Goal: Task Accomplishment & Management: Manage account settings

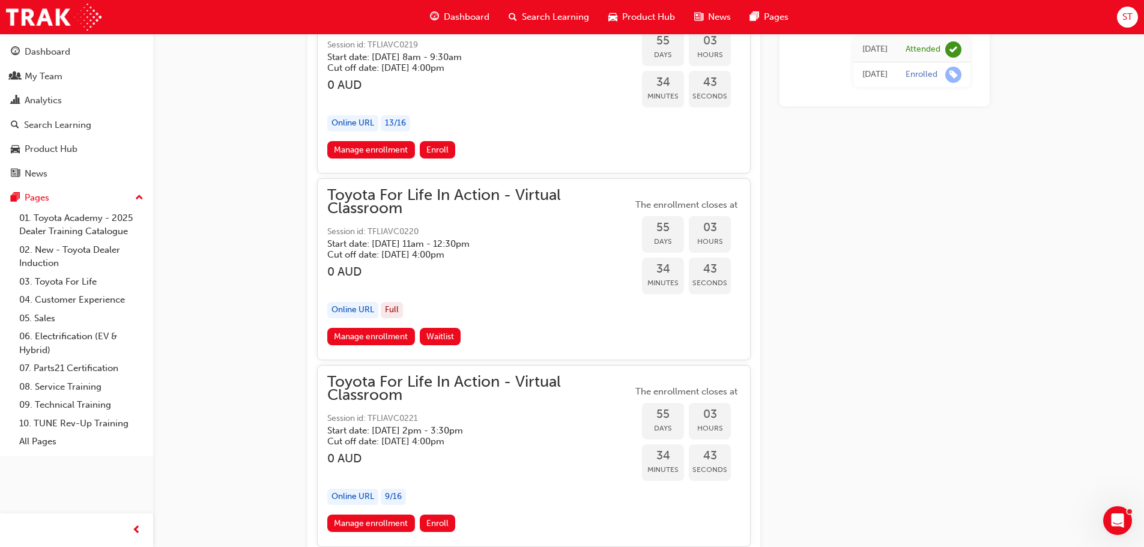
scroll to position [13744, 0]
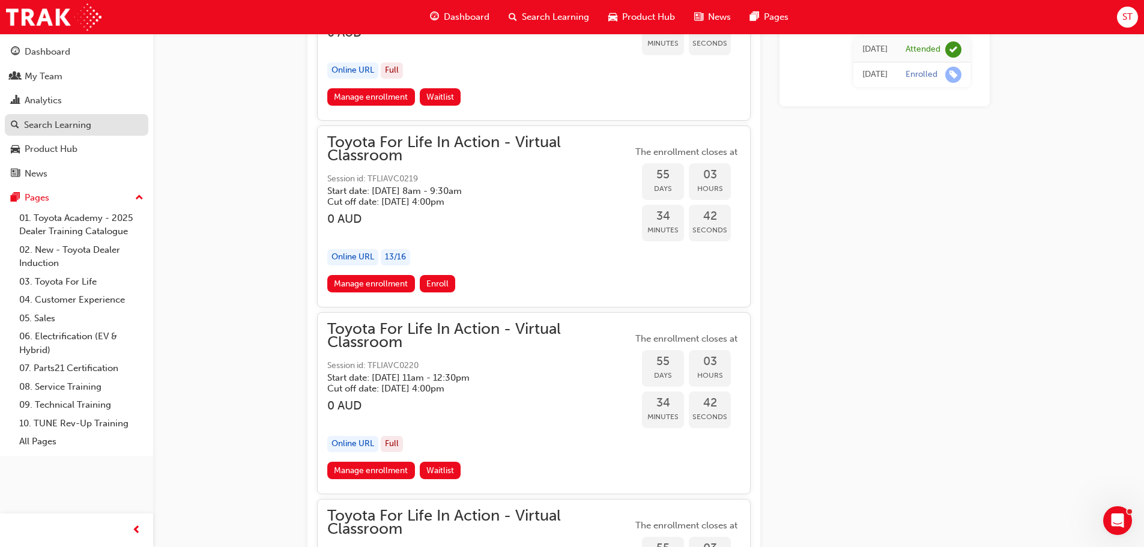
click at [47, 121] on div "Search Learning" at bounding box center [57, 125] width 67 height 14
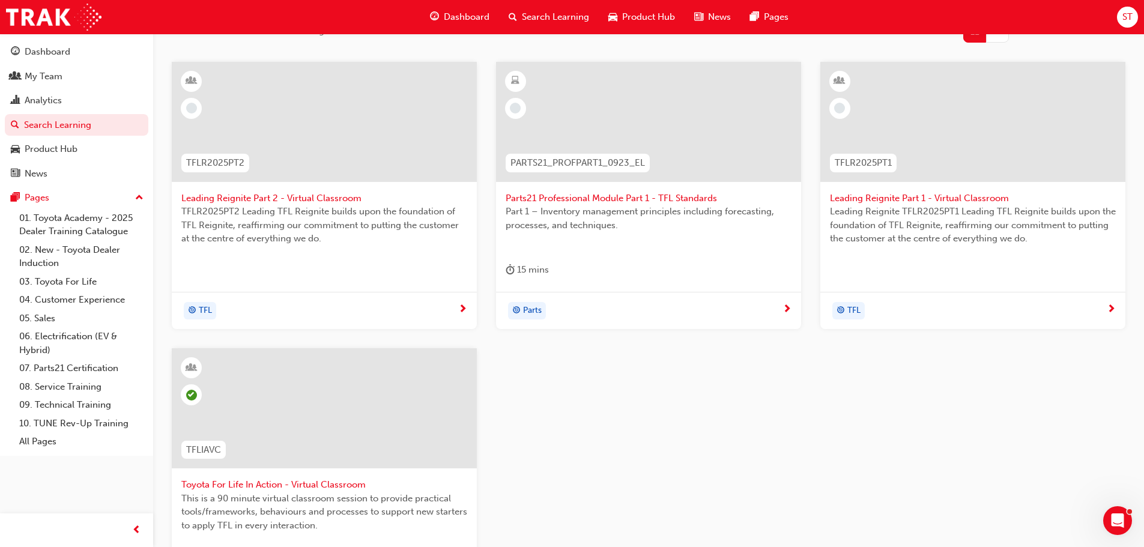
scroll to position [101, 0]
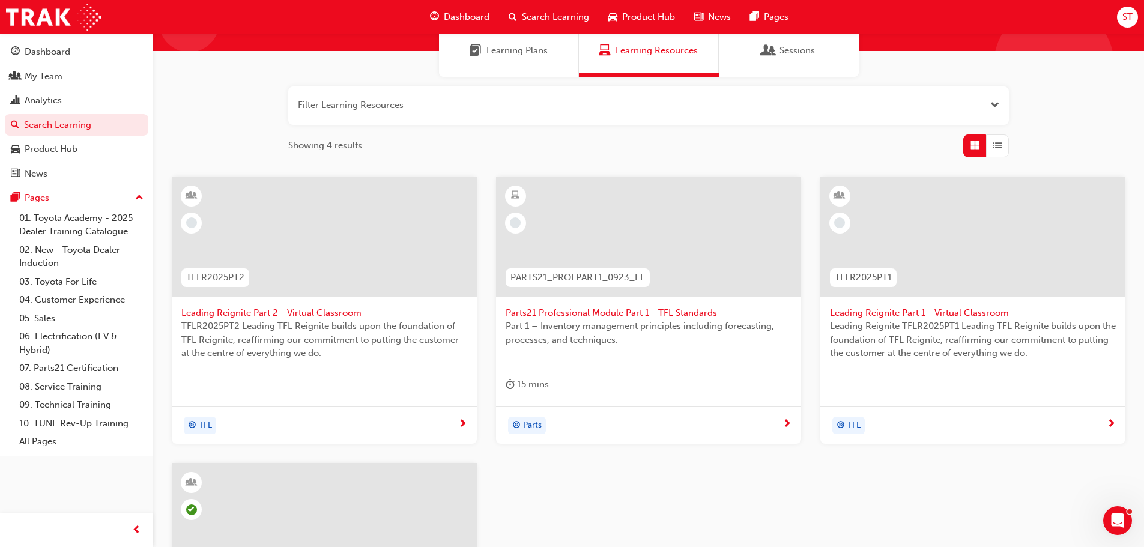
click at [309, 314] on span "Leading Reignite Part 2 - Virtual Classroom" at bounding box center [324, 313] width 286 height 14
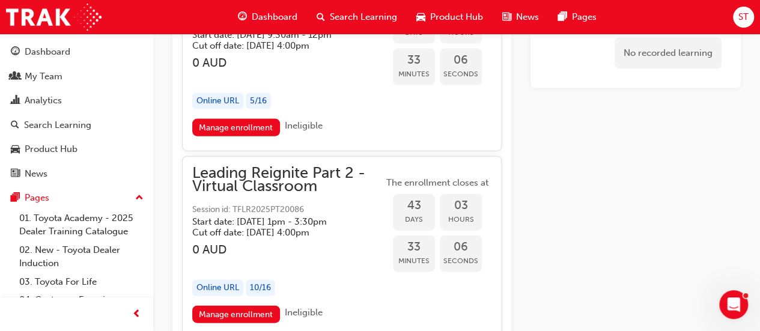
scroll to position [8102, 0]
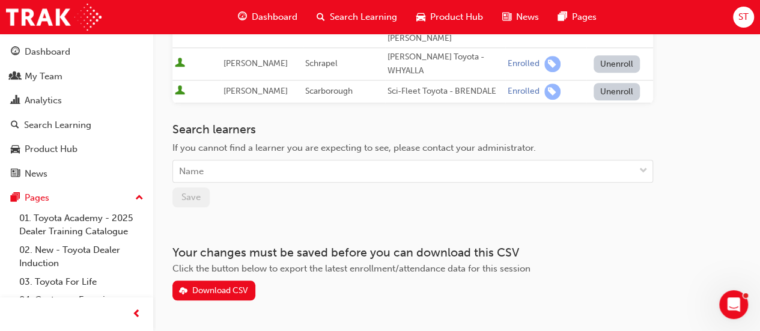
scroll to position [419, 0]
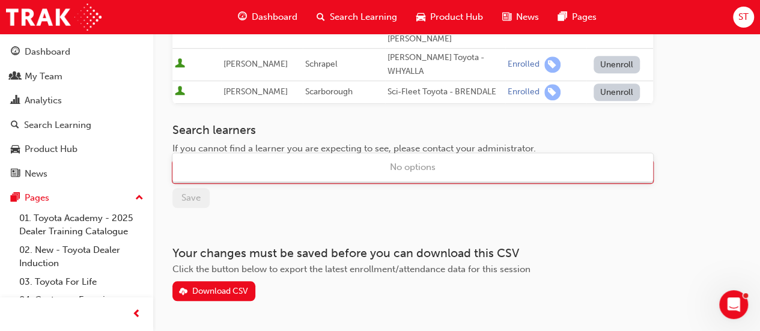
click at [241, 162] on div "Name" at bounding box center [403, 172] width 461 height 21
type input "bake"
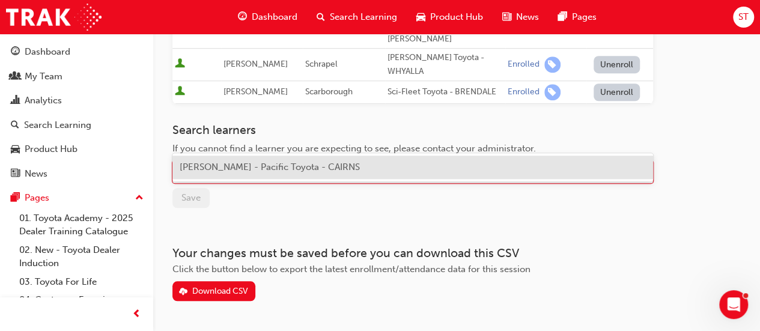
click at [312, 166] on span "[PERSON_NAME] - Pacific Toyota - CAIRNS" at bounding box center [270, 167] width 180 height 11
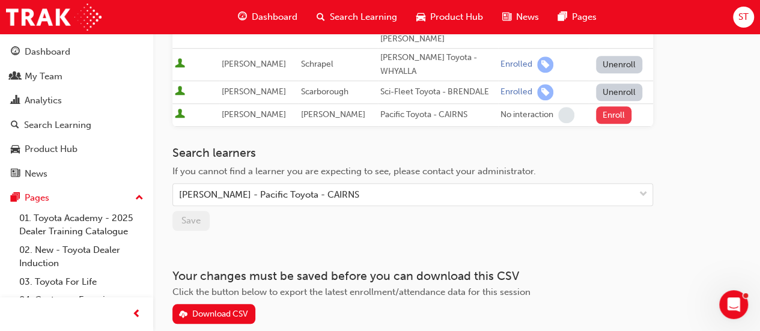
click at [608, 106] on button "Enroll" at bounding box center [614, 114] width 36 height 17
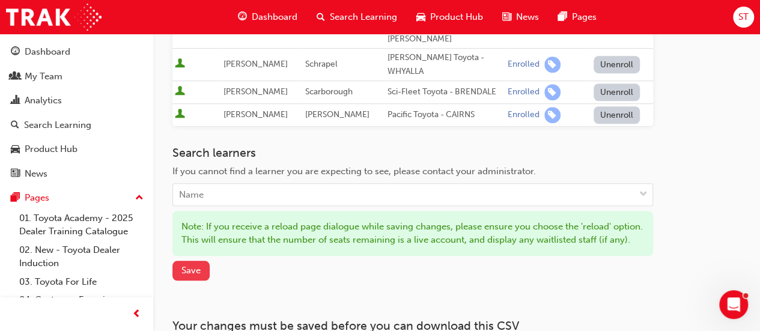
click at [191, 265] on span "Save" at bounding box center [190, 270] width 19 height 11
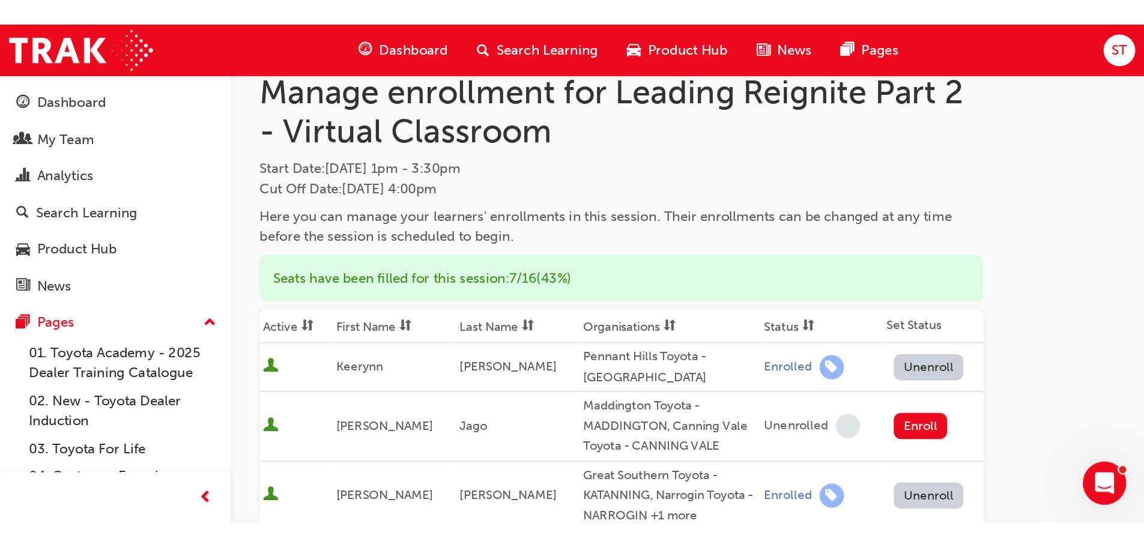
scroll to position [0, 0]
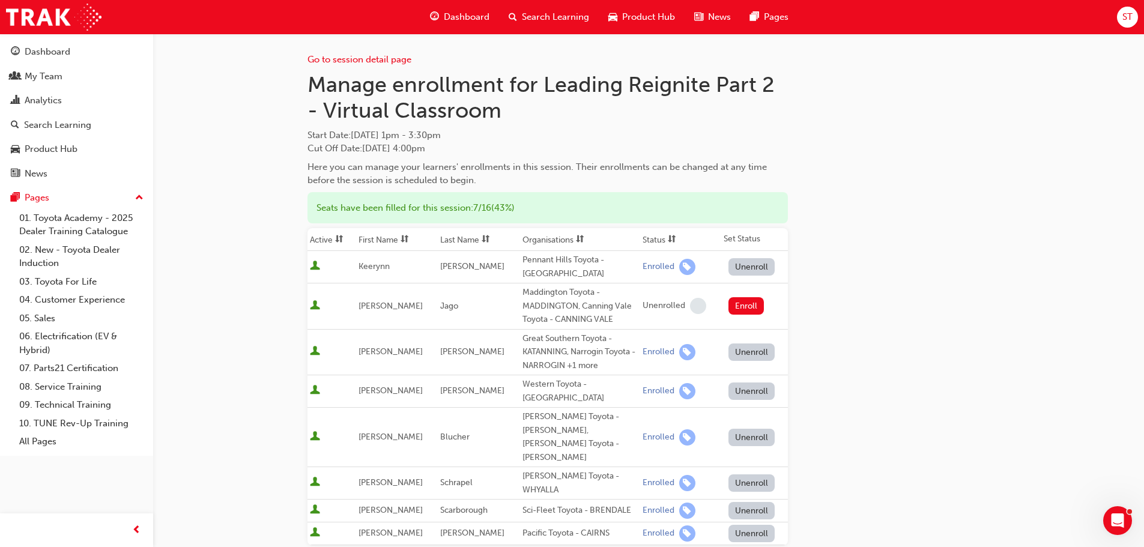
click at [888, 306] on div "Go to session detail page Manage enrollment for Leading Reignite Part 2 - Virtu…" at bounding box center [648, 388] width 682 height 709
click at [332, 61] on link "Go to session detail page" at bounding box center [359, 59] width 104 height 11
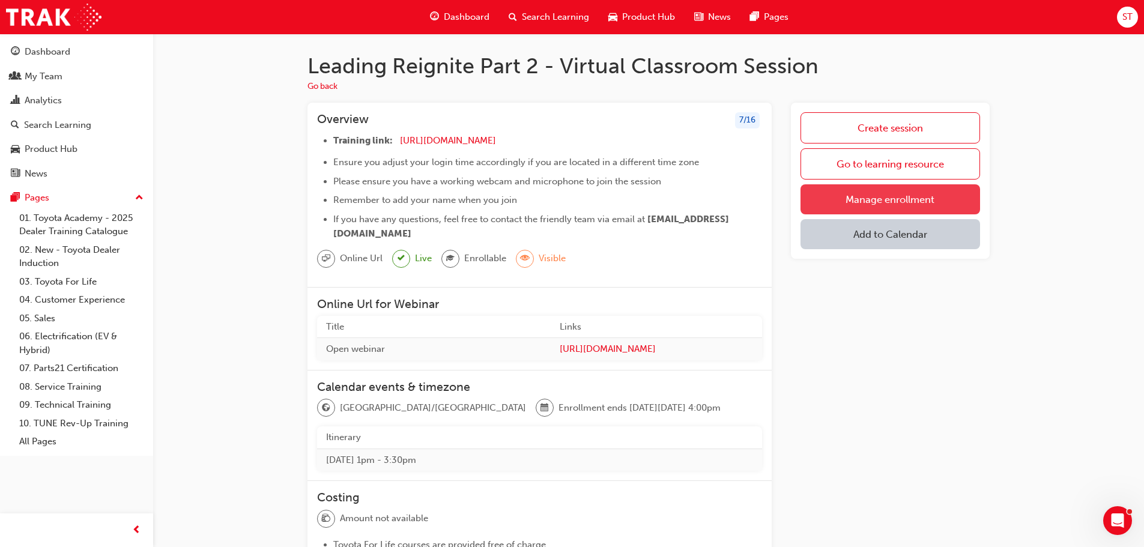
click at [840, 205] on link "Manage enrollment" at bounding box center [890, 199] width 180 height 30
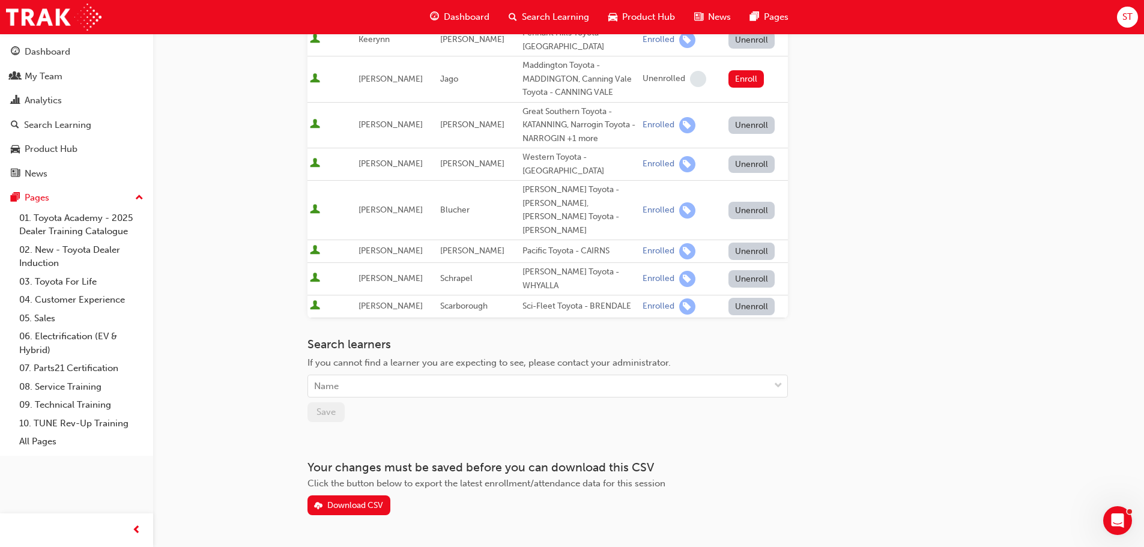
scroll to position [231, 0]
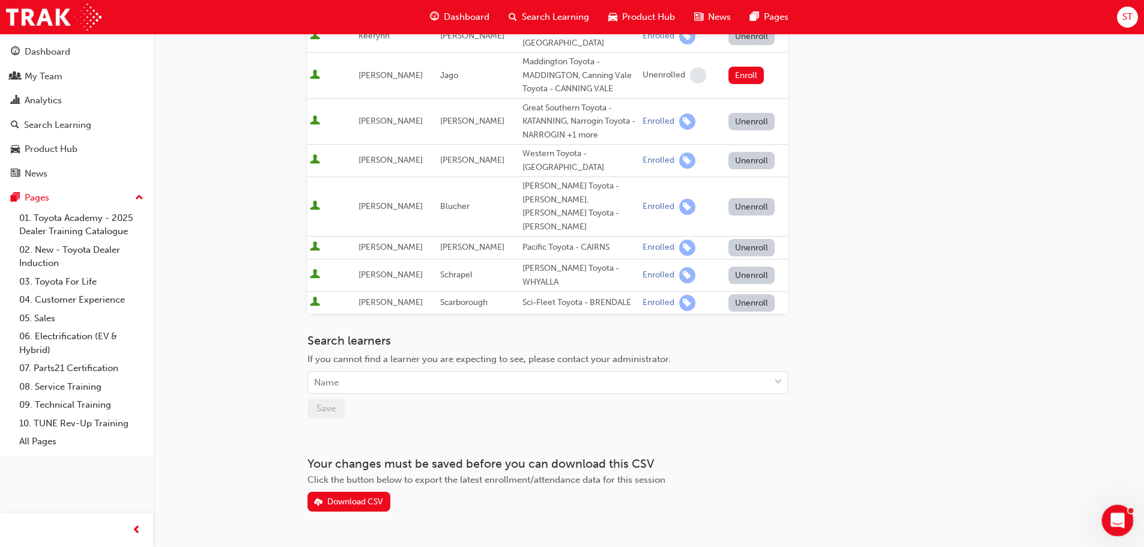
click at [1124, 520] on icon "Open Intercom Messenger" at bounding box center [1116, 519] width 20 height 20
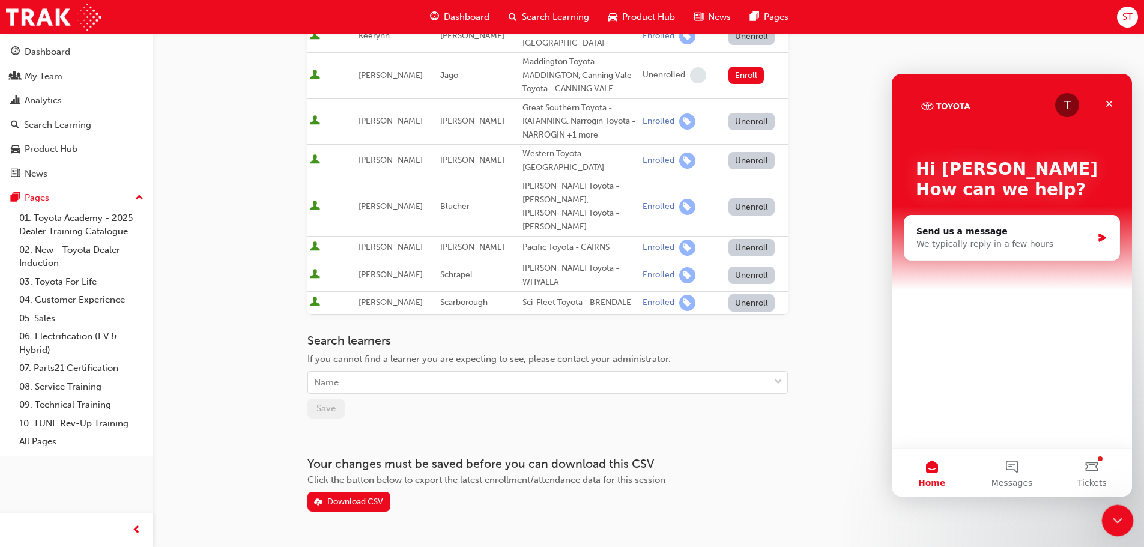
scroll to position [0, 0]
click at [1019, 475] on button "Messages" at bounding box center [1012, 473] width 80 height 48
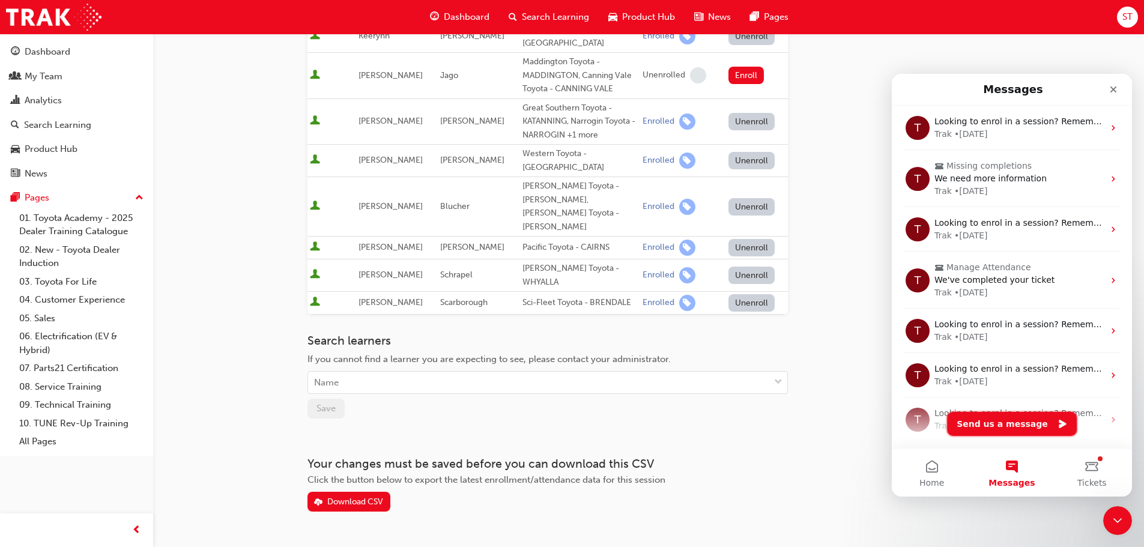
click at [1007, 416] on button "Send us a message" at bounding box center [1012, 424] width 130 height 24
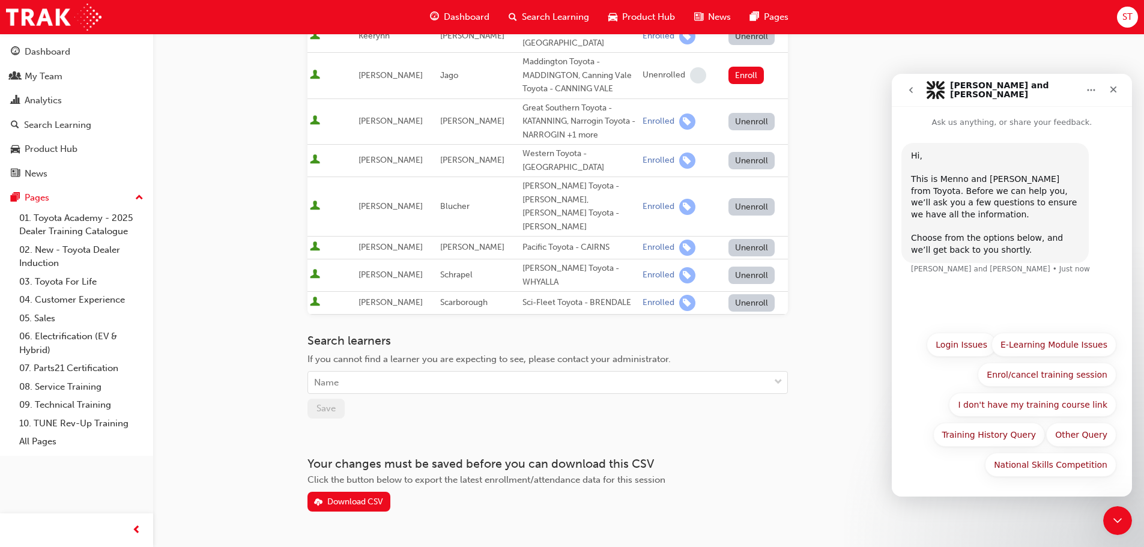
click at [1082, 428] on button "Other Query" at bounding box center [1081, 435] width 70 height 24
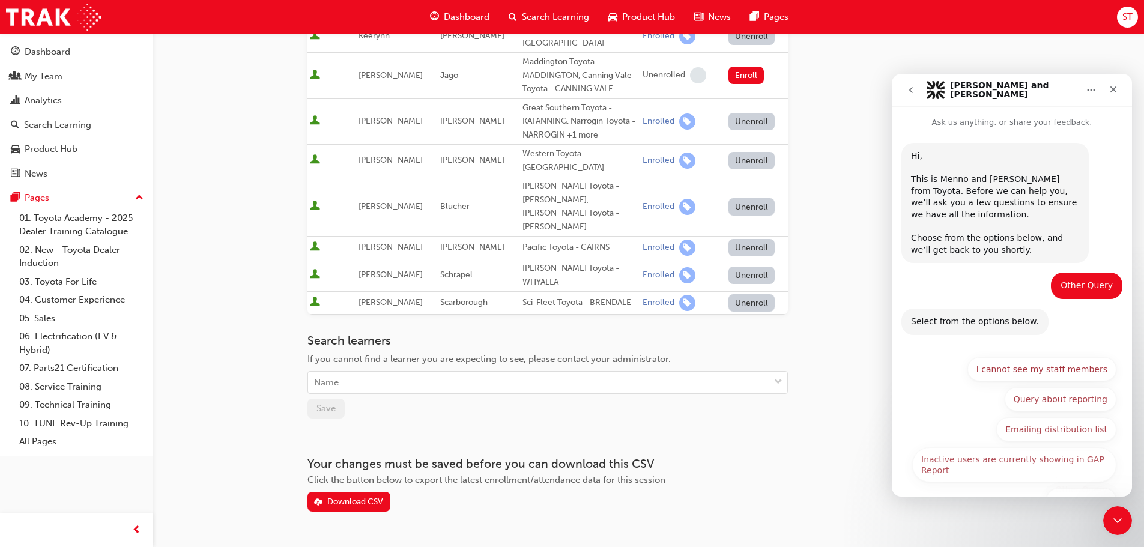
scroll to position [35, 0]
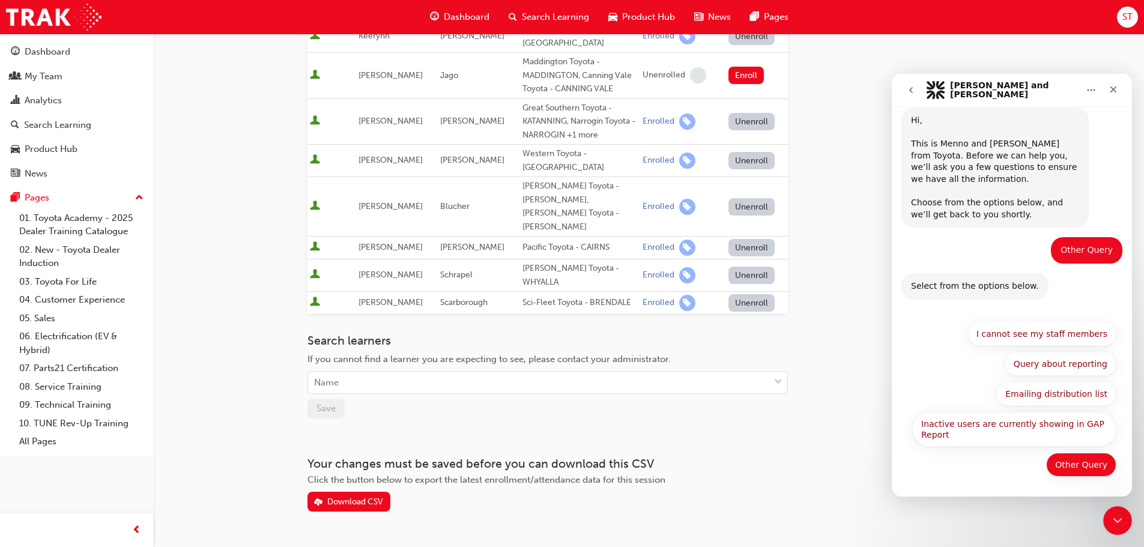
click at [1068, 468] on button "Other Query" at bounding box center [1081, 465] width 70 height 24
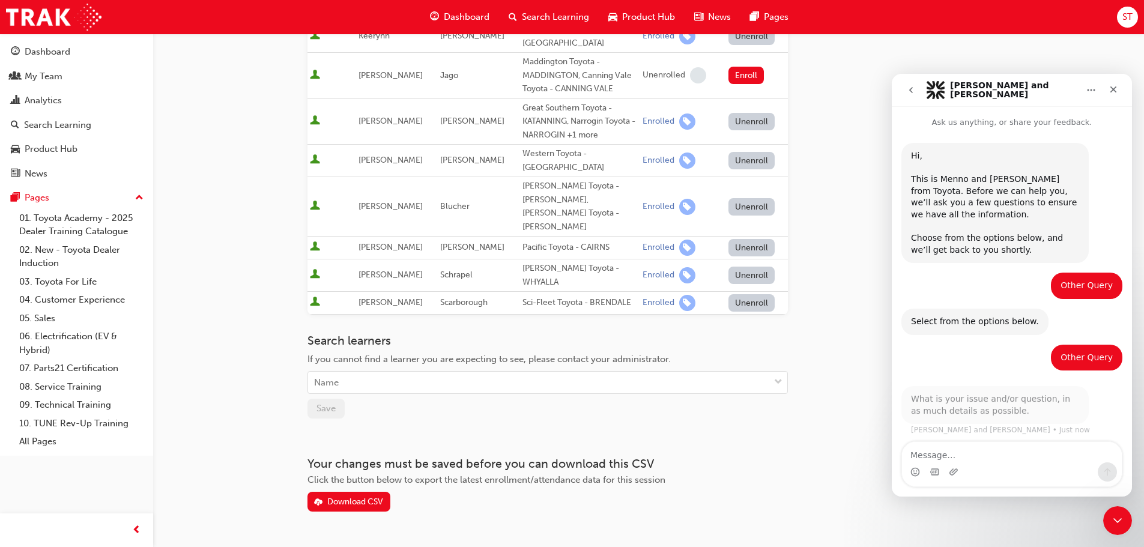
scroll to position [1, 0]
click at [966, 457] on textarea "Message…" at bounding box center [1012, 452] width 220 height 20
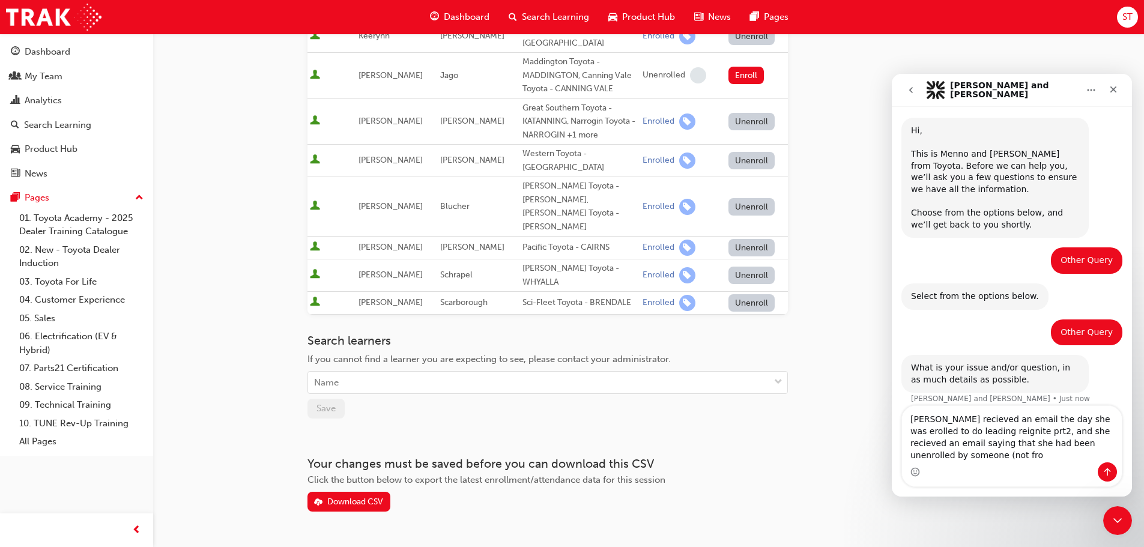
scroll to position [37, 0]
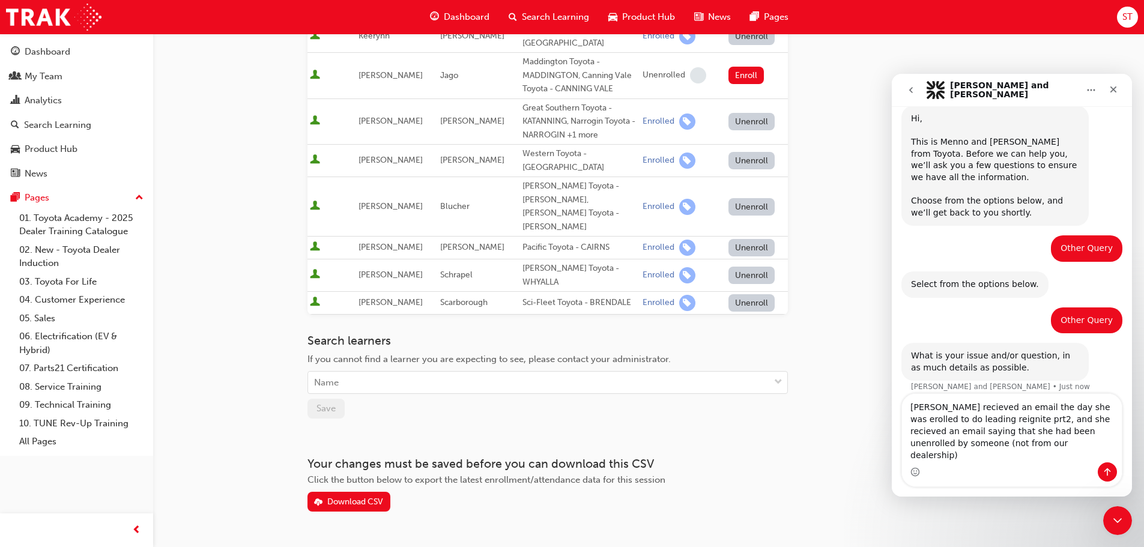
click at [1065, 432] on textarea "[PERSON_NAME] recieved an email the day she was erolled to do leading reignite …" at bounding box center [1012, 428] width 220 height 68
click at [1012, 452] on textarea "[PERSON_NAME] received an email the day she was enrolled to do leading reignite…" at bounding box center [1012, 428] width 220 height 68
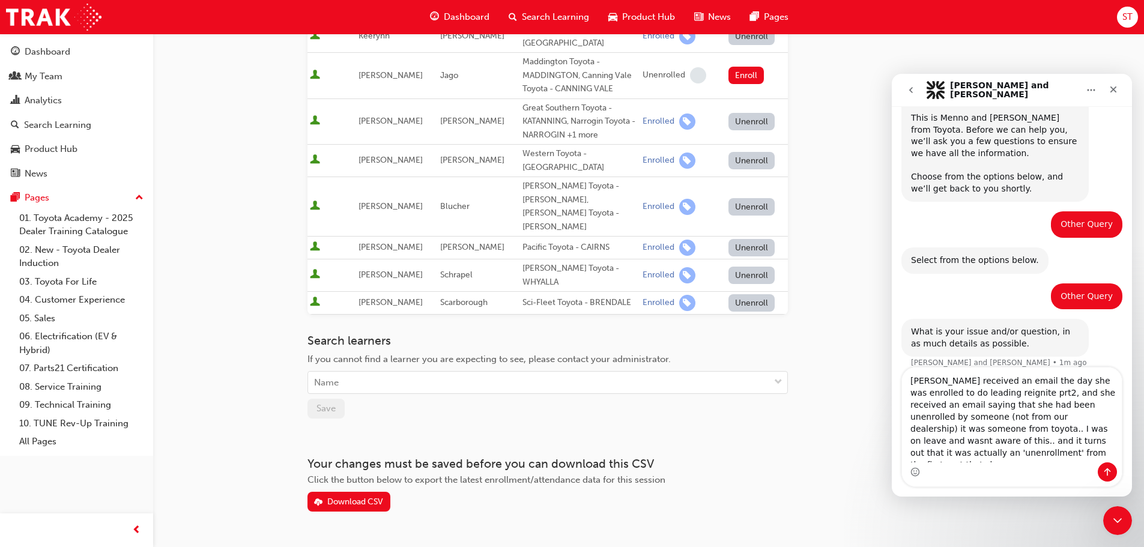
scroll to position [73, 0]
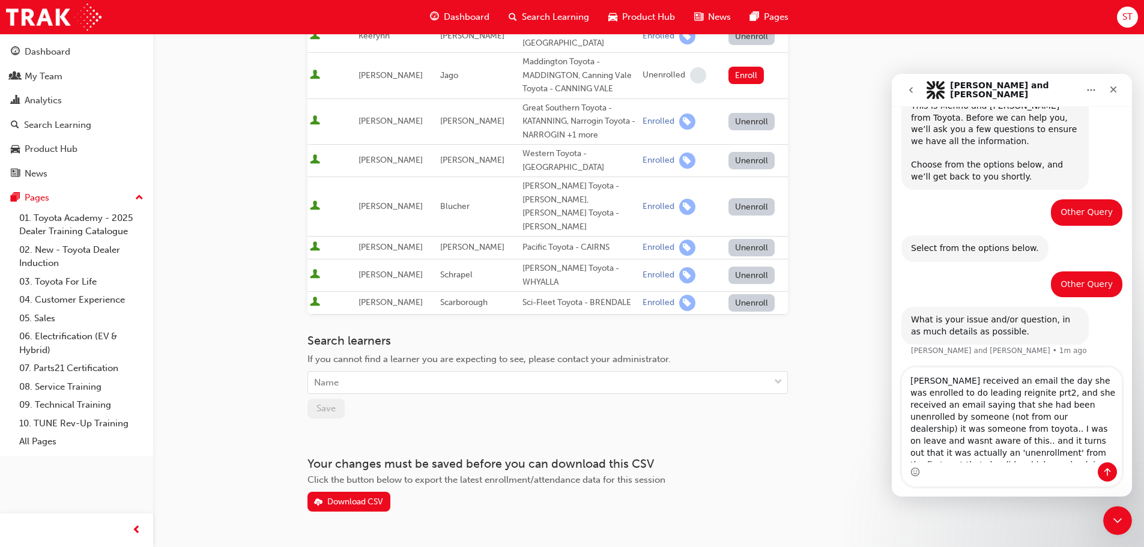
type textarea "[PERSON_NAME] received an email the day she was enrolled to do leading reignite…"
click at [1048, 456] on textarea "[PERSON_NAME] received an email the day she was enrolled to do leading reignite…" at bounding box center [1012, 415] width 220 height 95
click at [1104, 455] on textarea "[PERSON_NAME] received an email the day she was enrolled to do leading reignite…" at bounding box center [1012, 415] width 220 height 95
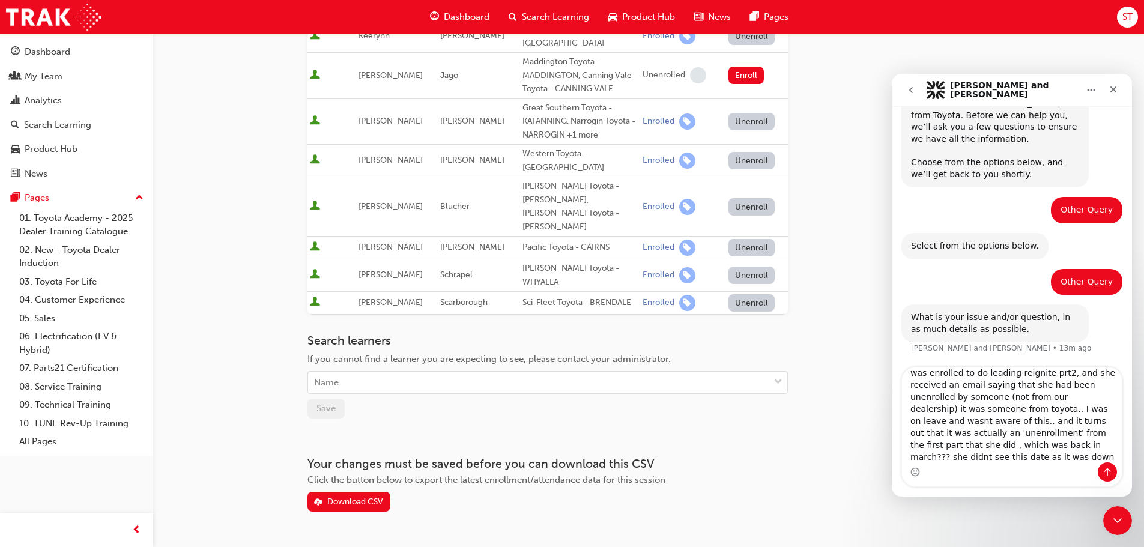
scroll to position [32, 0]
click at [951, 456] on textarea "[PERSON_NAME] received an email the day she was enrolled to do leading reignite…" at bounding box center [1012, 415] width 220 height 95
click at [1024, 458] on textarea "[PERSON_NAME] received an email the day she was enrolled to do leading reignite…" at bounding box center [1012, 415] width 220 height 95
click at [1043, 453] on textarea "[PERSON_NAME] received an email the day she was enrolled to do leading reignite…" at bounding box center [1012, 415] width 220 height 95
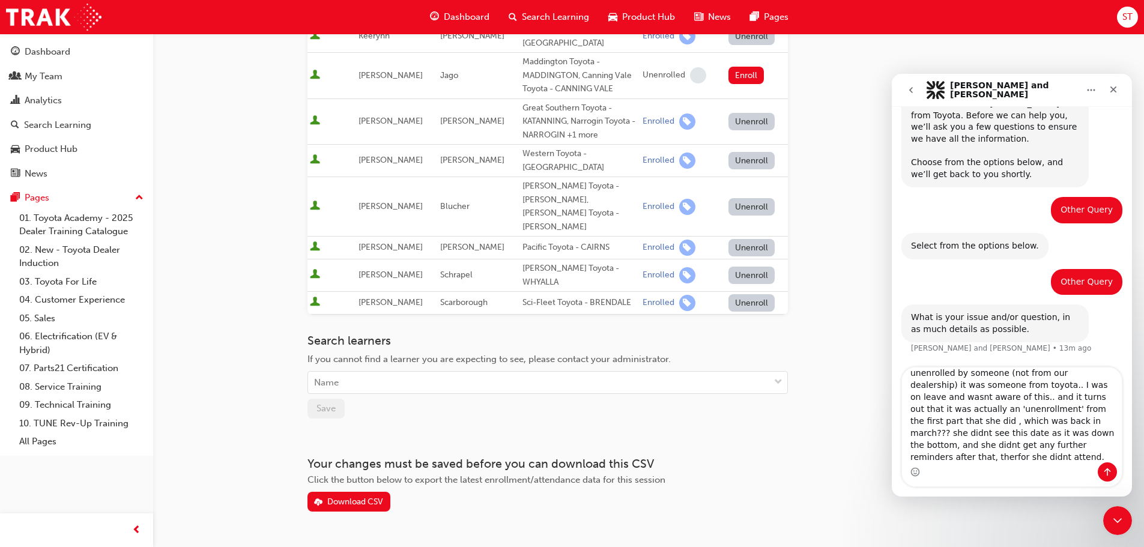
type textarea "[PERSON_NAME] received an email the day she was enrolled to do leading reignite…"
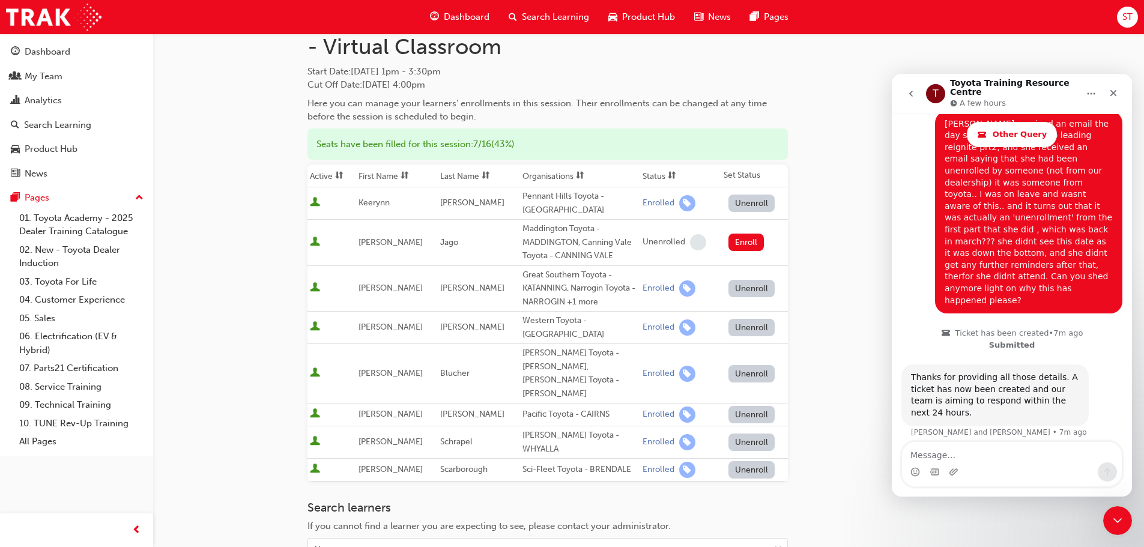
scroll to position [0, 0]
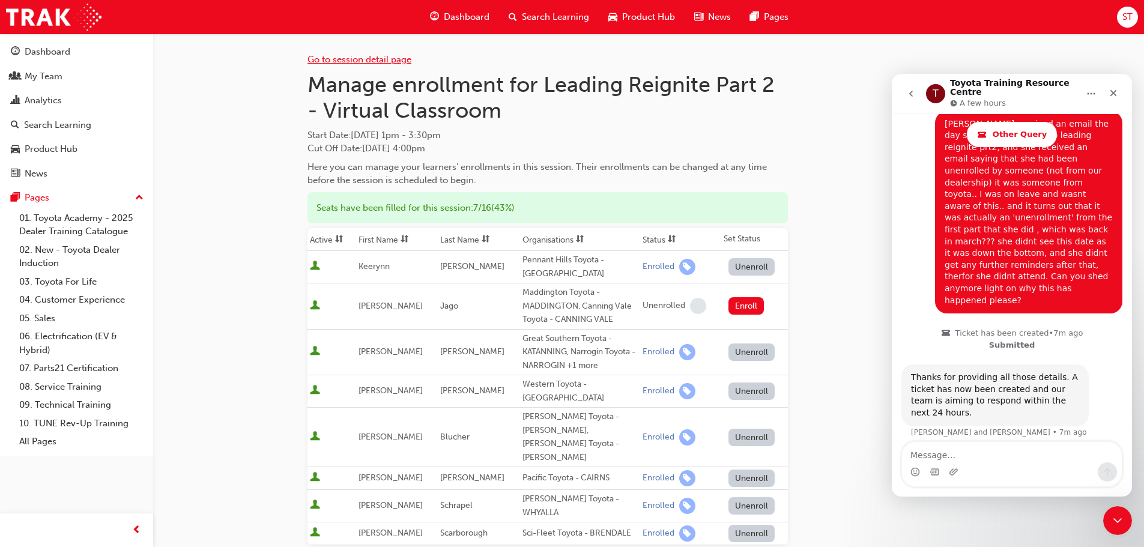
click at [348, 55] on link "Go to session detail page" at bounding box center [359, 59] width 104 height 11
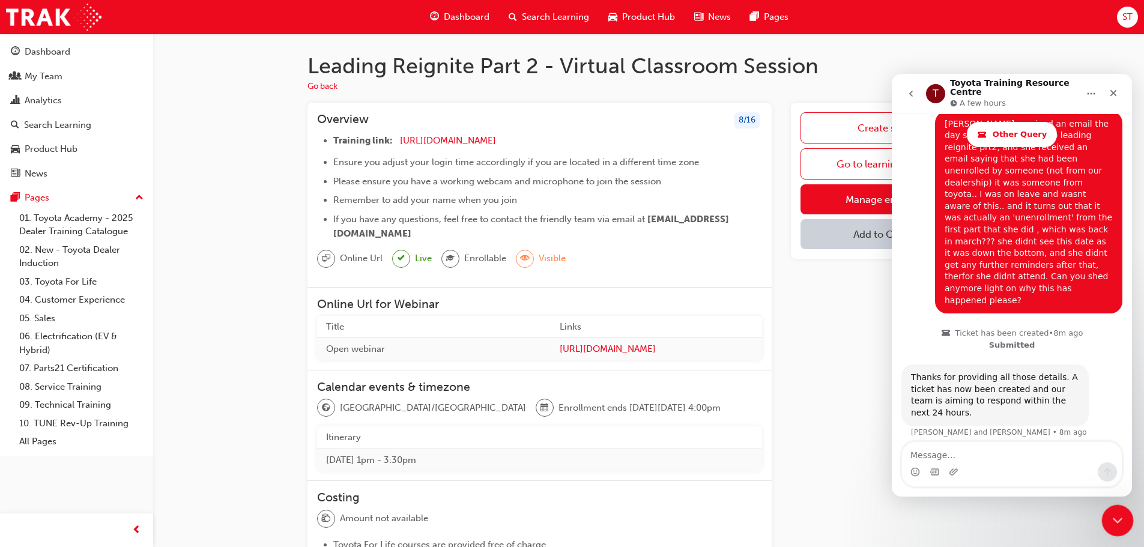
click at [1112, 522] on icon "Close Intercom Messenger" at bounding box center [1116, 519] width 14 height 14
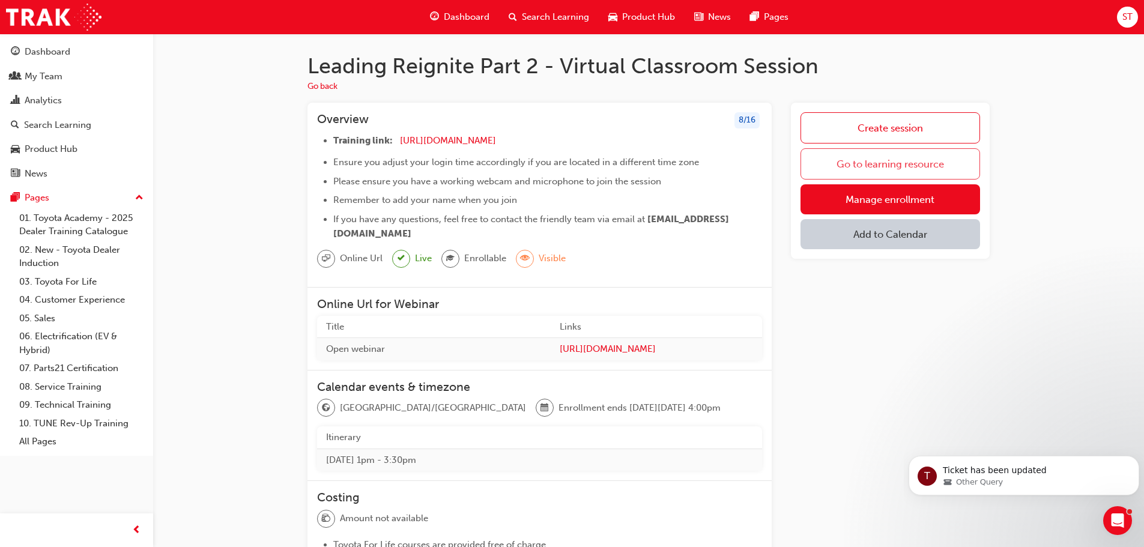
click at [886, 168] on link "Go to learning resource" at bounding box center [890, 163] width 180 height 31
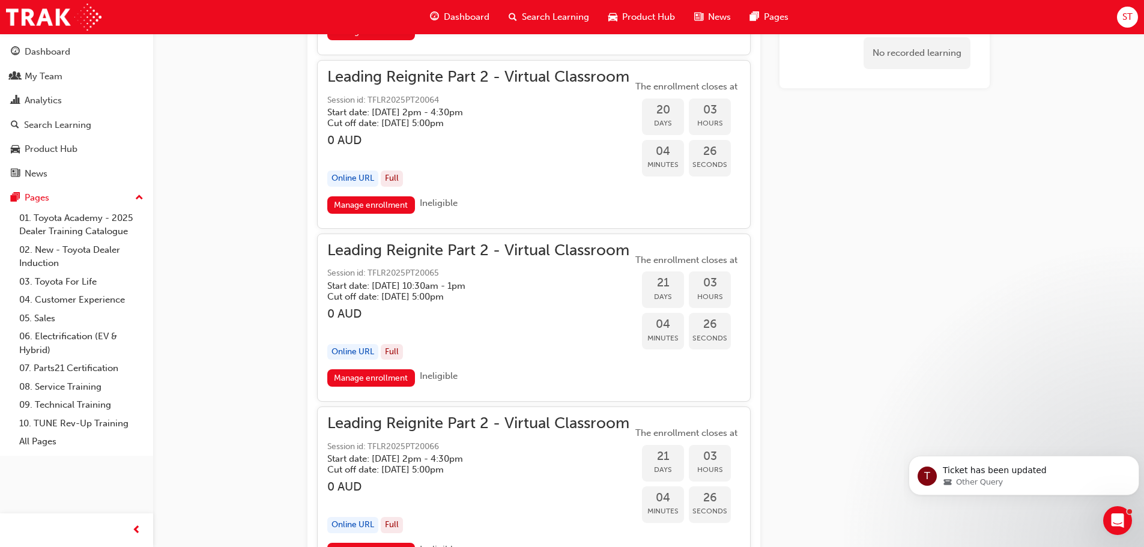
scroll to position [4234, 0]
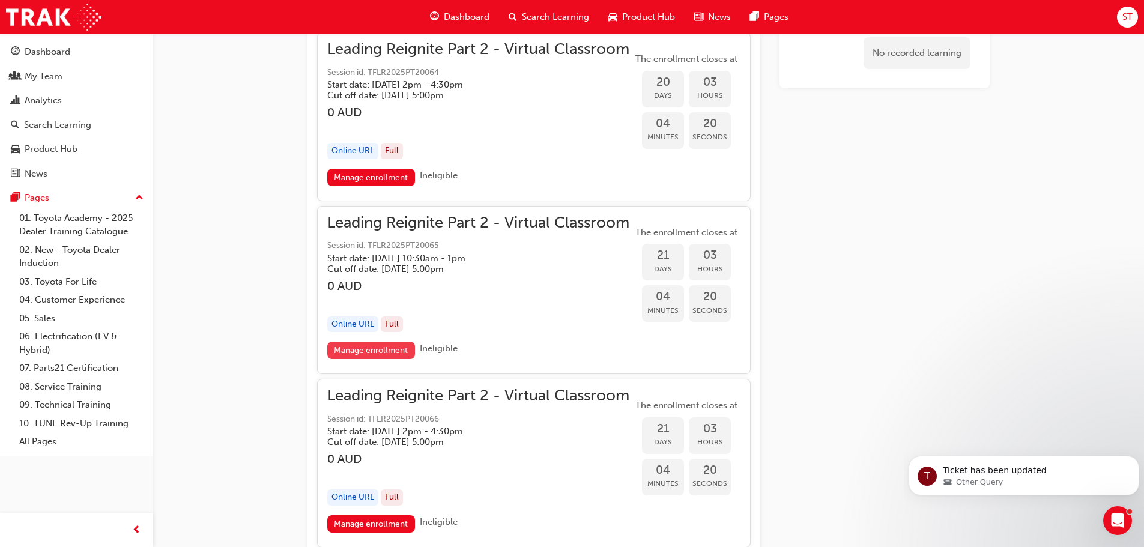
click at [363, 347] on link "Manage enrollment" at bounding box center [371, 350] width 88 height 17
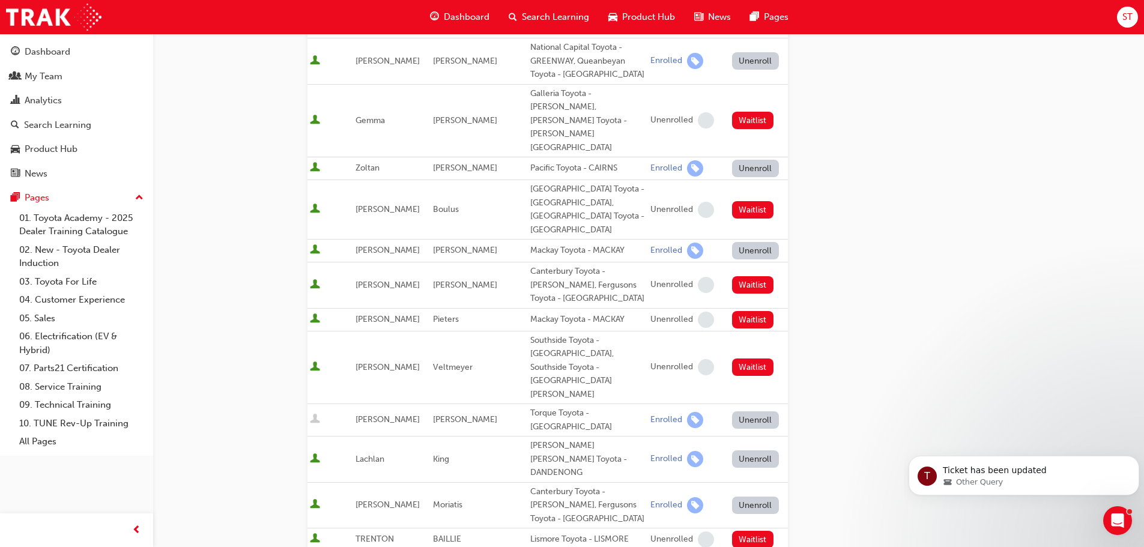
scroll to position [777, 0]
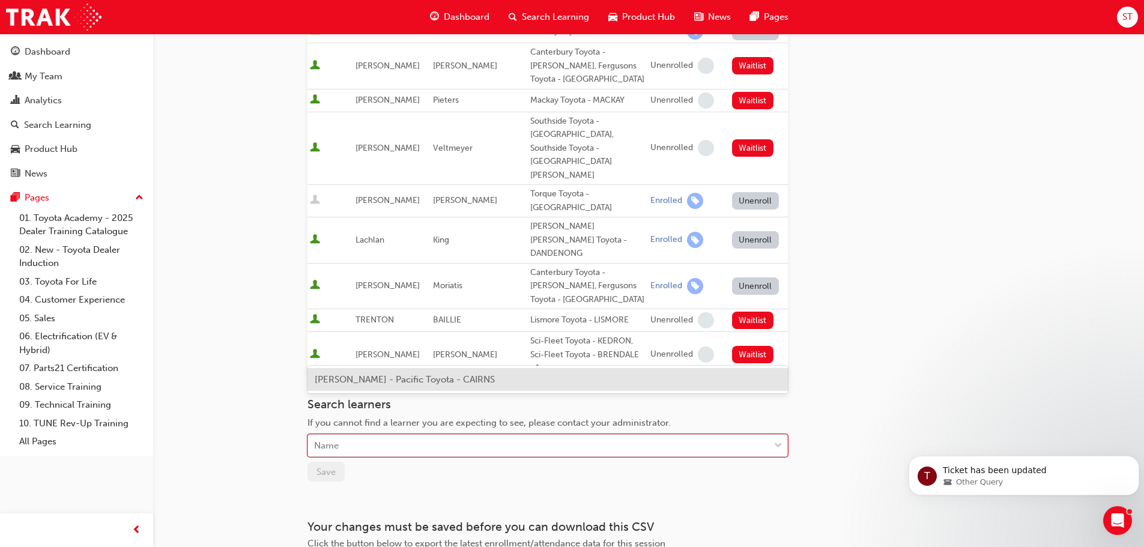
click at [340, 435] on div "Name" at bounding box center [538, 445] width 461 height 21
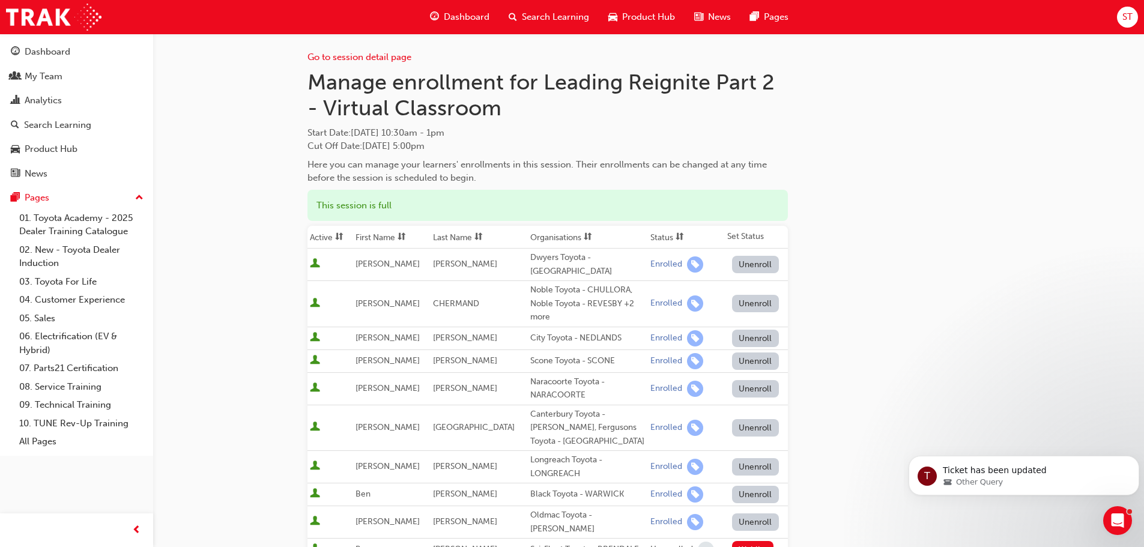
scroll to position [0, 0]
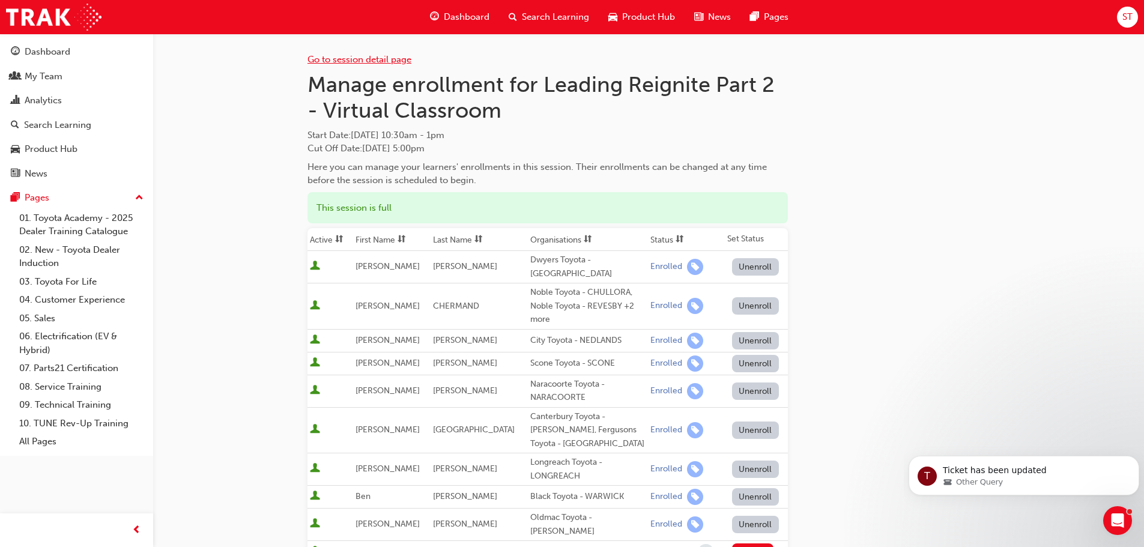
click at [374, 59] on link "Go to session detail page" at bounding box center [359, 59] width 104 height 11
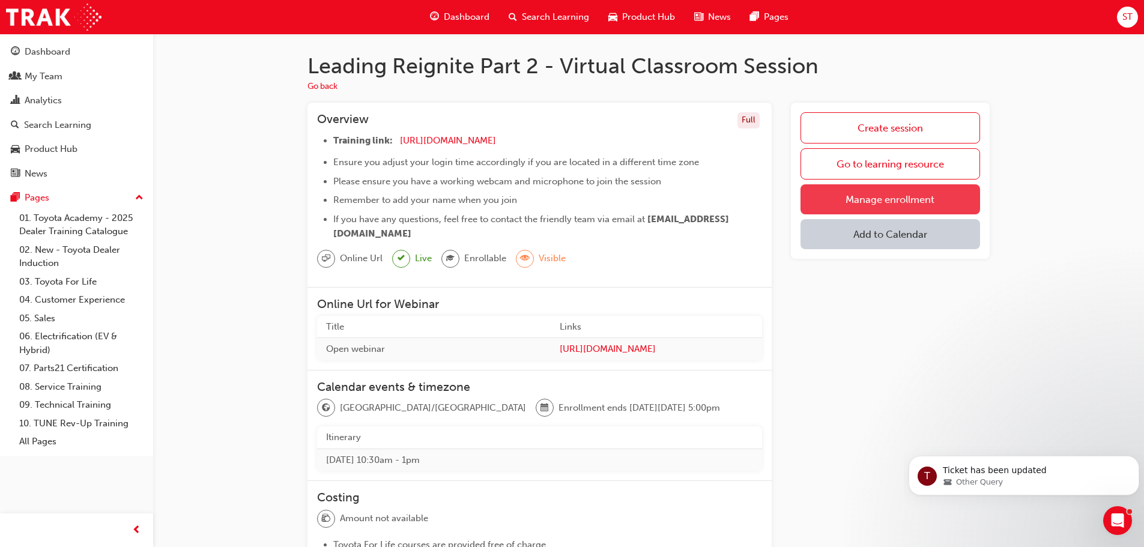
click at [888, 195] on link "Manage enrollment" at bounding box center [890, 199] width 180 height 30
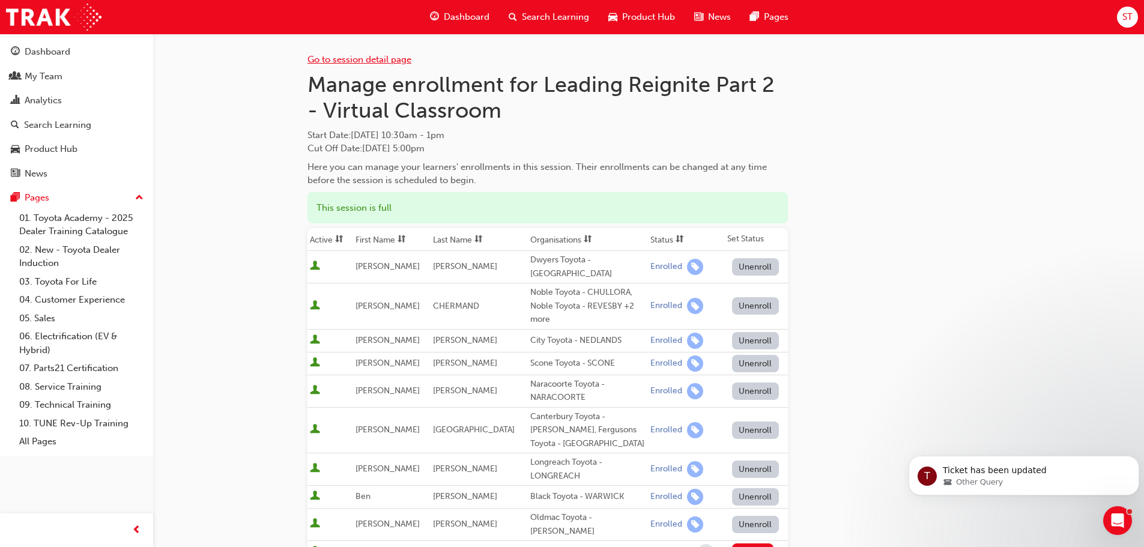
click at [368, 58] on link "Go to session detail page" at bounding box center [359, 59] width 104 height 11
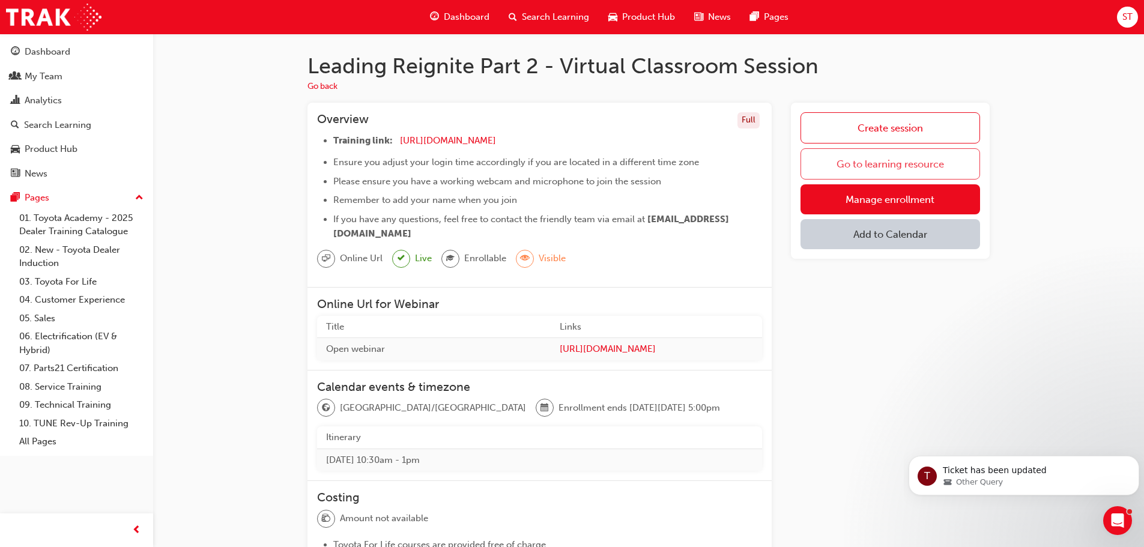
click at [908, 159] on link "Go to learning resource" at bounding box center [890, 163] width 180 height 31
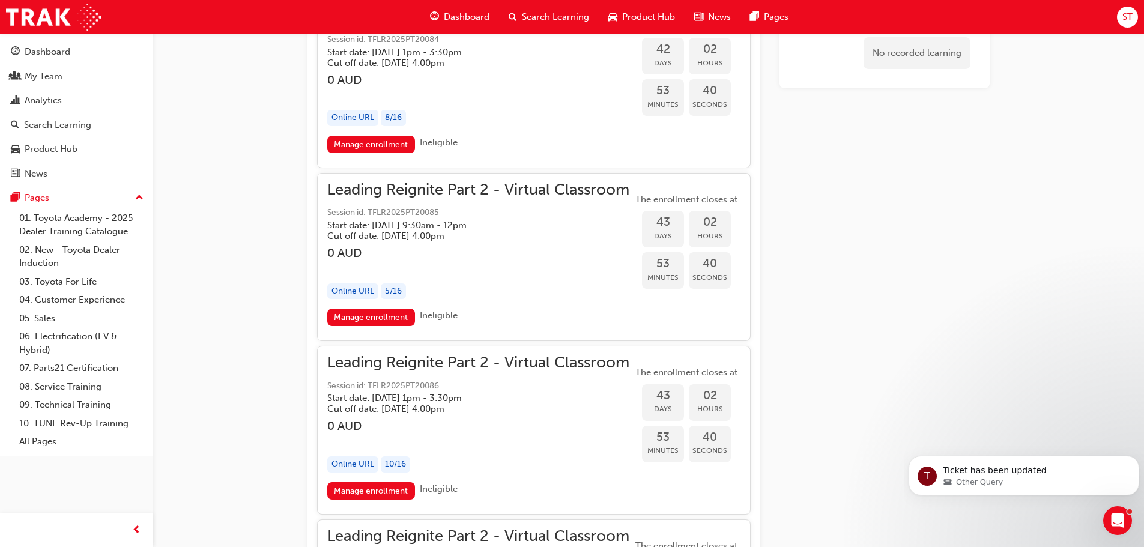
scroll to position [7356, 0]
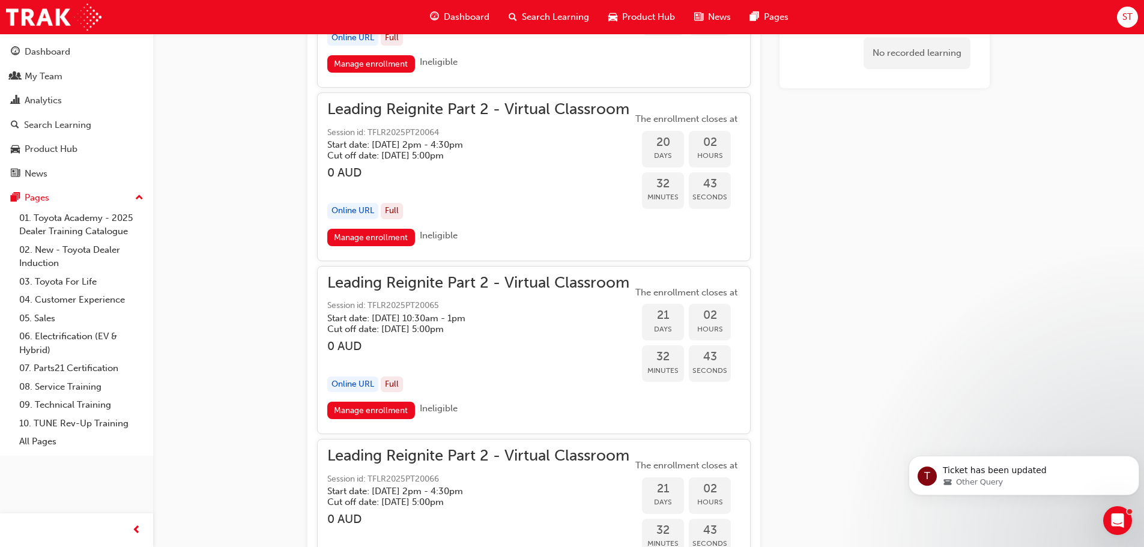
scroll to position [4234, 0]
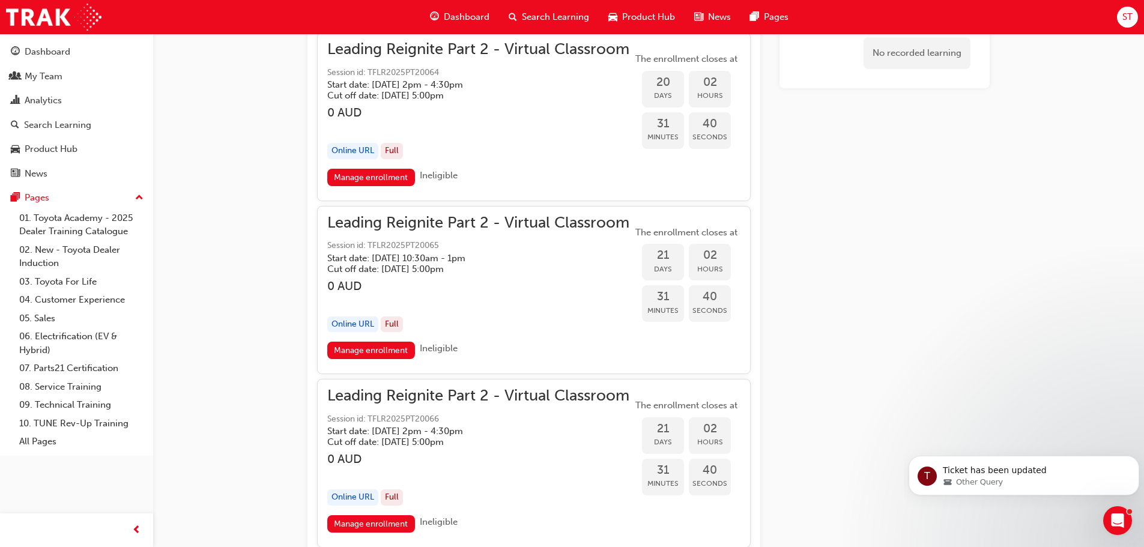
drag, startPoint x: 26, startPoint y: 11, endPoint x: 213, endPoint y: 83, distance: 200.7
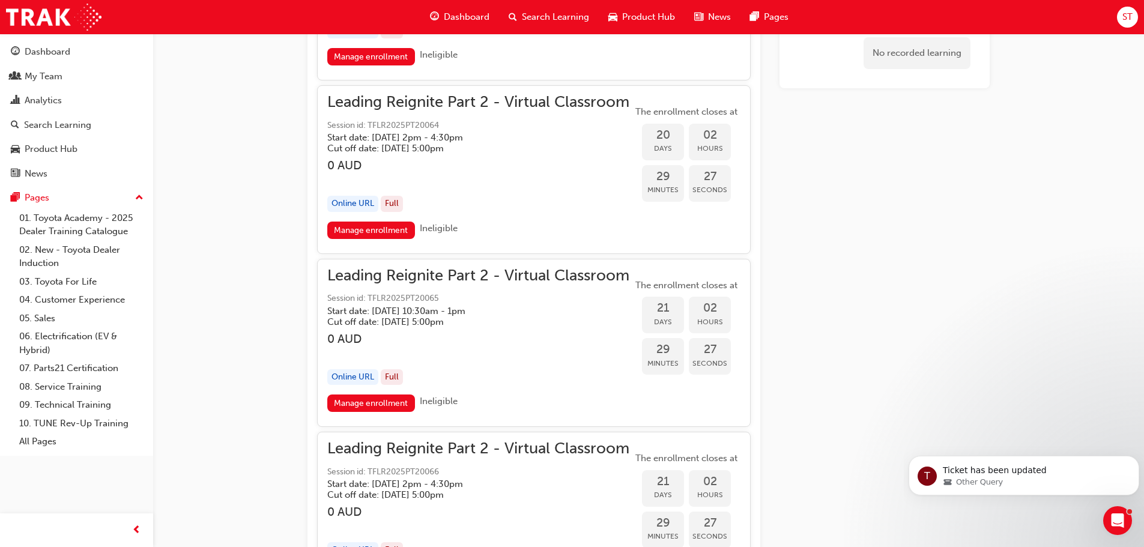
scroll to position [4174, 0]
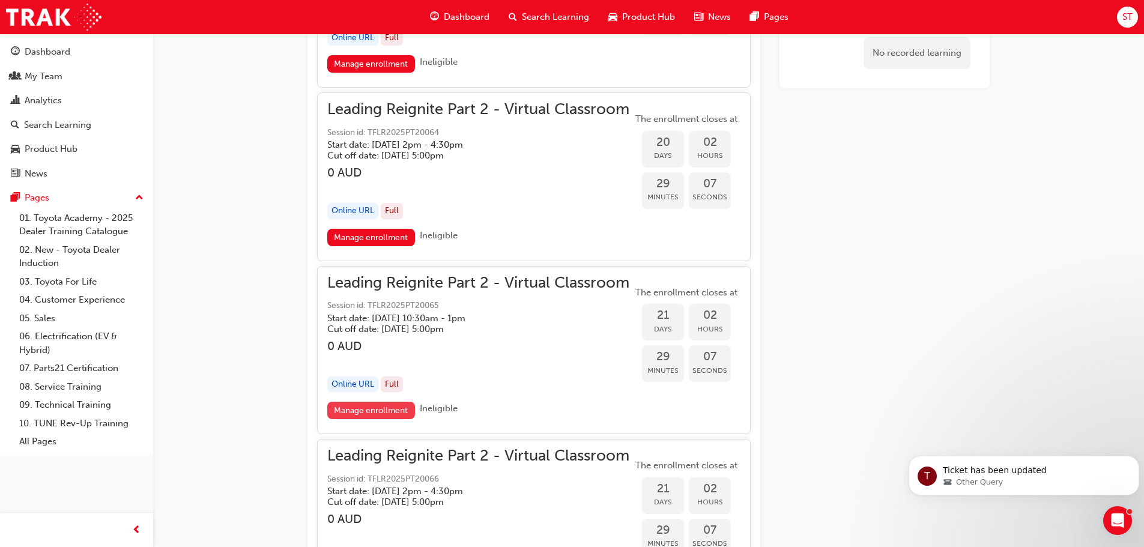
click at [352, 408] on link "Manage enrollment" at bounding box center [371, 410] width 88 height 17
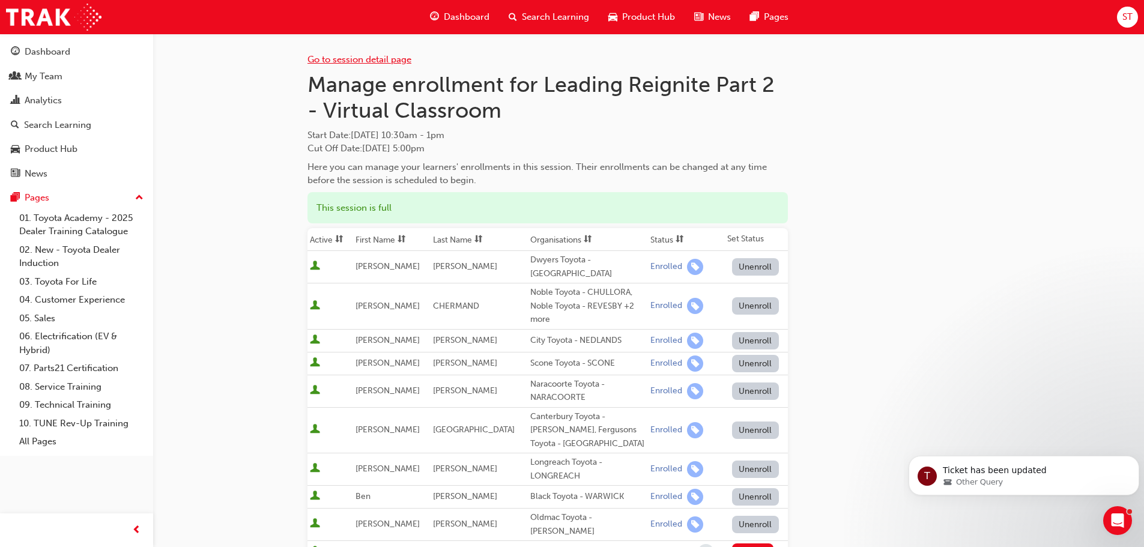
click at [378, 61] on link "Go to session detail page" at bounding box center [359, 59] width 104 height 11
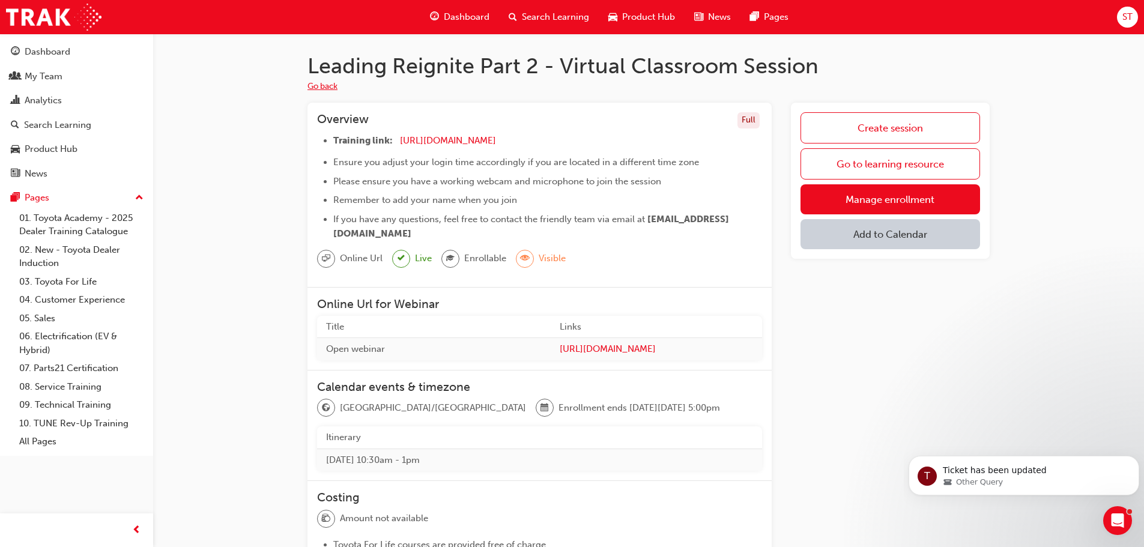
click at [331, 83] on button "Go back" at bounding box center [322, 87] width 30 height 14
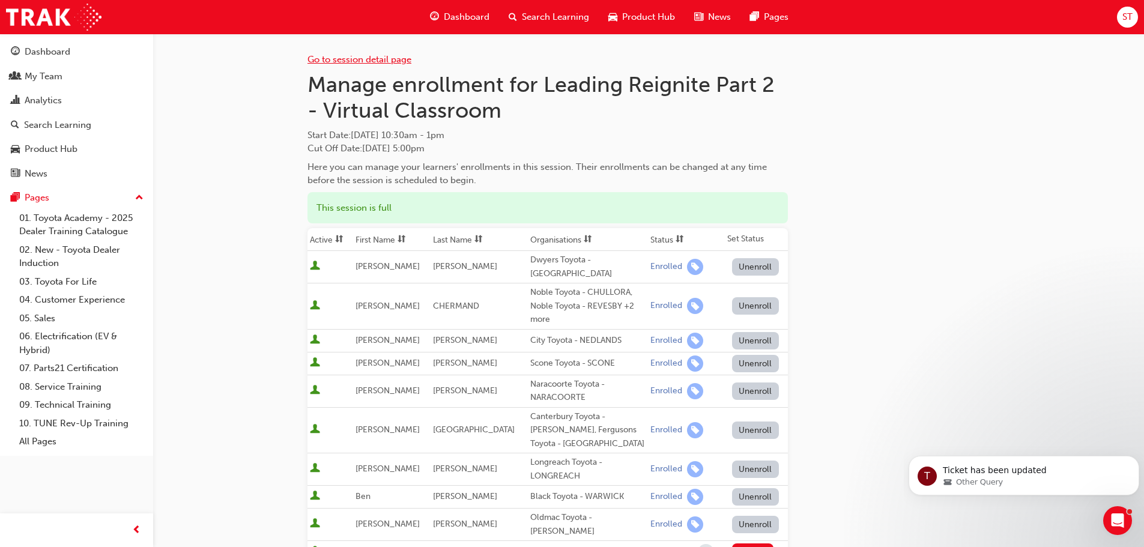
click at [371, 64] on link "Go to session detail page" at bounding box center [359, 59] width 104 height 11
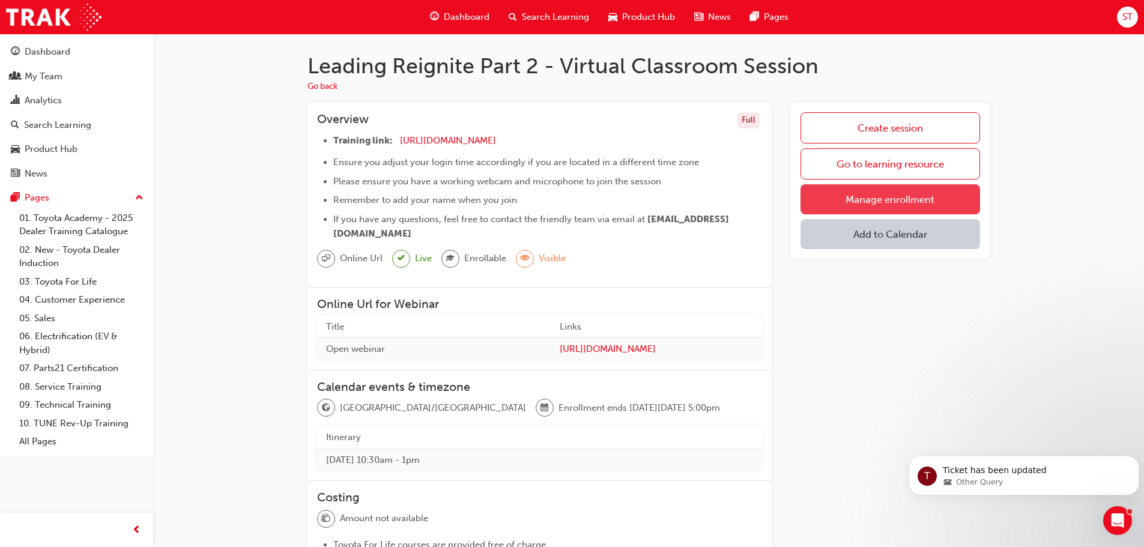
click at [922, 202] on link "Manage enrollment" at bounding box center [890, 199] width 180 height 30
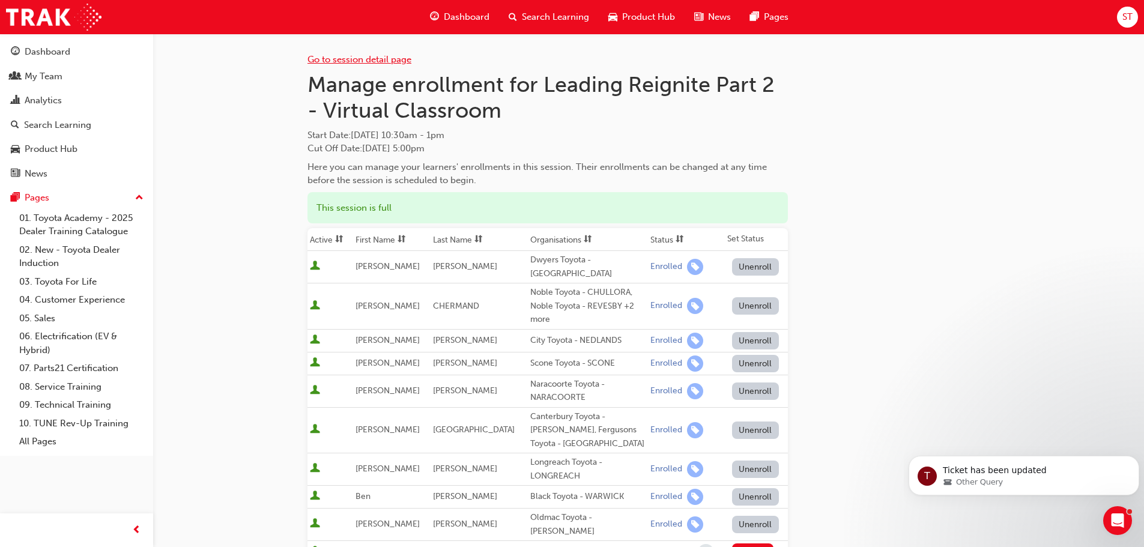
click at [357, 60] on link "Go to session detail page" at bounding box center [359, 59] width 104 height 11
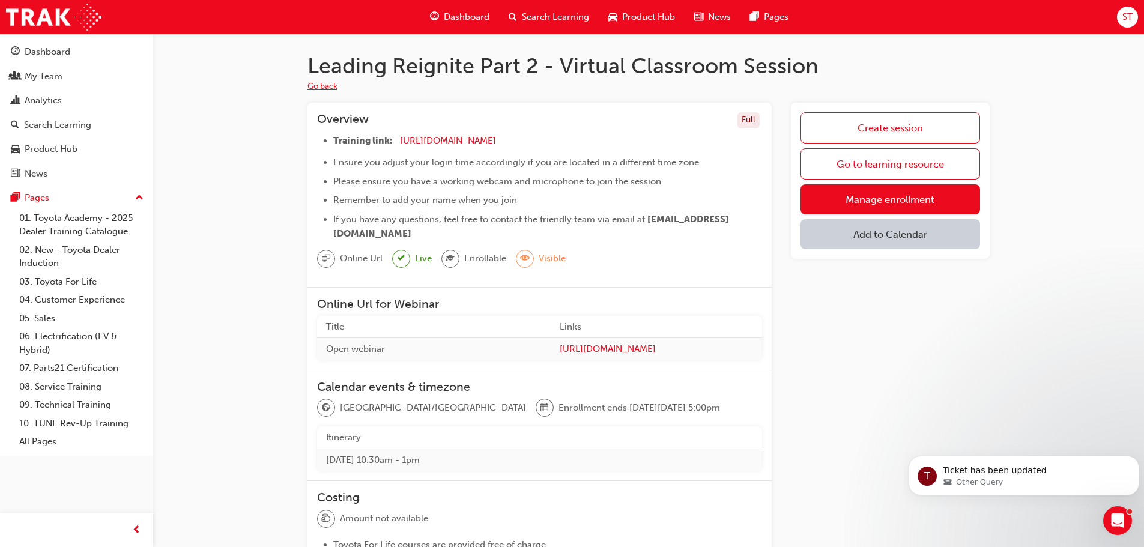
click at [322, 86] on button "Go back" at bounding box center [322, 87] width 30 height 14
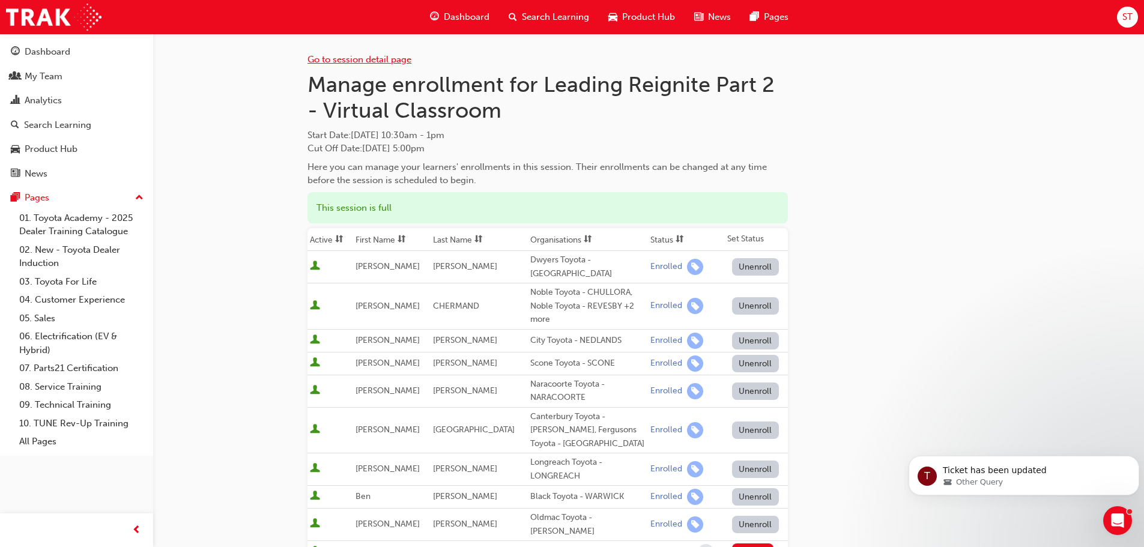
click at [369, 55] on link "Go to session detail page" at bounding box center [359, 59] width 104 height 11
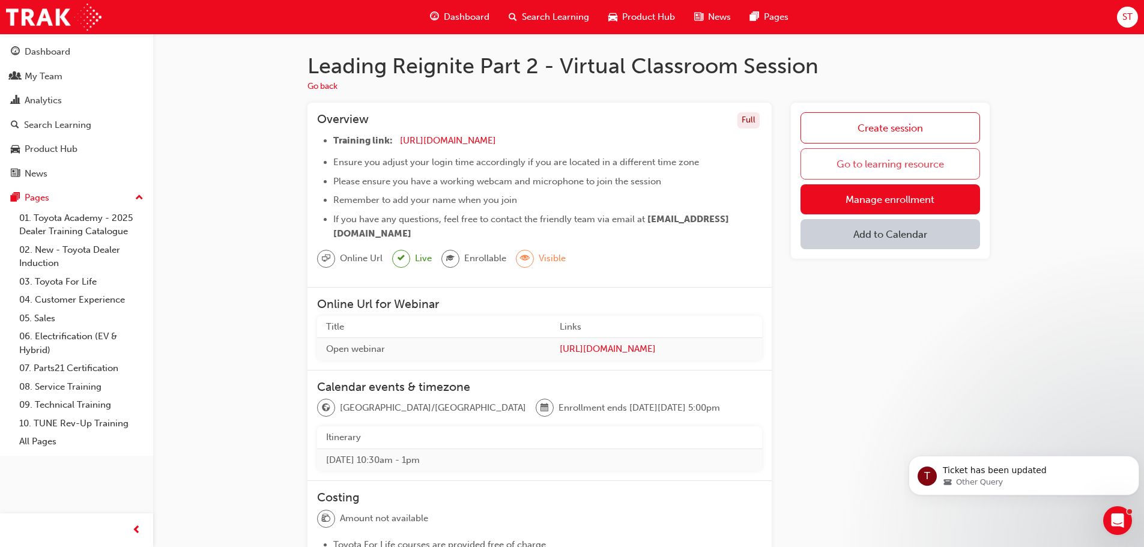
click at [892, 163] on link "Go to learning resource" at bounding box center [890, 163] width 180 height 31
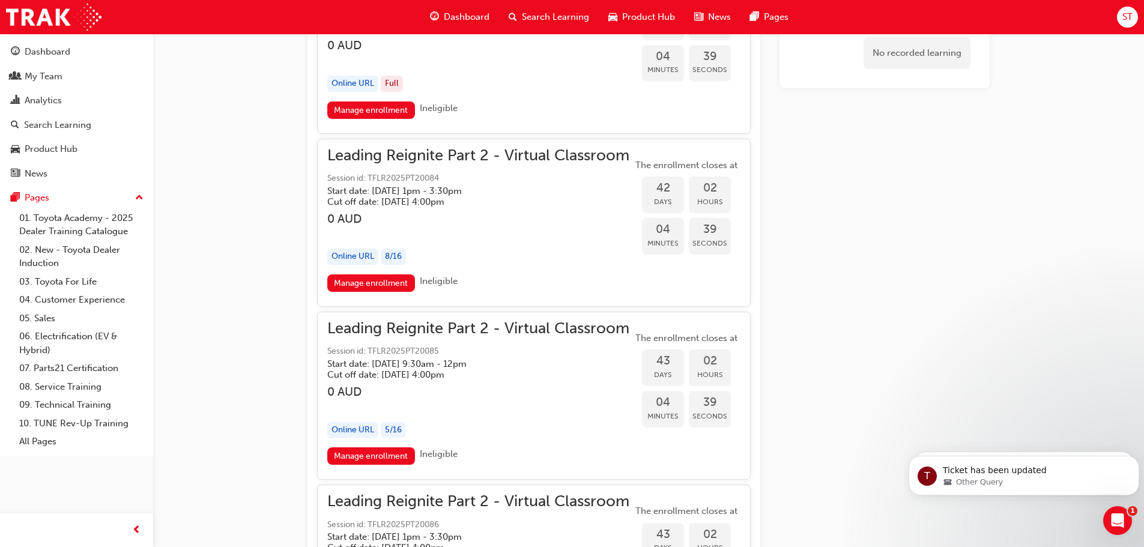
scroll to position [7236, 0]
click at [391, 277] on link "Manage enrollment" at bounding box center [371, 284] width 88 height 17
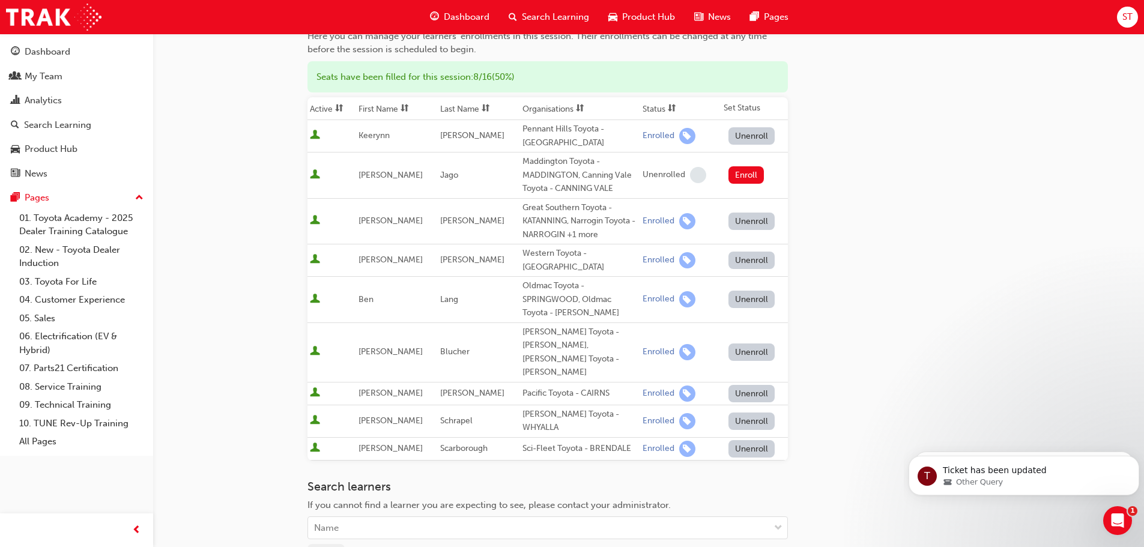
scroll to position [277, 0]
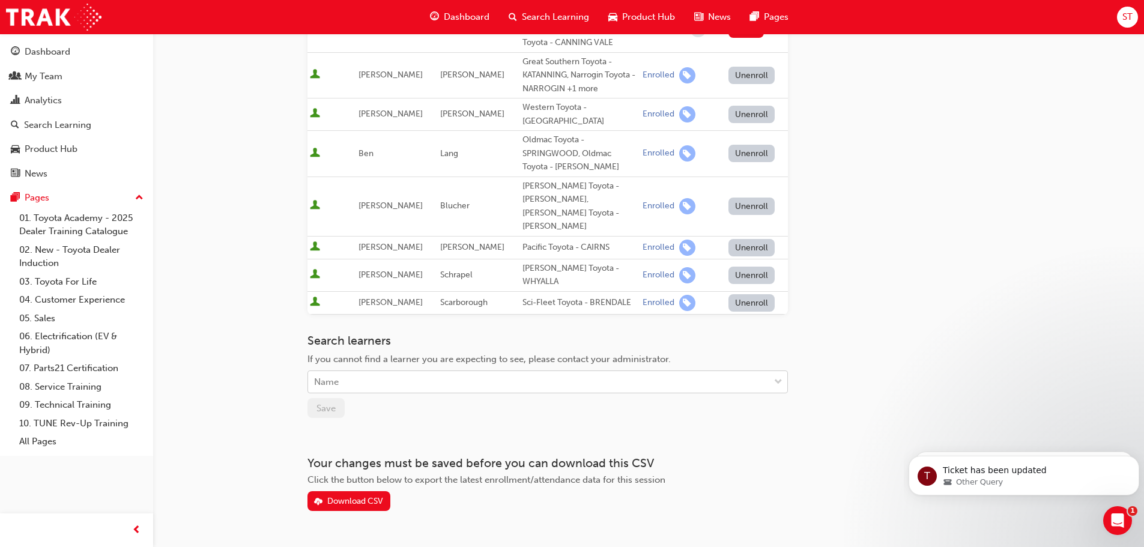
click at [365, 372] on div "Name" at bounding box center [538, 382] width 461 height 21
type input "sino"
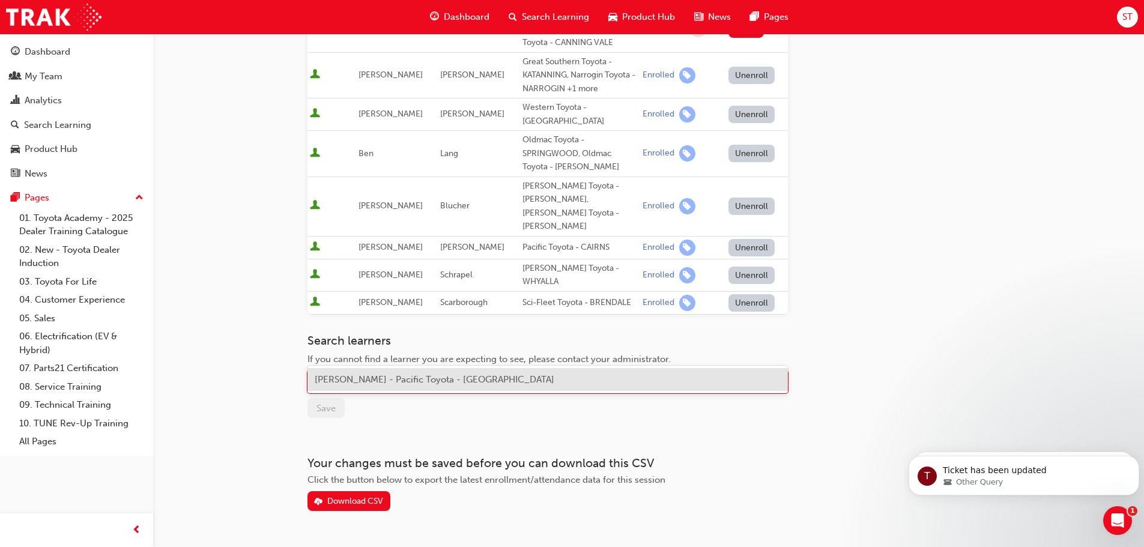
click at [387, 375] on span "[PERSON_NAME] - Pacific Toyota - [GEOGRAPHIC_DATA]" at bounding box center [435, 379] width 240 height 11
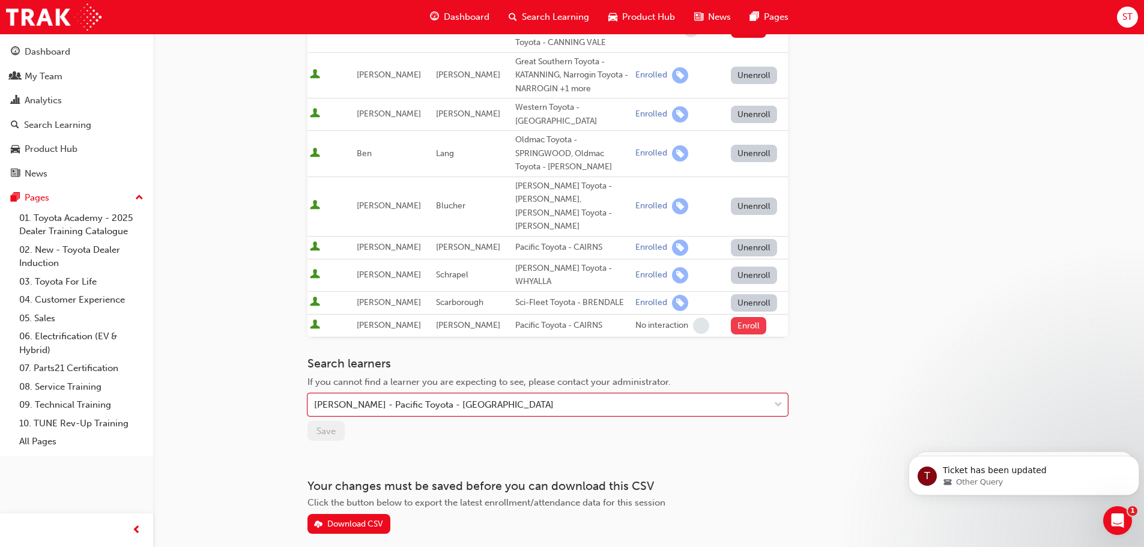
click at [741, 317] on button "Enroll" at bounding box center [749, 325] width 36 height 17
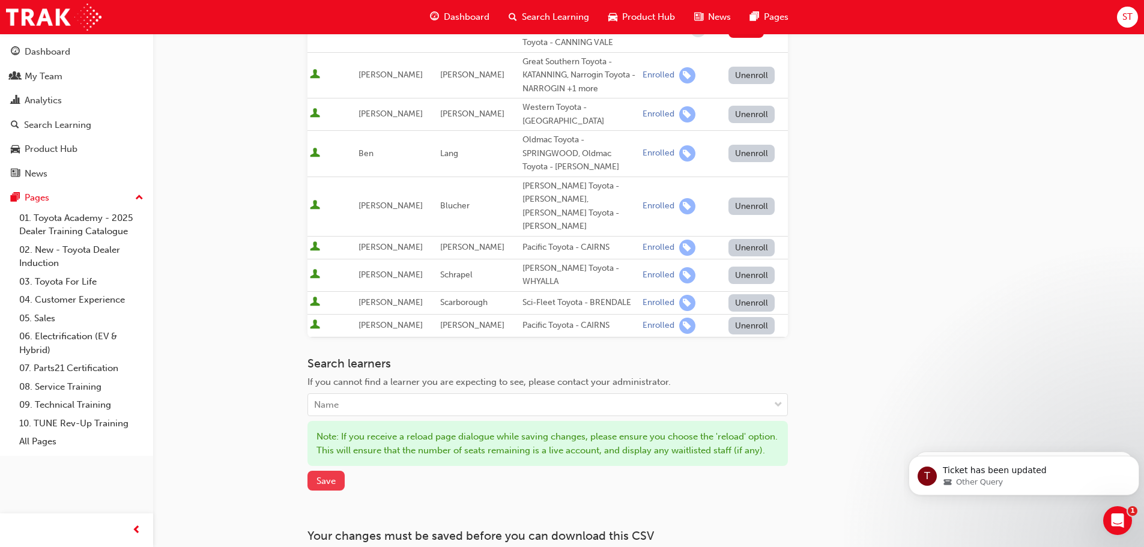
click at [329, 476] on span "Save" at bounding box center [325, 481] width 19 height 11
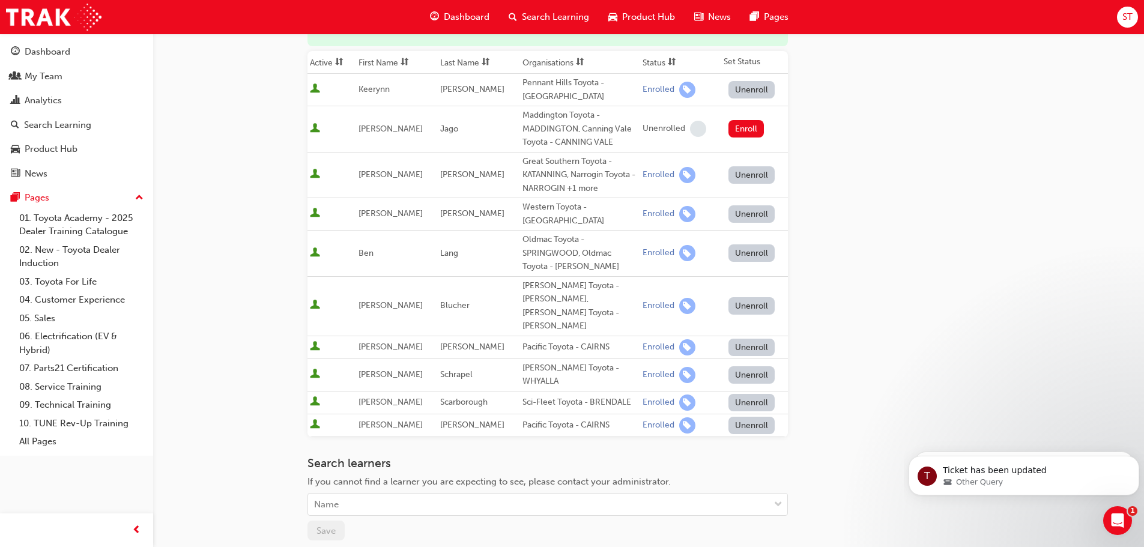
scroll to position [300, 0]
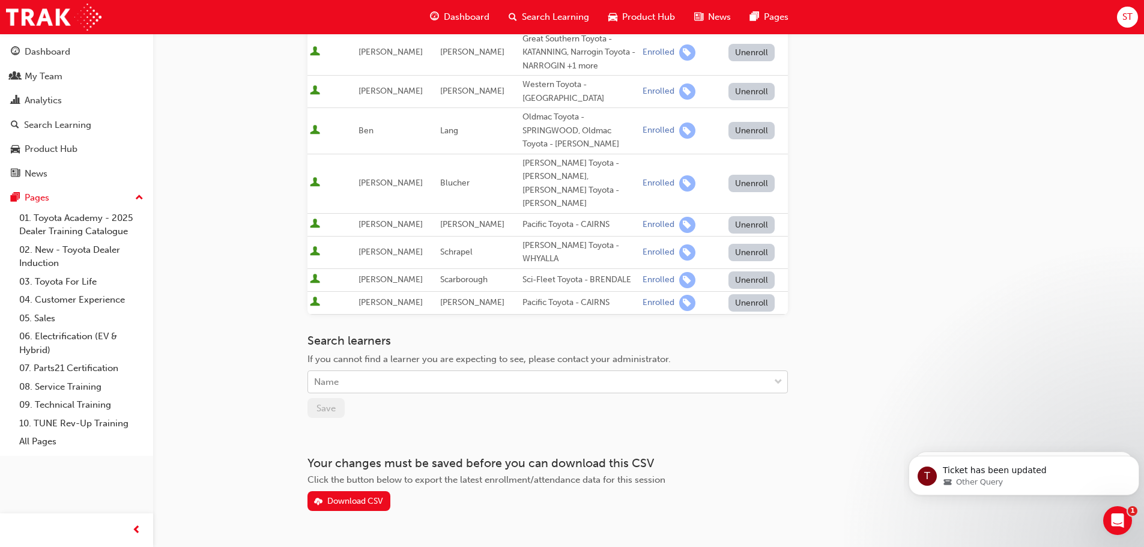
click at [386, 372] on div "Name" at bounding box center [538, 382] width 461 height 21
type input "tree"
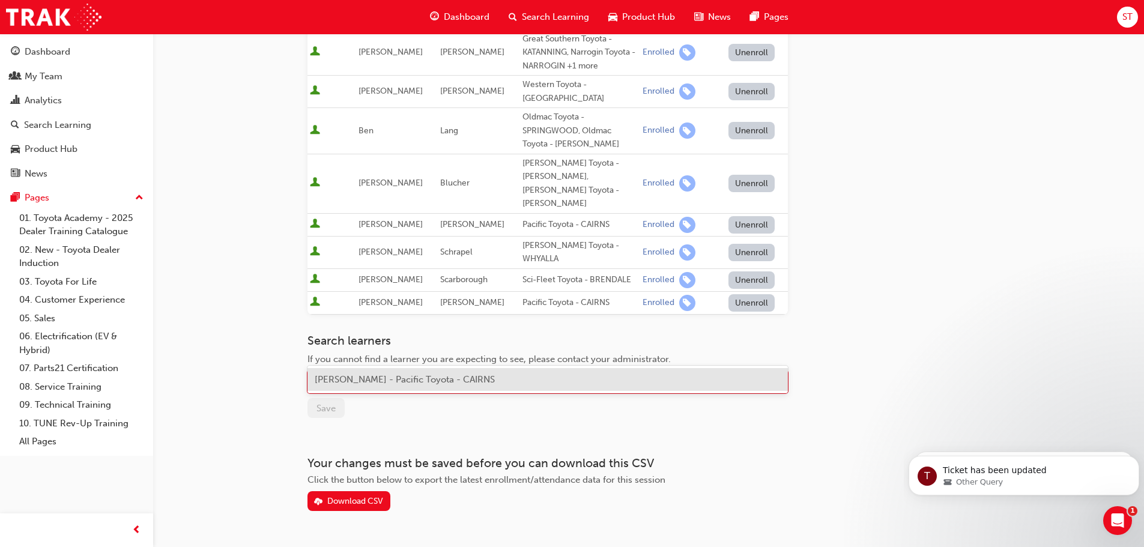
click at [389, 381] on span "[PERSON_NAME] - Pacific Toyota - CAIRNS" at bounding box center [405, 379] width 180 height 11
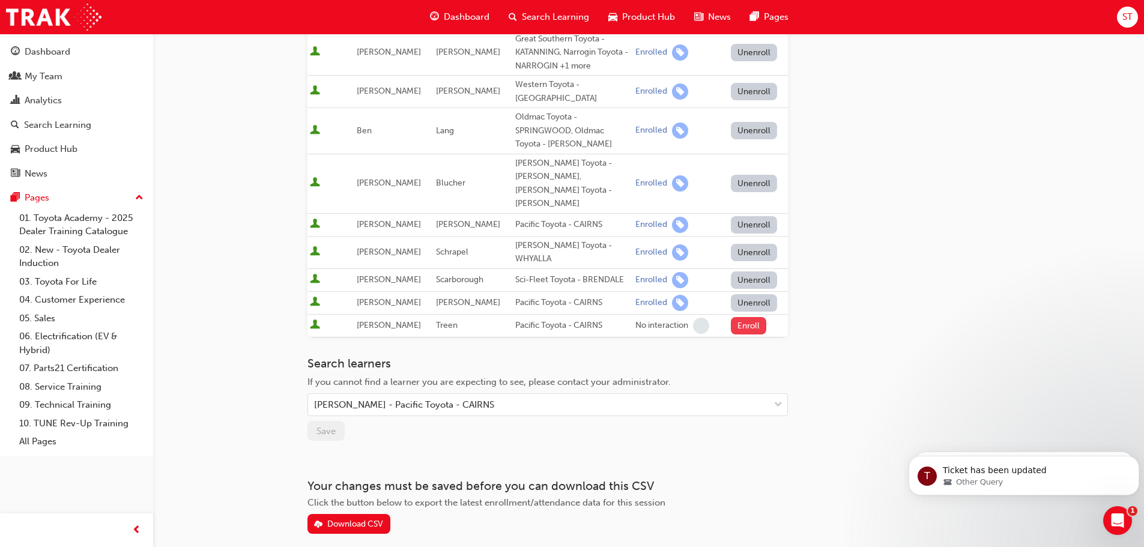
click at [746, 317] on button "Enroll" at bounding box center [749, 325] width 36 height 17
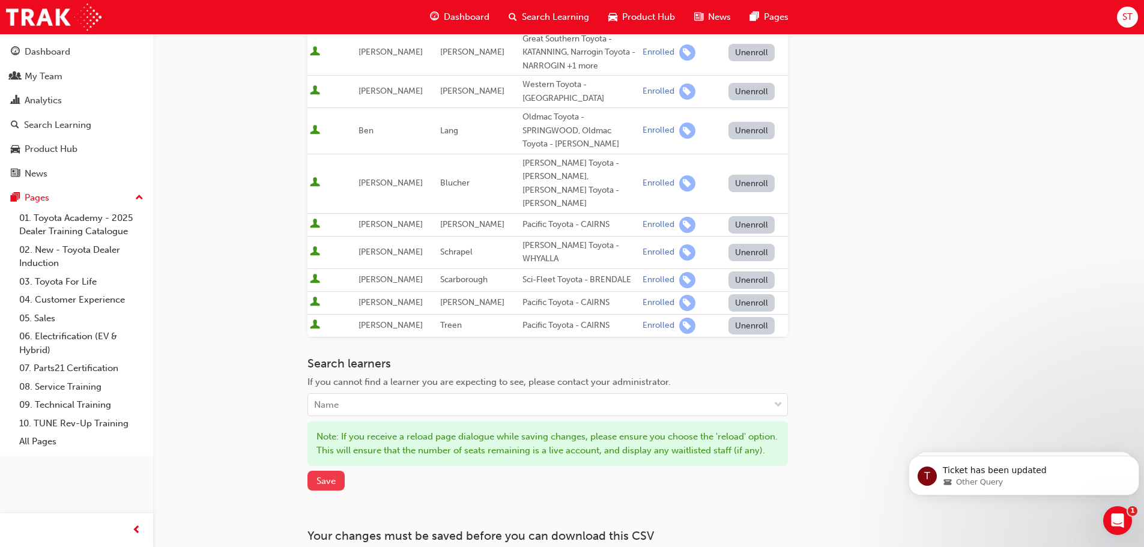
click at [318, 476] on span "Save" at bounding box center [325, 481] width 19 height 11
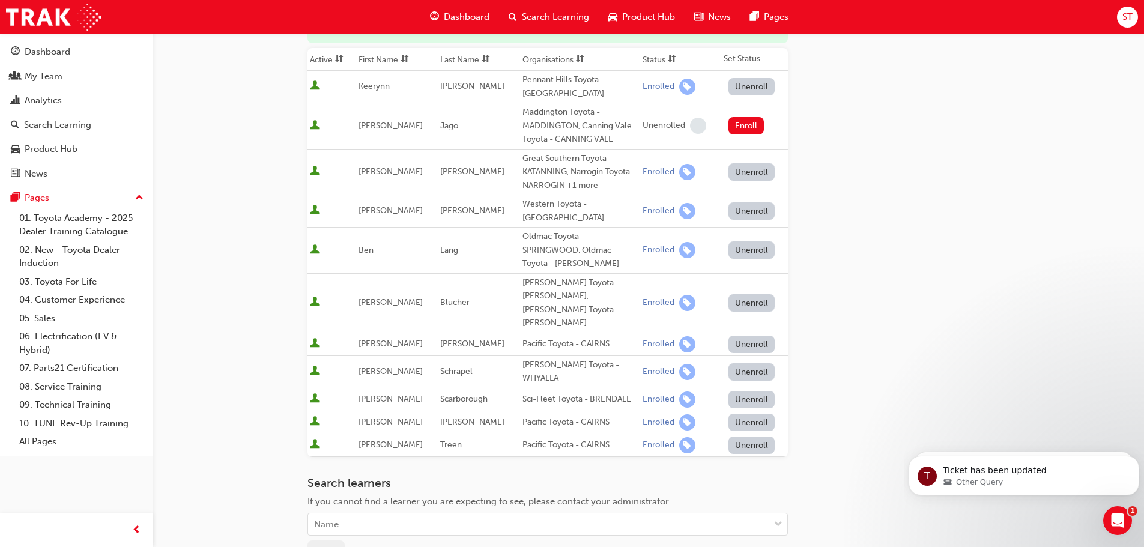
scroll to position [0, 0]
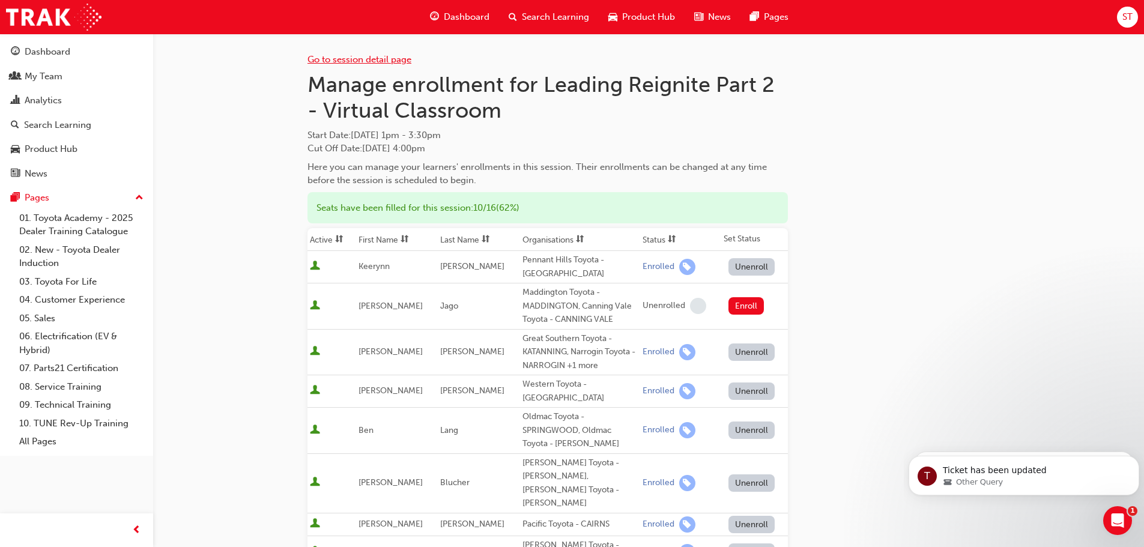
click at [370, 58] on link "Go to session detail page" at bounding box center [359, 59] width 104 height 11
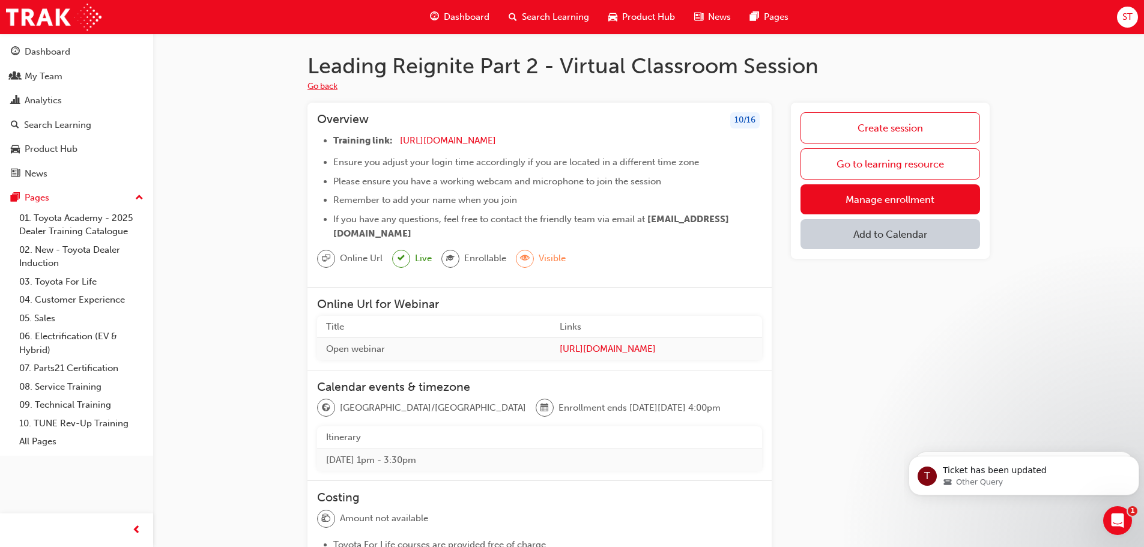
click at [315, 86] on button "Go back" at bounding box center [322, 87] width 30 height 14
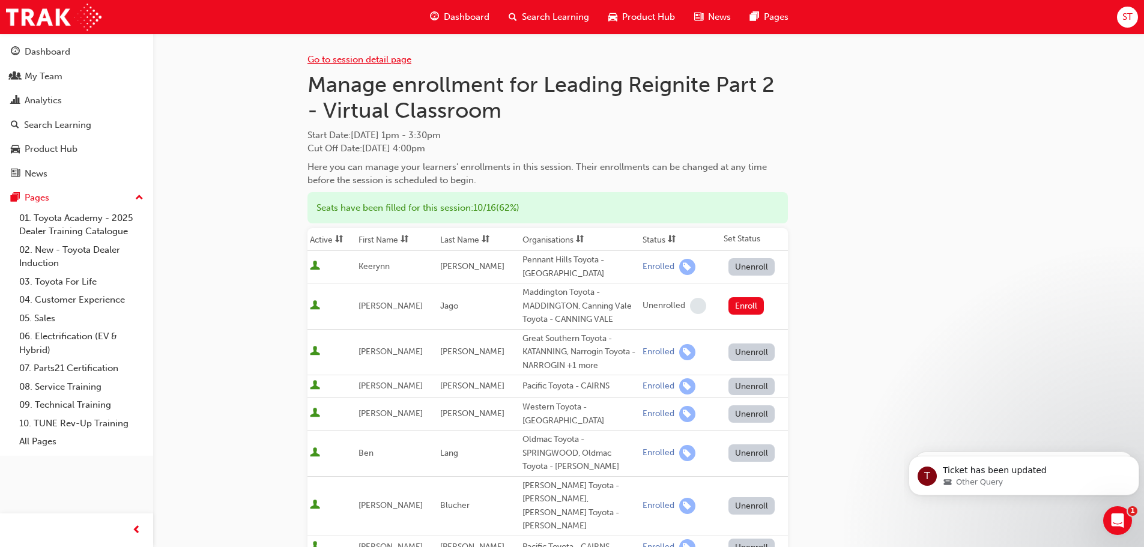
click at [351, 59] on link "Go to session detail page" at bounding box center [359, 59] width 104 height 11
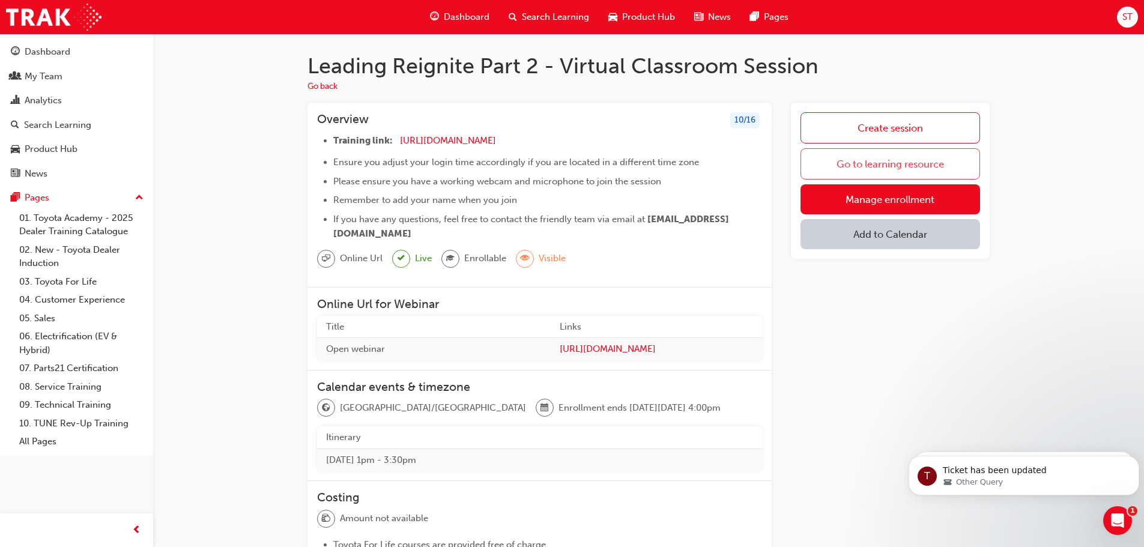
click at [880, 171] on link "Go to learning resource" at bounding box center [890, 163] width 180 height 31
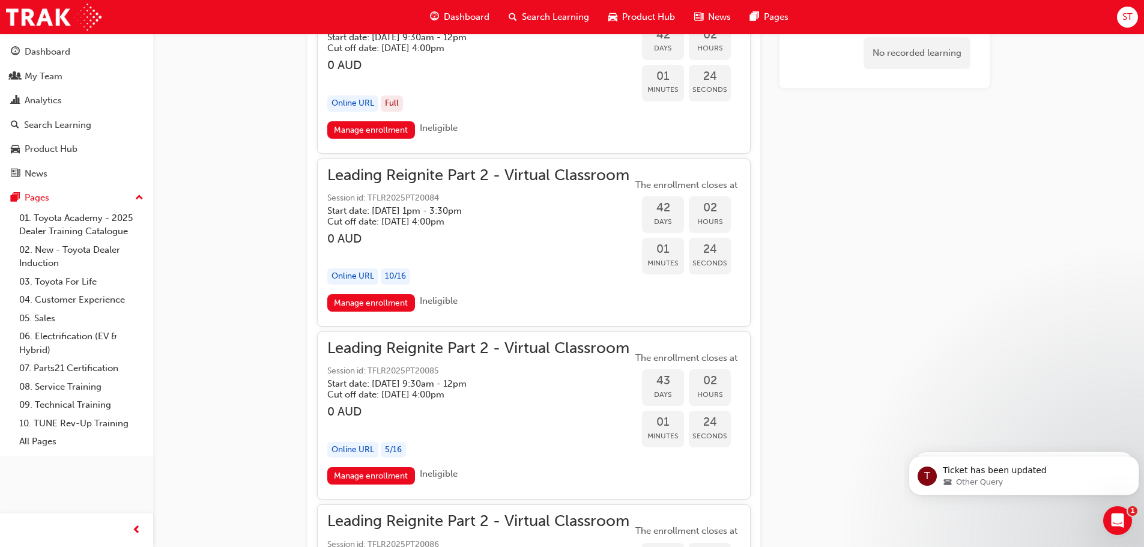
scroll to position [7176, 0]
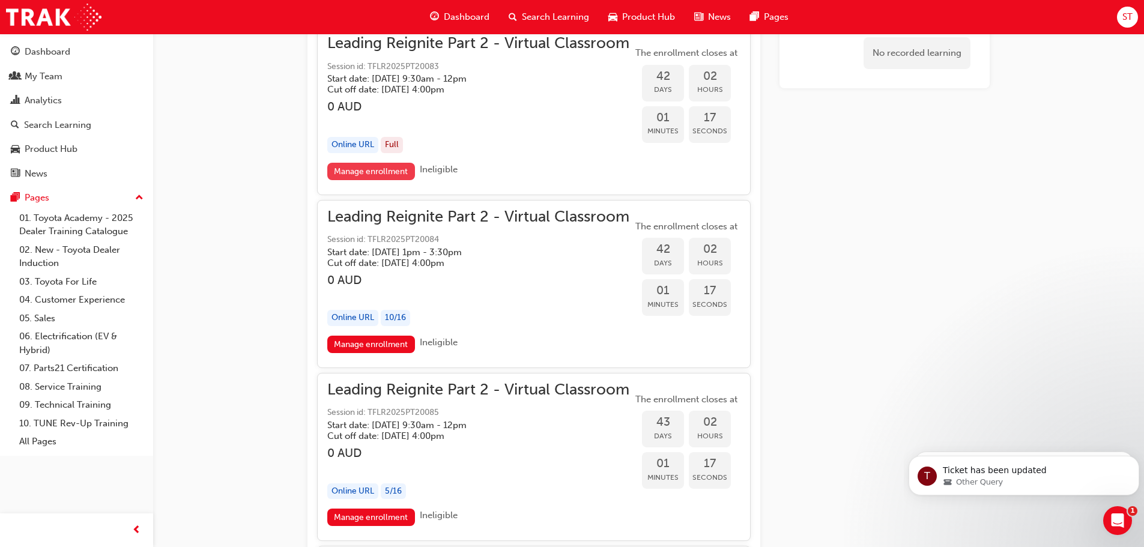
click at [346, 176] on link "Manage enrollment" at bounding box center [371, 171] width 88 height 17
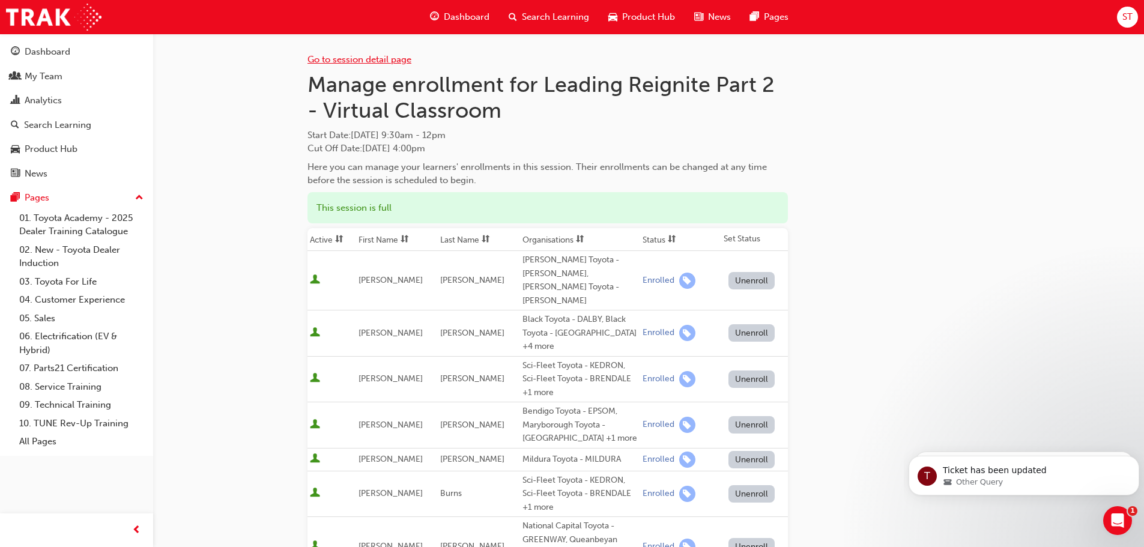
click at [386, 58] on link "Go to session detail page" at bounding box center [359, 59] width 104 height 11
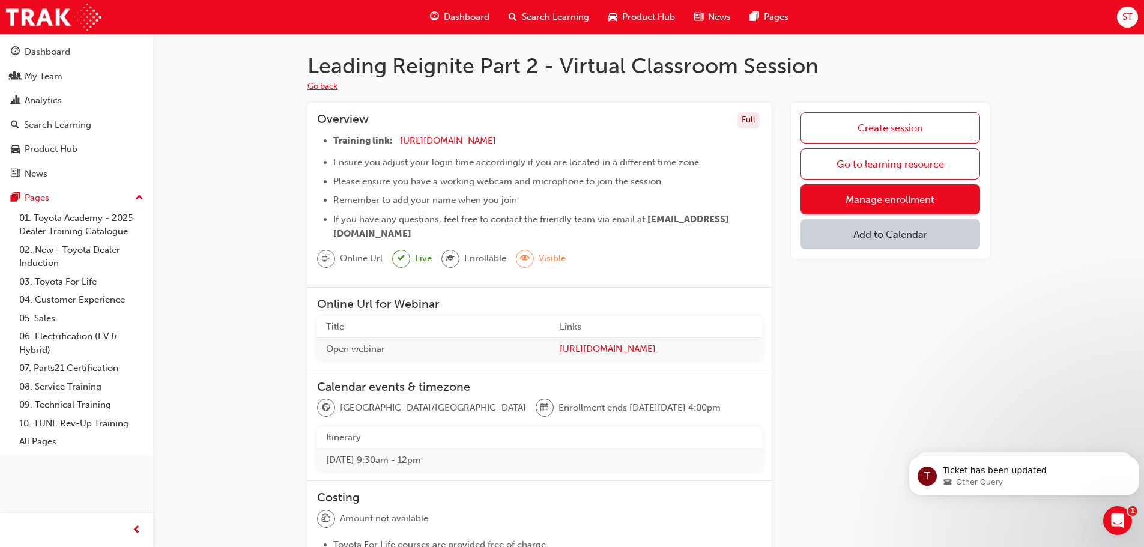
click at [331, 84] on button "Go back" at bounding box center [322, 87] width 30 height 14
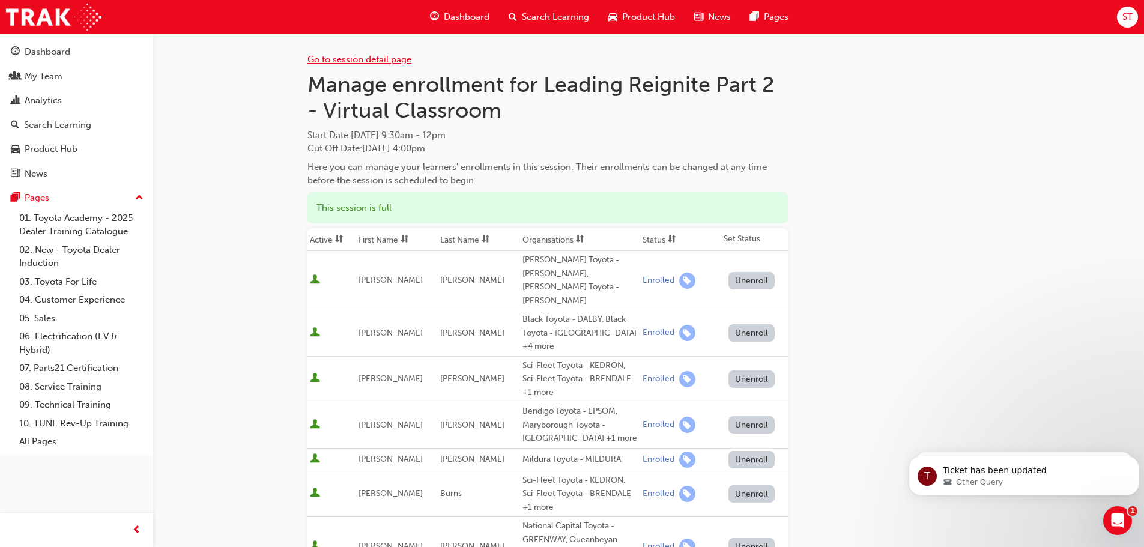
click at [370, 61] on link "Go to session detail page" at bounding box center [359, 59] width 104 height 11
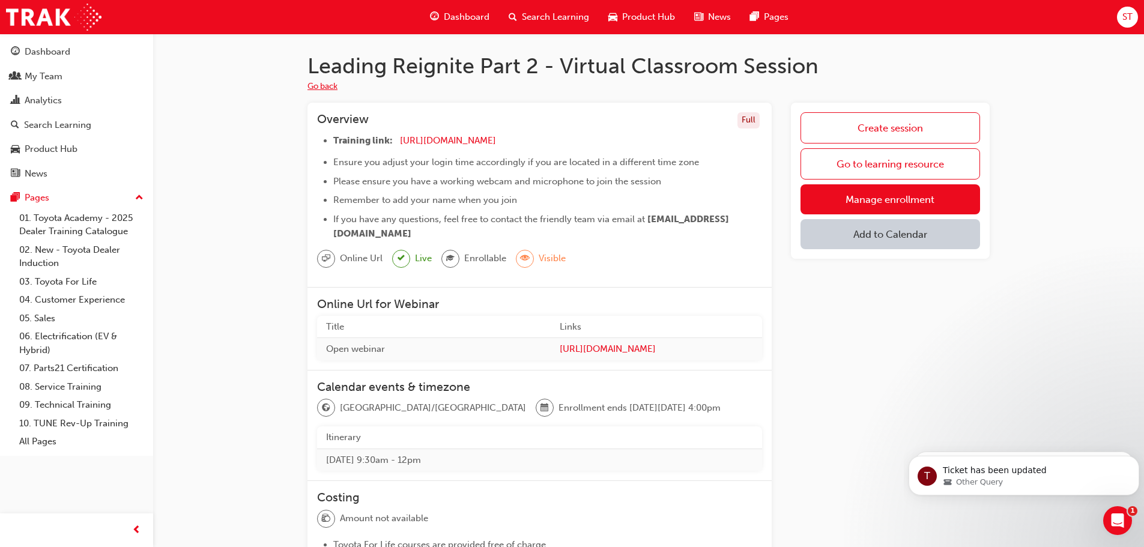
click at [321, 85] on button "Go back" at bounding box center [322, 87] width 30 height 14
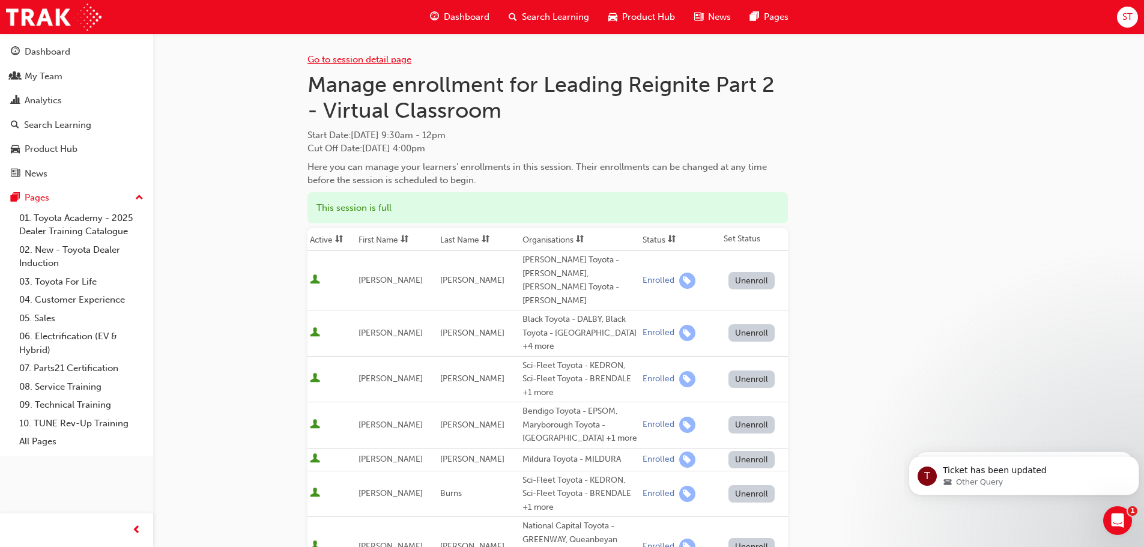
click at [379, 62] on link "Go to session detail page" at bounding box center [359, 59] width 104 height 11
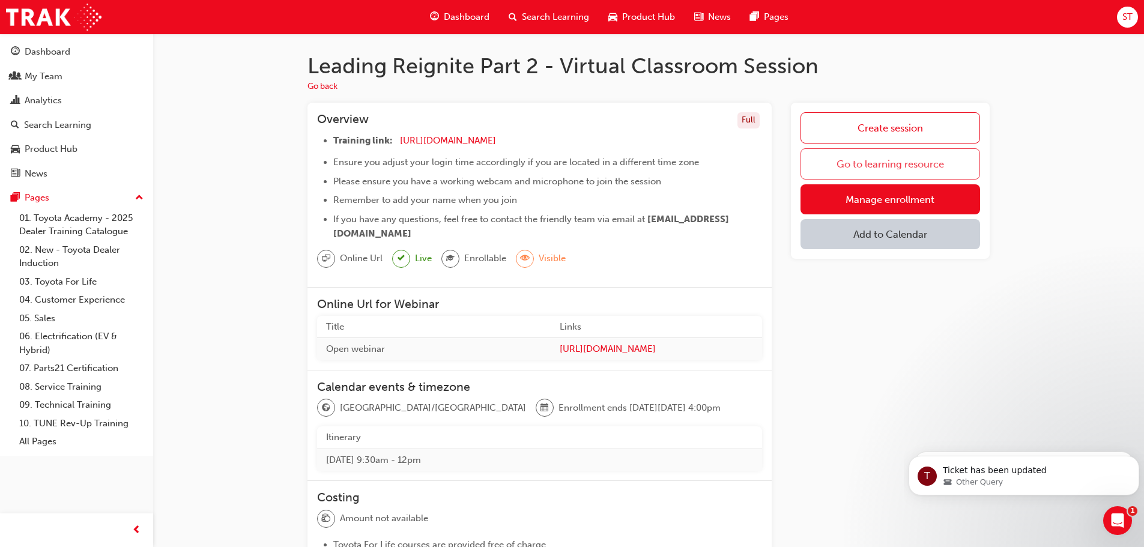
click at [852, 159] on link "Go to learning resource" at bounding box center [890, 163] width 180 height 31
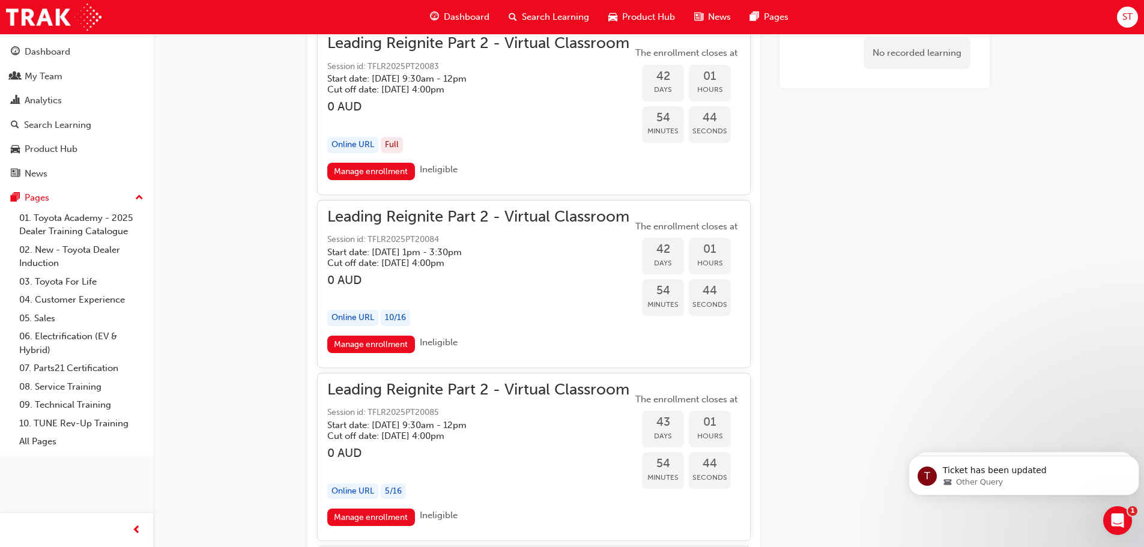
scroll to position [711, 0]
click at [357, 346] on link "Manage enrollment" at bounding box center [371, 344] width 88 height 17
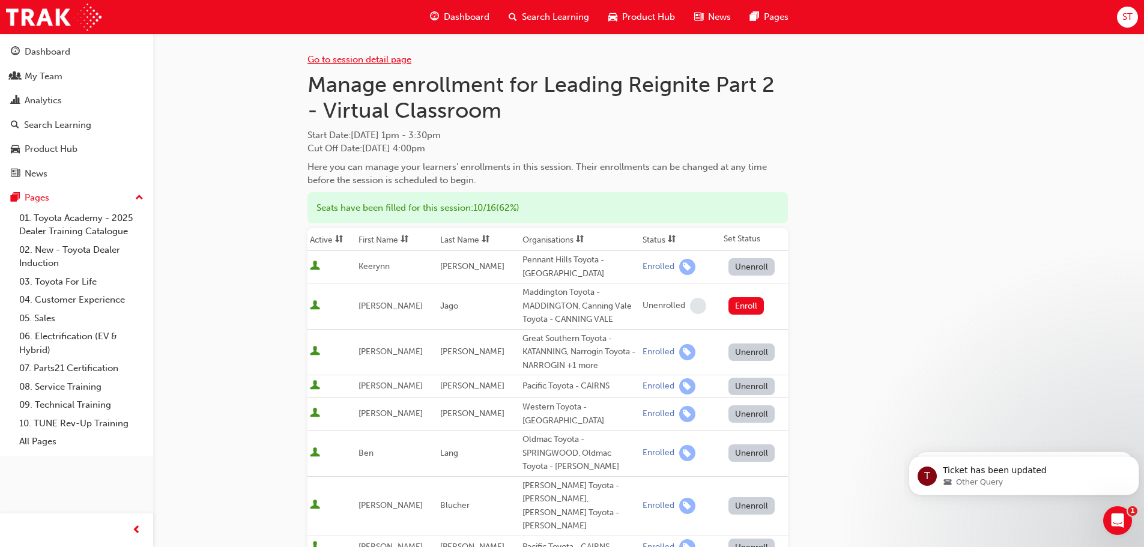
click at [365, 62] on link "Go to session detail page" at bounding box center [359, 59] width 104 height 11
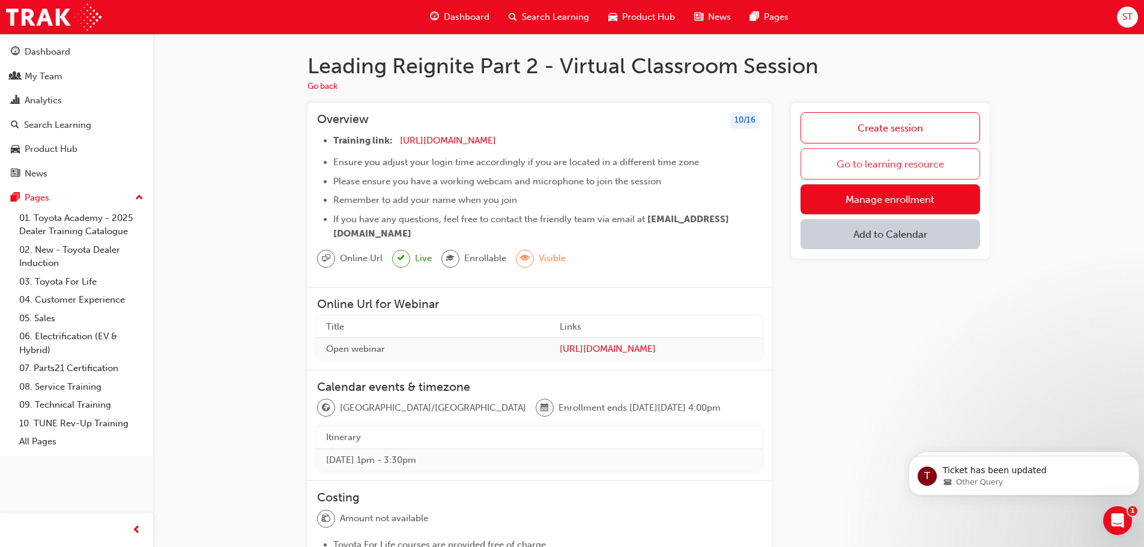
click at [939, 156] on link "Go to learning resource" at bounding box center [890, 163] width 180 height 31
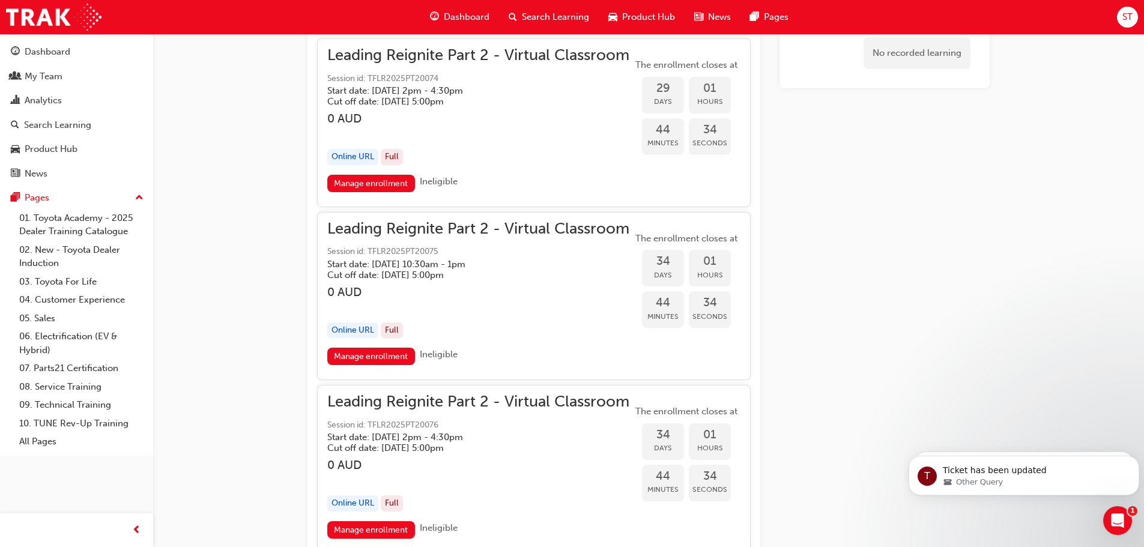
scroll to position [6095, 0]
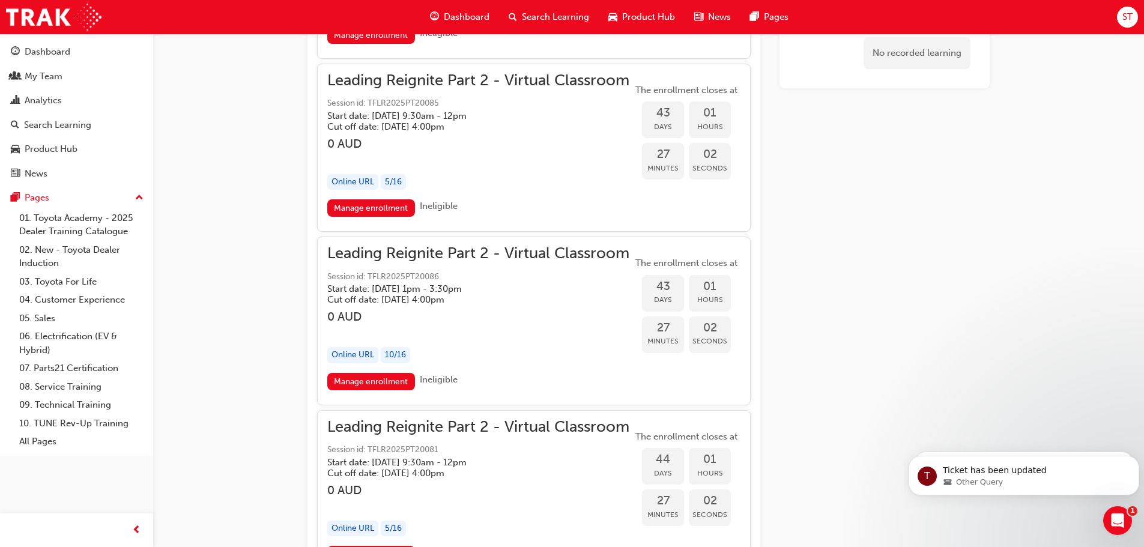
scroll to position [7333, 0]
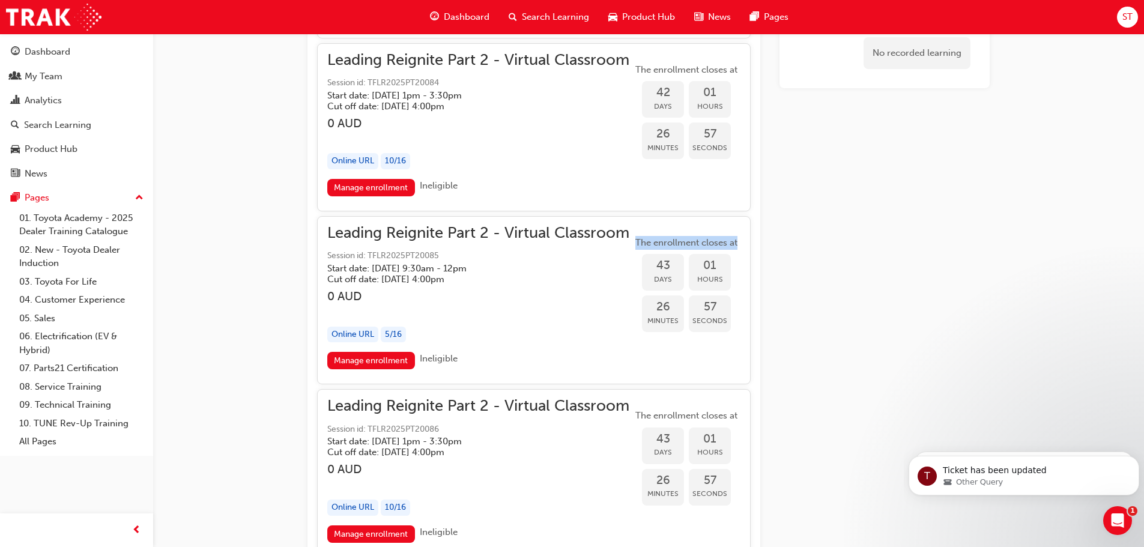
drag, startPoint x: 742, startPoint y: 242, endPoint x: 637, endPoint y: 246, distance: 104.6
click at [637, 246] on div "Leading Reignite Part 2 - Virtual Classroom Session id: TFLR2025PT20085 Start d…" at bounding box center [534, 300] width 434 height 168
click at [378, 362] on link "Manage enrollment" at bounding box center [371, 360] width 88 height 17
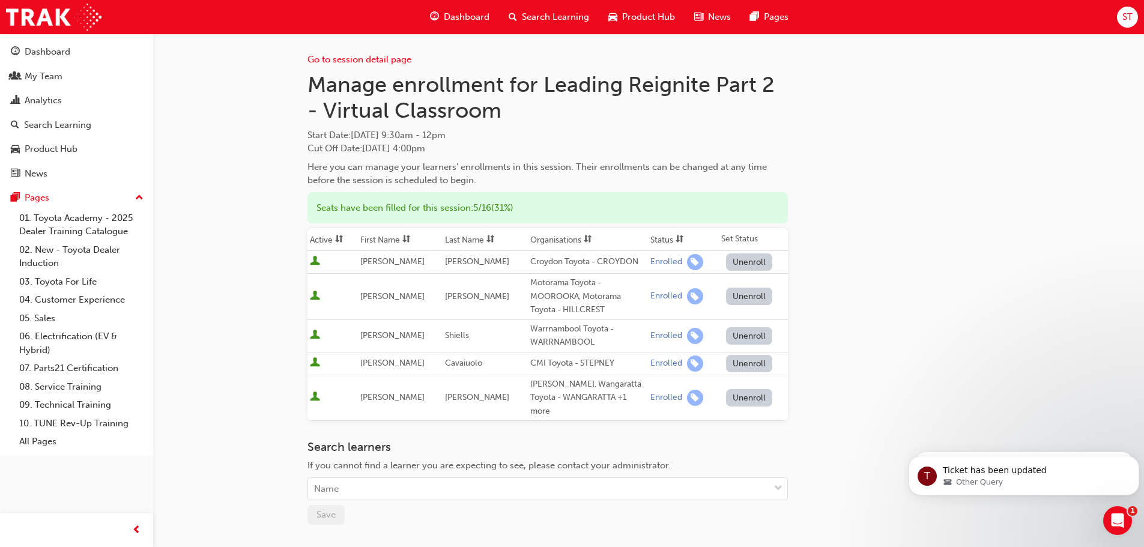
click at [904, 197] on div "Go to session detail page Manage enrollment for Leading Reignite Part 2 - Virtu…" at bounding box center [648, 326] width 682 height 584
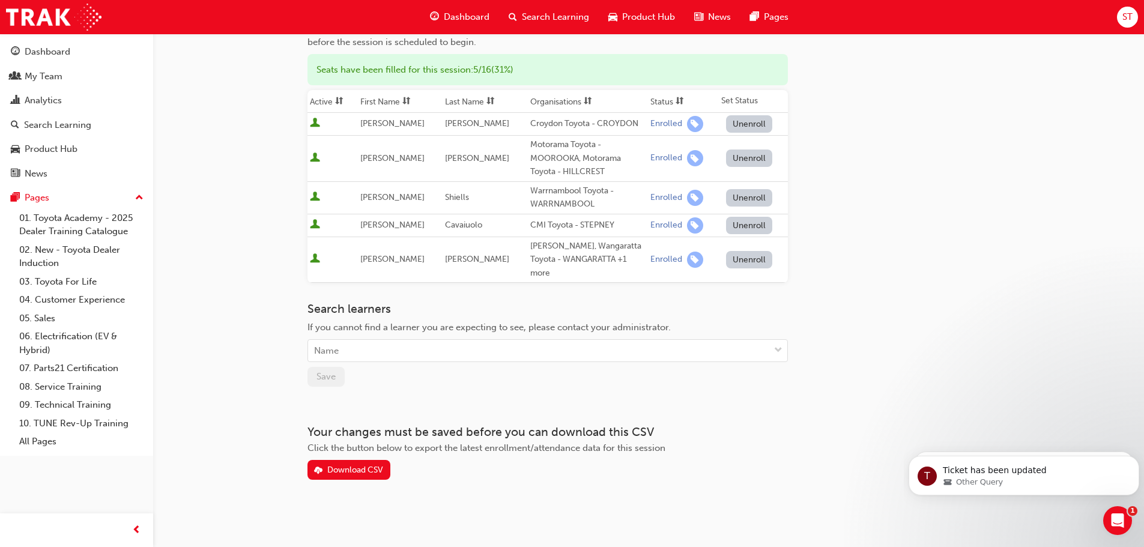
scroll to position [139, 0]
click at [333, 349] on div "Name" at bounding box center [326, 350] width 25 height 14
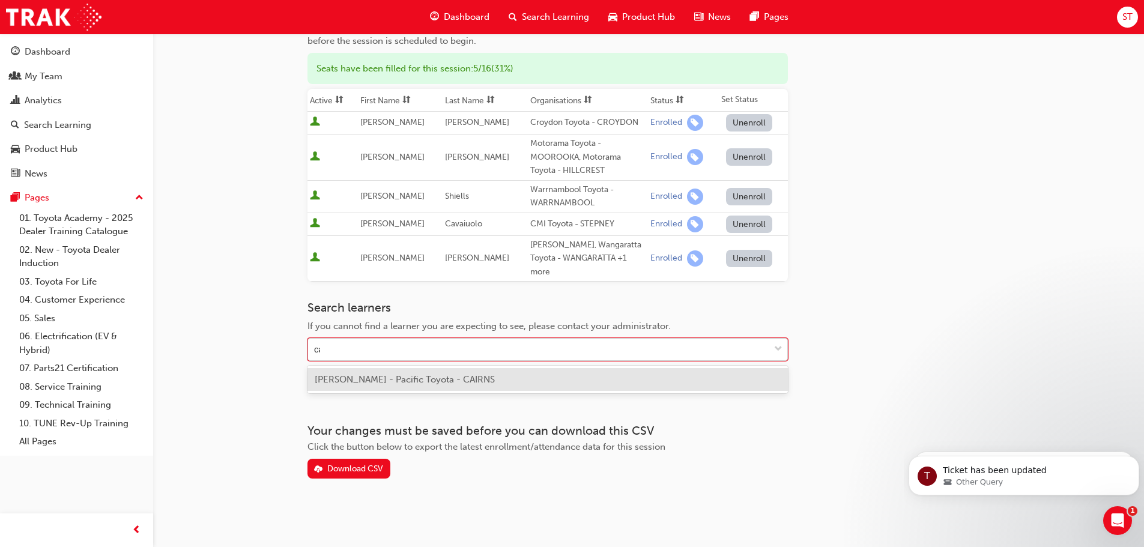
type input "cas"
click at [360, 377] on span "Regie Cason - Pacific Toyota - CAIRNS" at bounding box center [405, 379] width 180 height 11
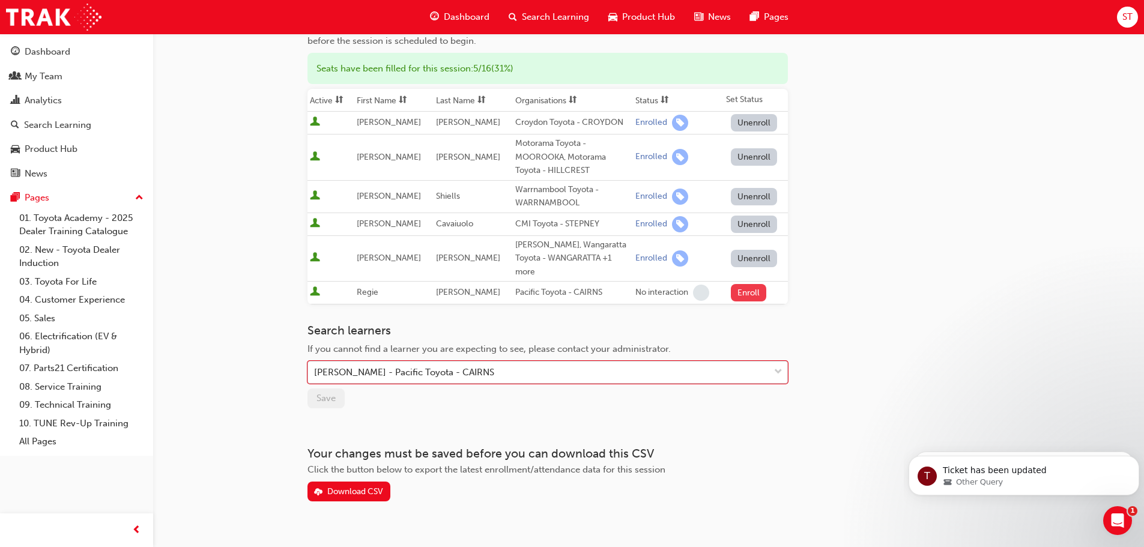
click at [750, 294] on button "Enroll" at bounding box center [749, 292] width 36 height 17
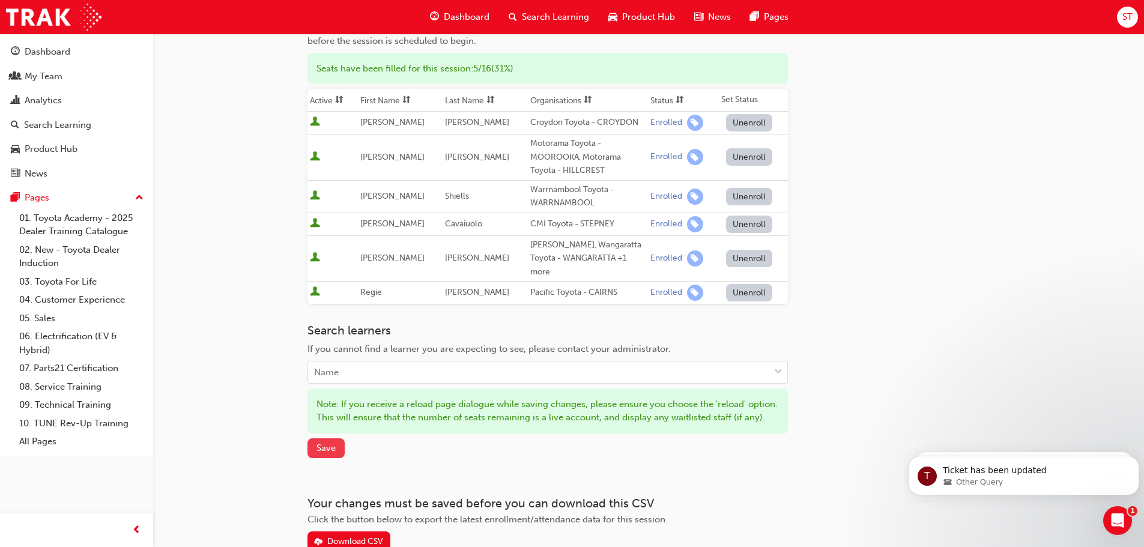
click at [333, 453] on span "Save" at bounding box center [325, 448] width 19 height 11
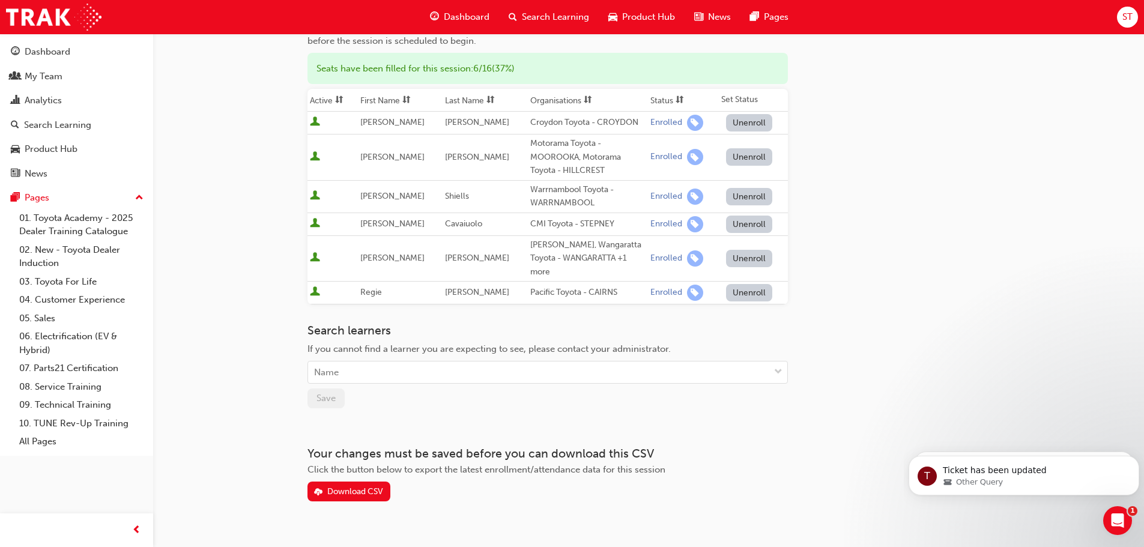
drag, startPoint x: 915, startPoint y: 175, endPoint x: 897, endPoint y: 175, distance: 18.0
click at [915, 175] on div "Go to session detail page Manage enrollment for Leading Reignite Part 2 - Virtu…" at bounding box center [648, 197] width 682 height 607
click at [811, 112] on div "Go to session detail page Manage enrollment for Leading Reignite Part 2 - Virtu…" at bounding box center [648, 197] width 682 height 607
click at [841, 348] on div "Go to session detail page Manage enrollment for Leading Reignite Part 2 - Virtu…" at bounding box center [648, 197] width 682 height 607
click at [839, 362] on div "Go to session detail page Manage enrollment for Leading Reignite Part 2 - Virtu…" at bounding box center [648, 197] width 682 height 607
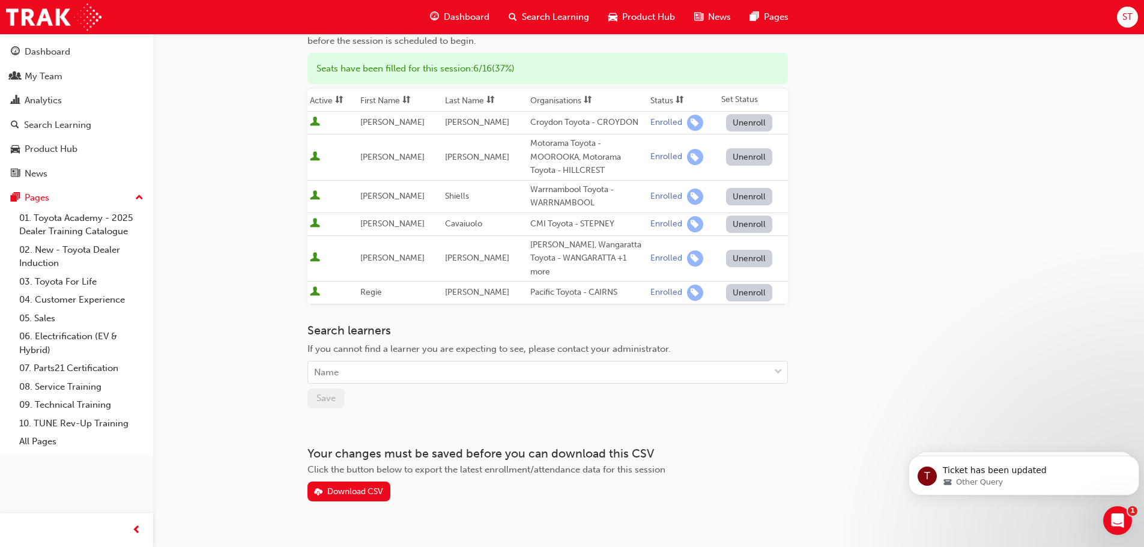
drag, startPoint x: 839, startPoint y: 362, endPoint x: 835, endPoint y: 352, distance: 9.9
click at [835, 363] on div "Go to session detail page Manage enrollment for Leading Reignite Part 2 - Virtu…" at bounding box center [648, 197] width 682 height 607
click at [806, 346] on div "Go to session detail page Manage enrollment for Leading Reignite Part 2 - Virtu…" at bounding box center [648, 197] width 682 height 607
click at [870, 328] on div "Go to session detail page Manage enrollment for Leading Reignite Part 2 - Virtu…" at bounding box center [648, 197] width 682 height 607
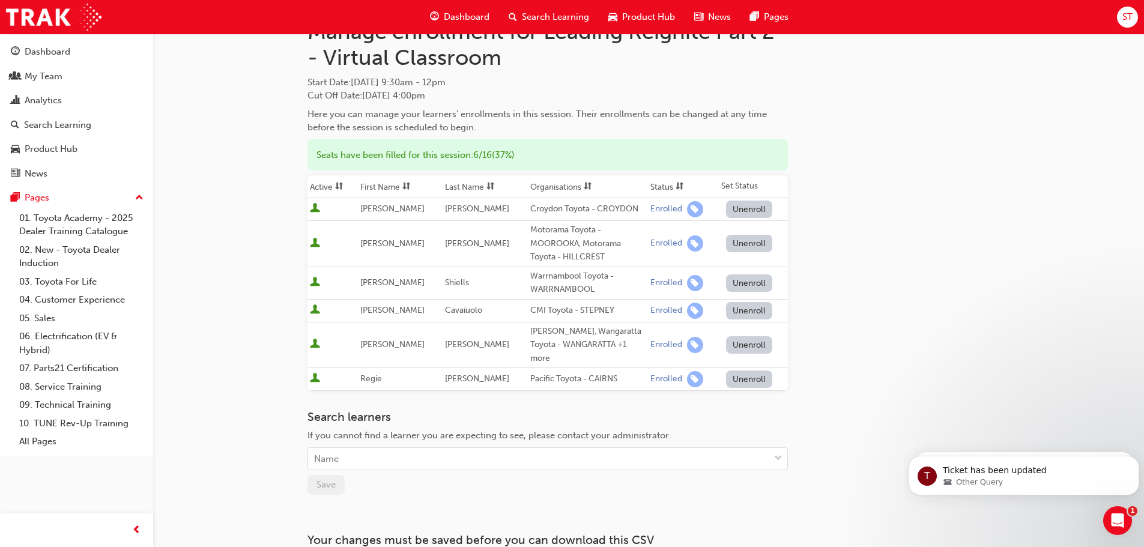
scroll to position [0, 0]
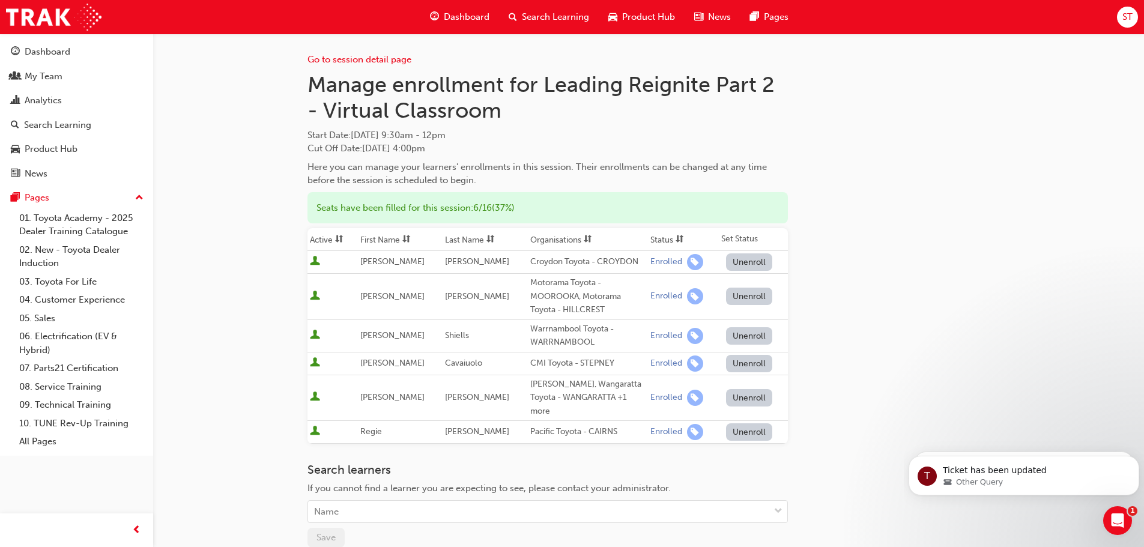
click at [864, 316] on div "Go to session detail page Manage enrollment for Leading Reignite Part 2 - Virtu…" at bounding box center [648, 337] width 682 height 607
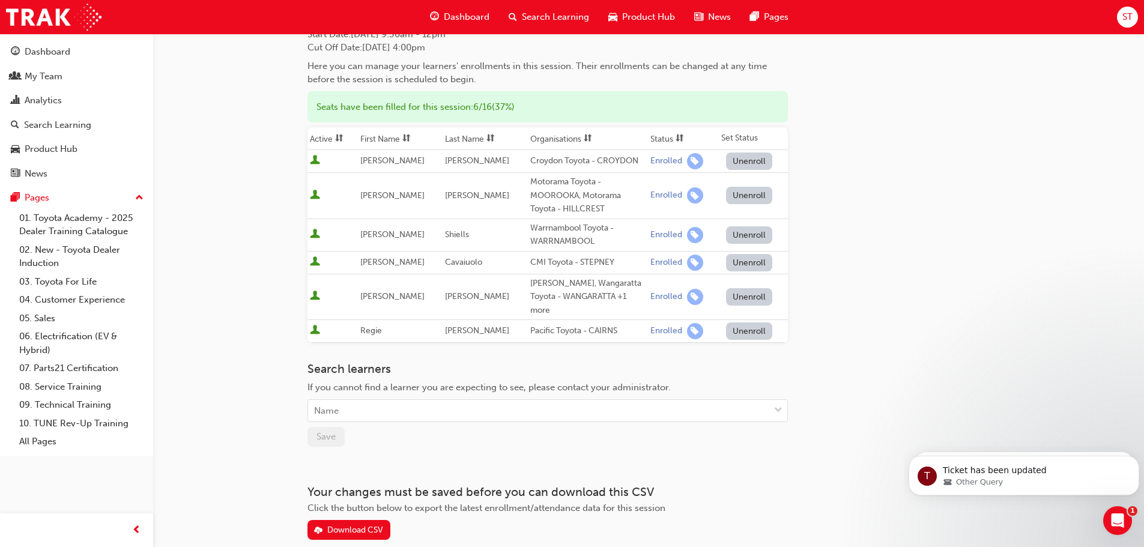
scroll to position [162, 0]
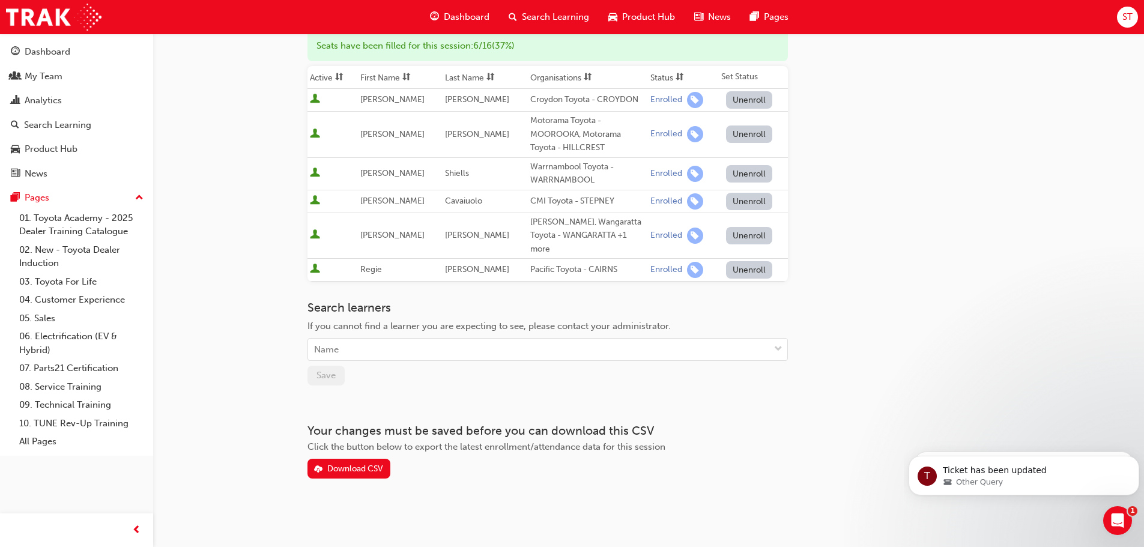
click at [214, 334] on div "Go to session detail page Manage enrollment for Leading Reignite Part 2 - Virtu…" at bounding box center [572, 192] width 1144 height 709
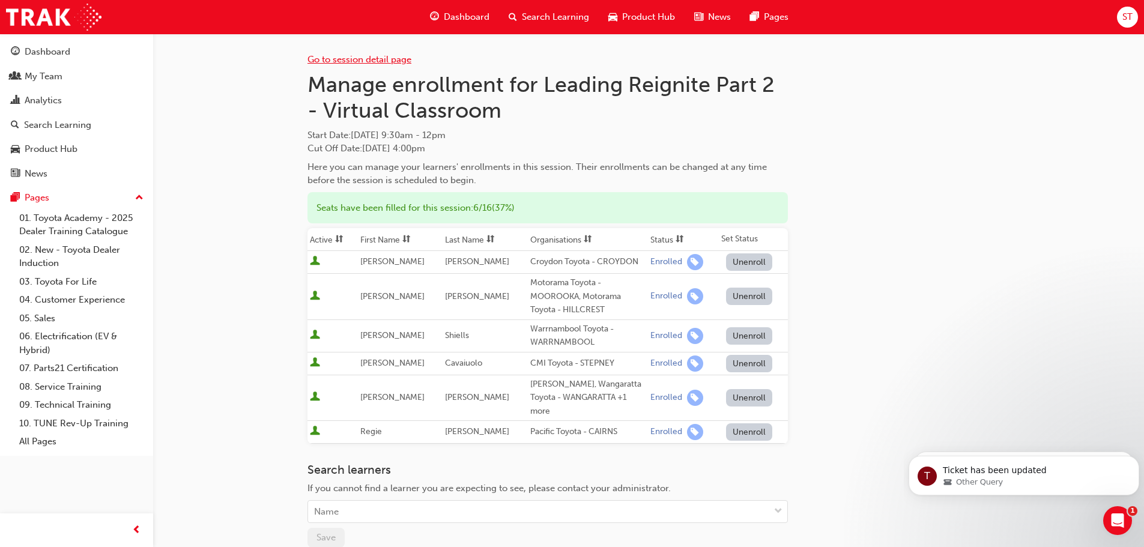
click at [350, 54] on link "Go to session detail page" at bounding box center [359, 59] width 104 height 11
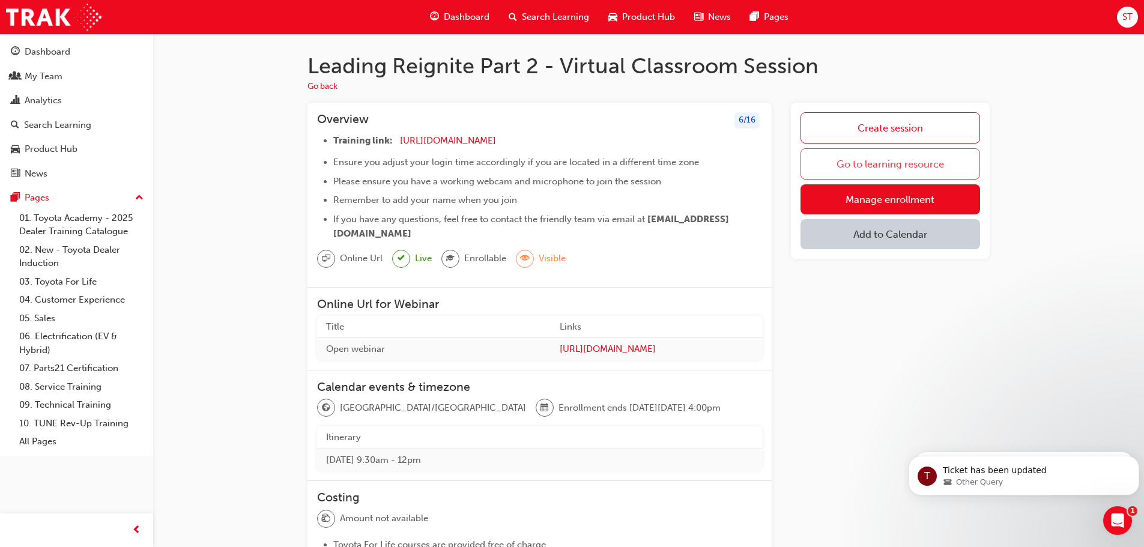
click at [831, 166] on link "Go to learning resource" at bounding box center [890, 163] width 180 height 31
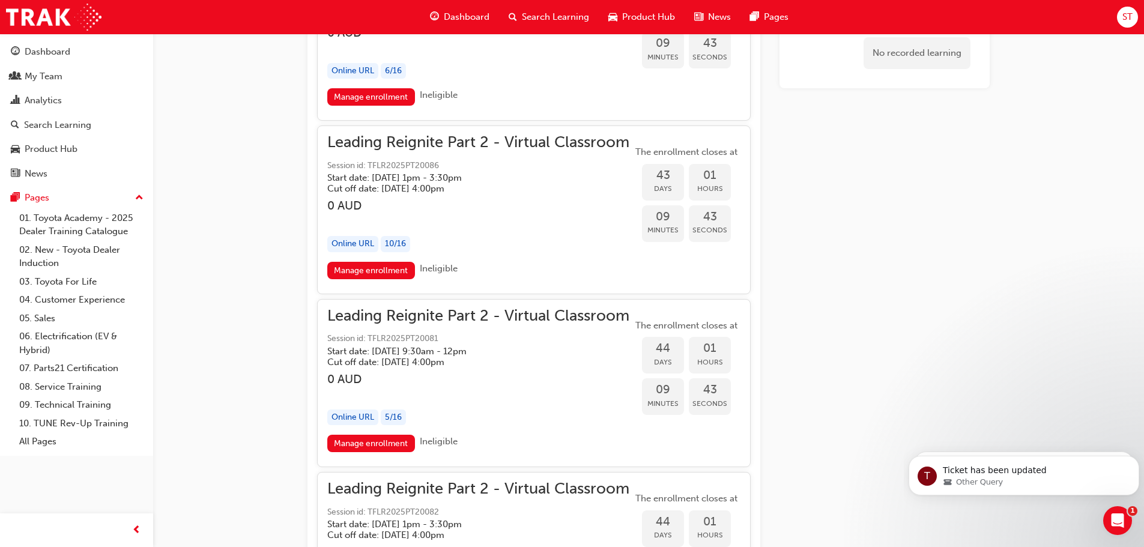
scroll to position [711, 0]
drag, startPoint x: 843, startPoint y: 213, endPoint x: 830, endPoint y: 217, distance: 13.9
click at [396, 444] on link "Manage enrollment" at bounding box center [371, 443] width 88 height 17
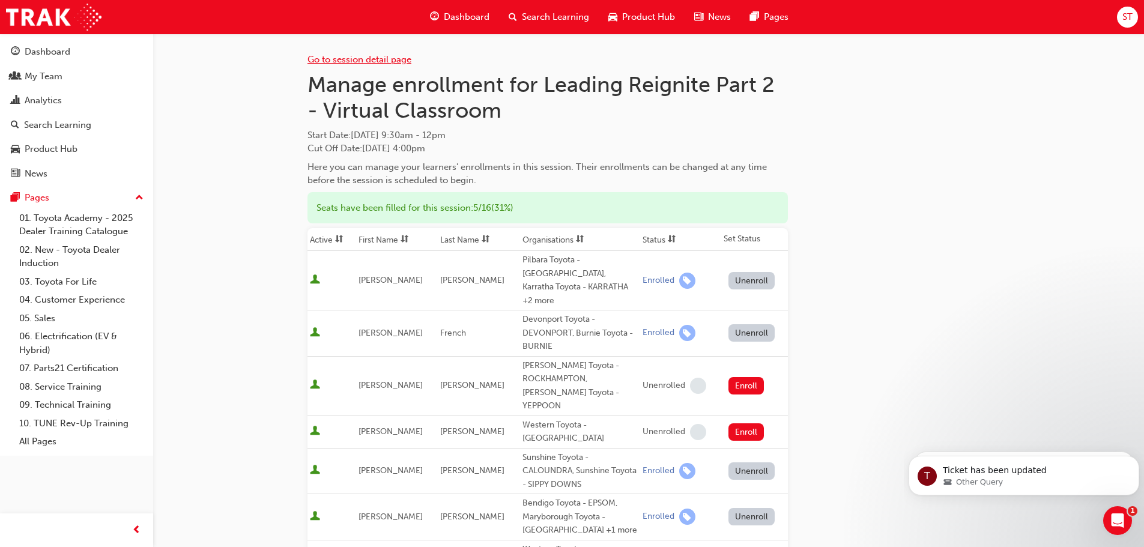
click at [355, 60] on link "Go to session detail page" at bounding box center [359, 59] width 104 height 11
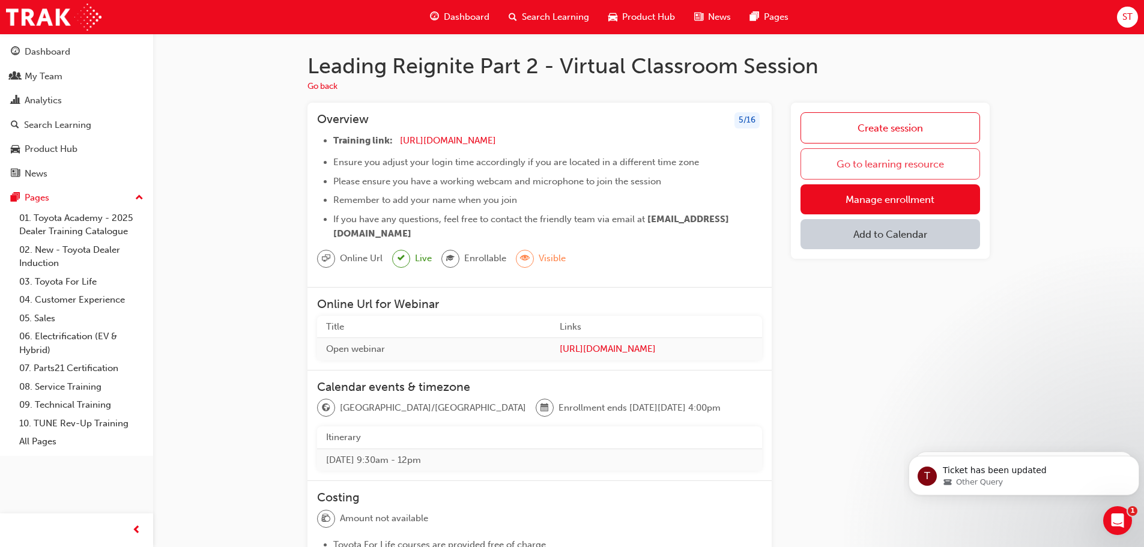
click at [902, 169] on link "Go to learning resource" at bounding box center [890, 163] width 180 height 31
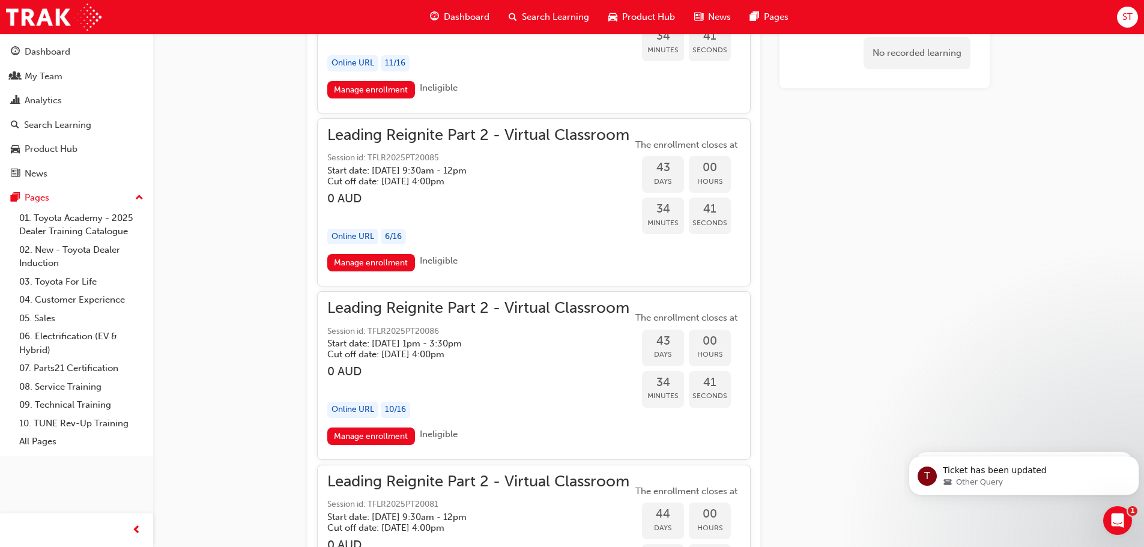
scroll to position [7356, 0]
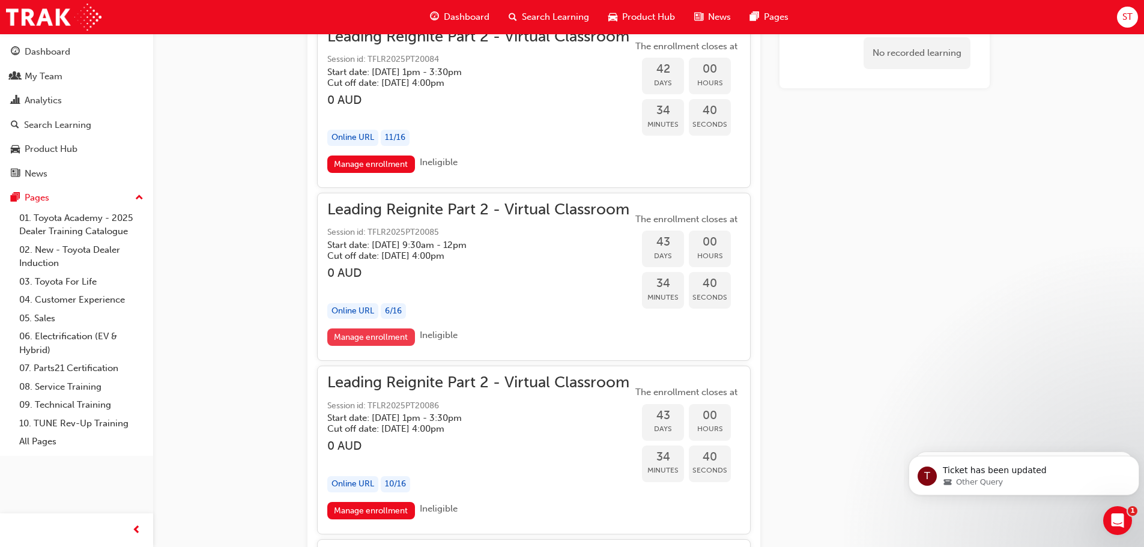
click at [383, 337] on link "Manage enrollment" at bounding box center [371, 336] width 88 height 17
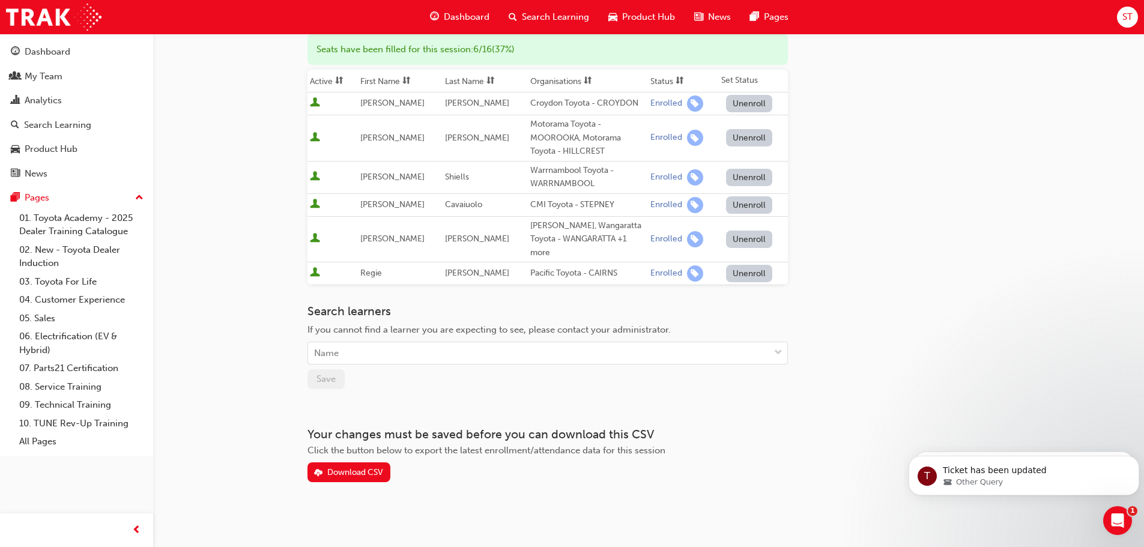
scroll to position [162, 0]
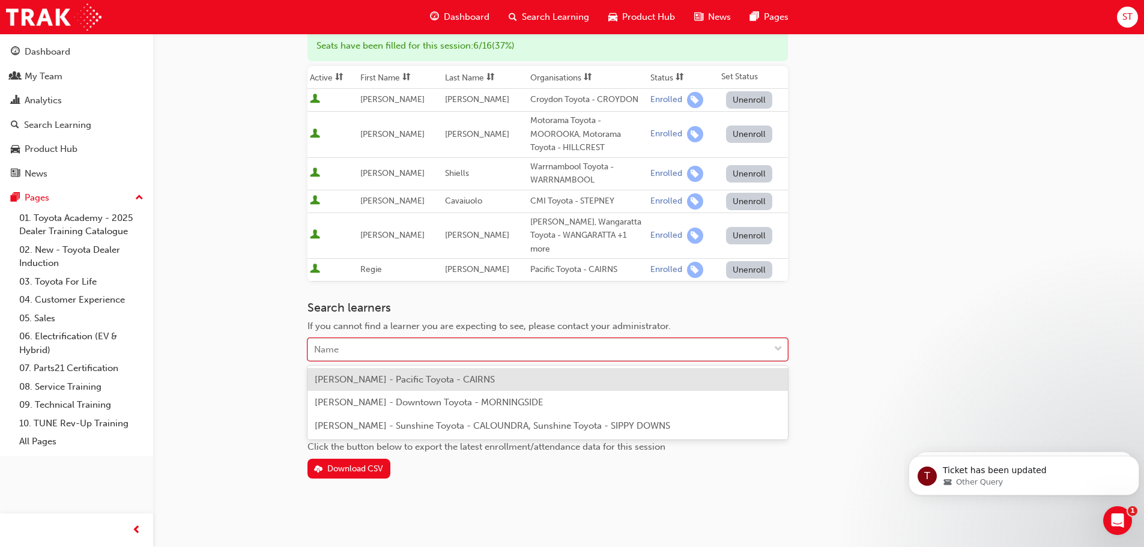
click at [358, 351] on div "Name" at bounding box center [538, 349] width 461 height 21
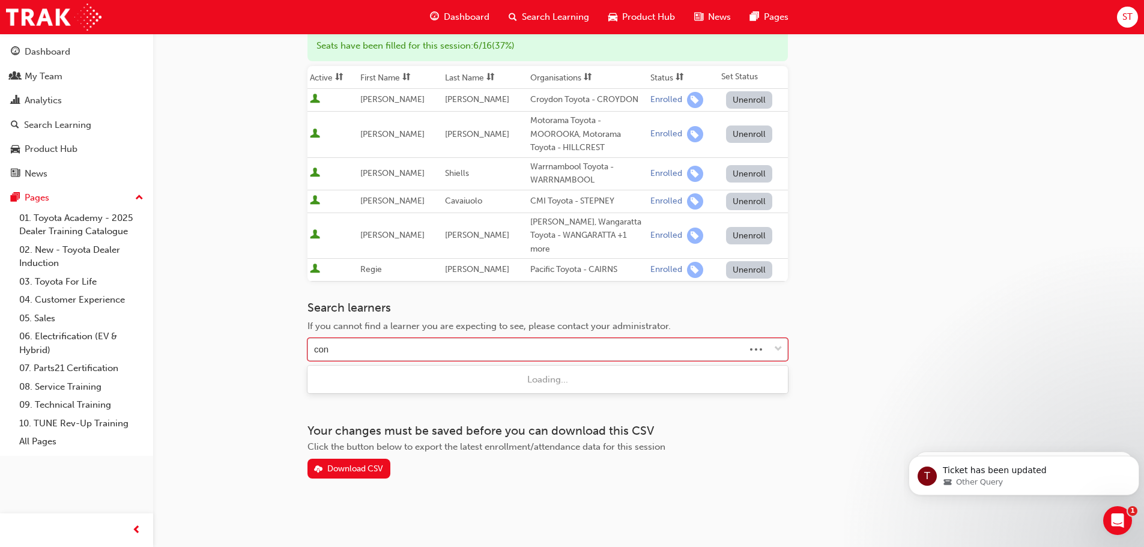
type input "cons"
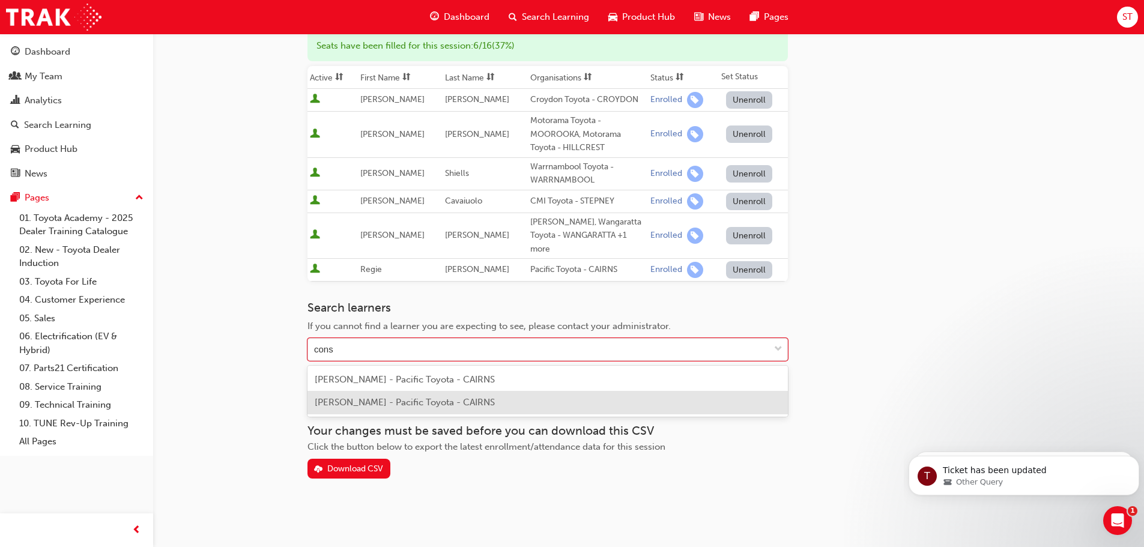
click at [364, 401] on span "Derek Constable - Pacific Toyota - CAIRNS" at bounding box center [405, 402] width 180 height 11
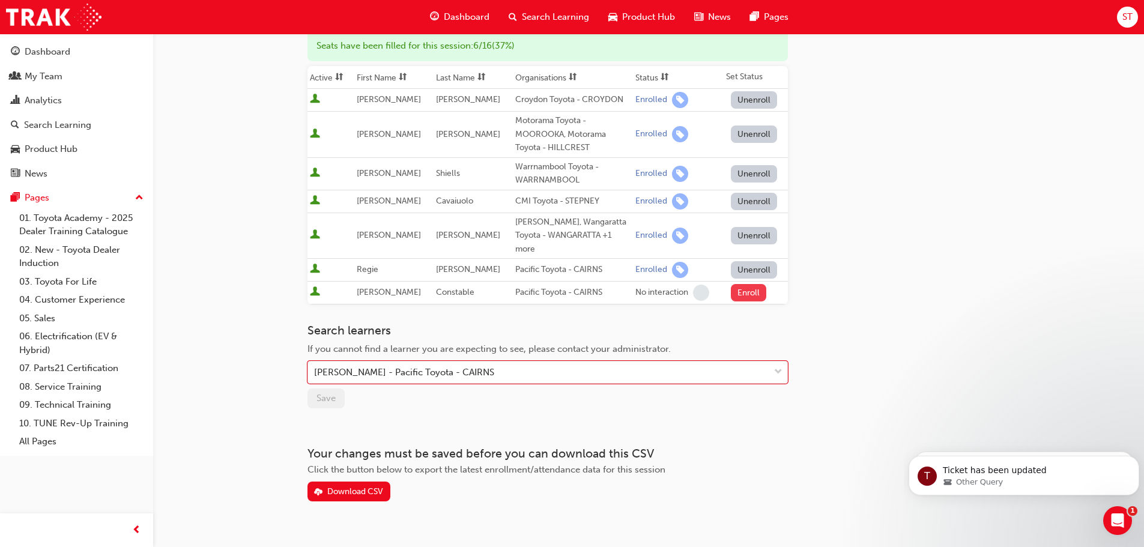
click at [746, 293] on button "Enroll" at bounding box center [749, 292] width 36 height 17
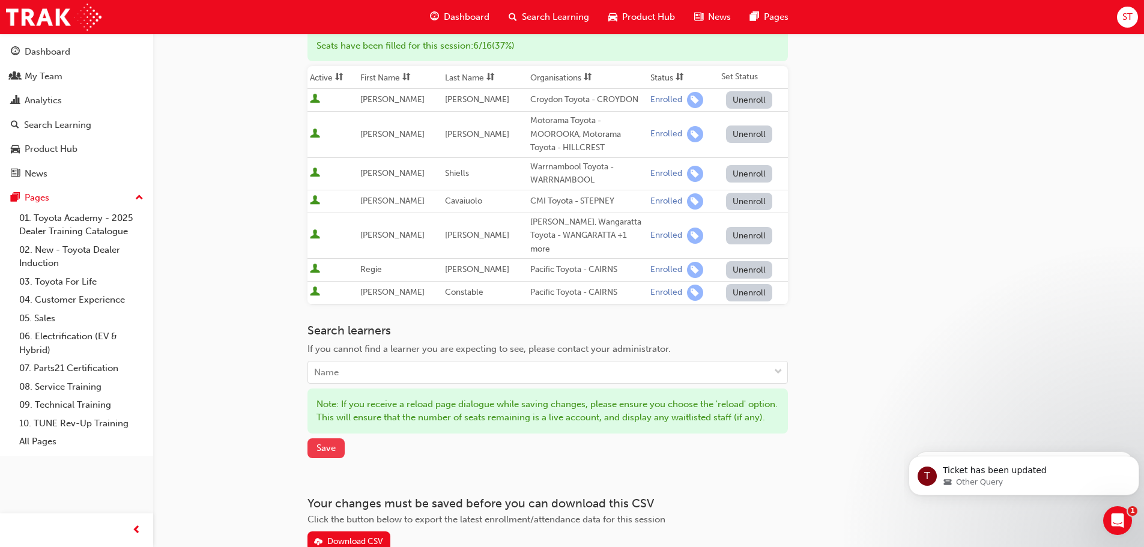
click at [334, 453] on span "Save" at bounding box center [325, 448] width 19 height 11
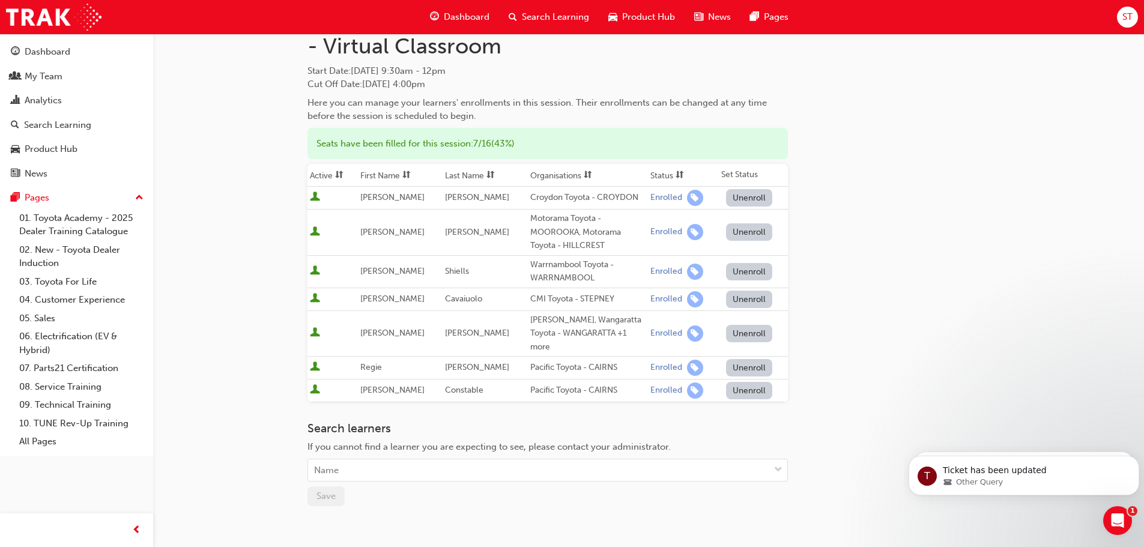
scroll to position [0, 0]
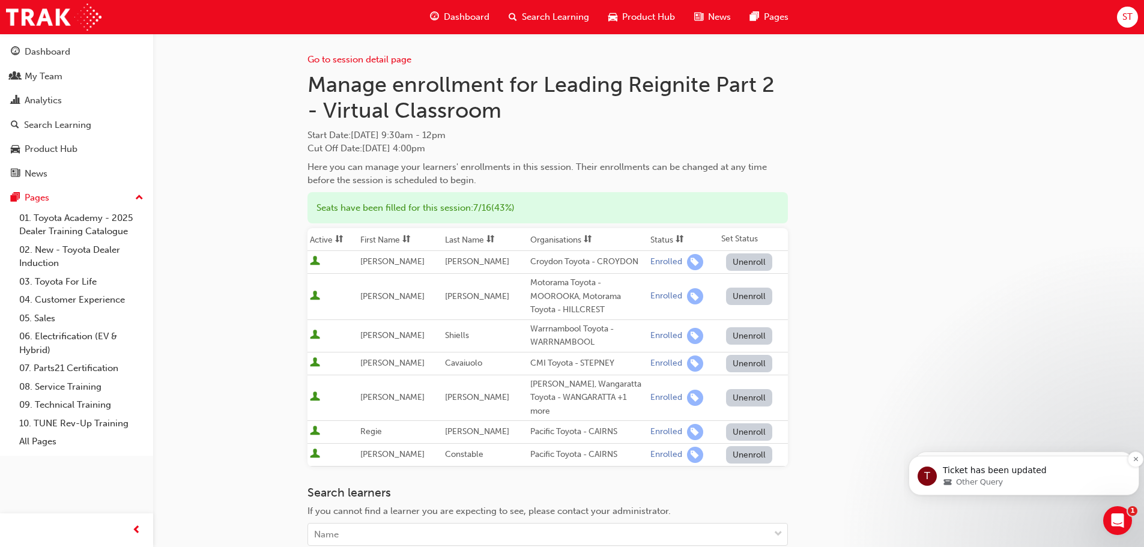
click at [1041, 479] on div "Other Query" at bounding box center [1033, 482] width 181 height 11
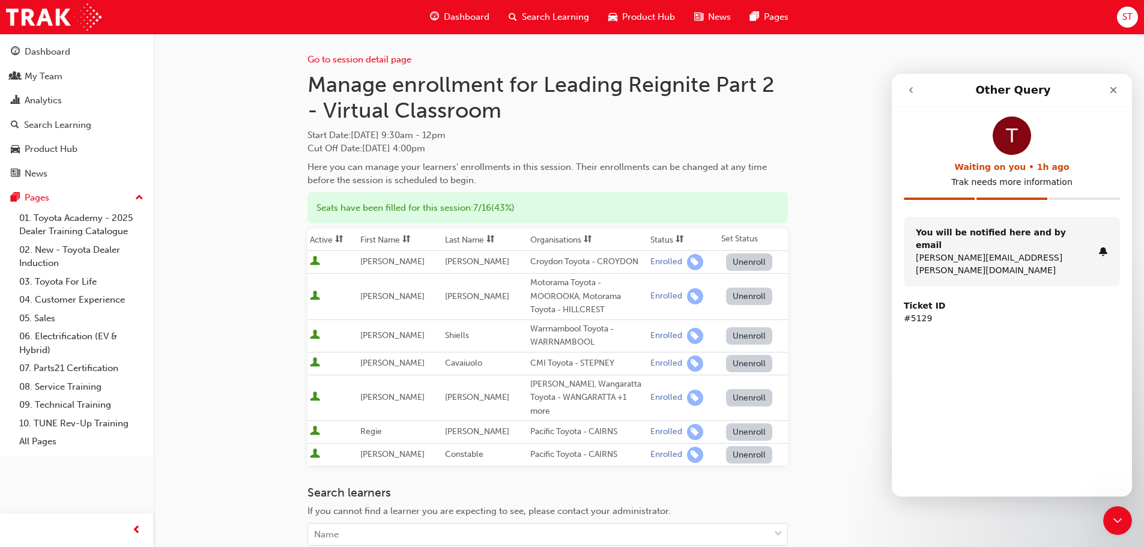
click at [970, 252] on div "You will be notified here and by email Sarah.Torney@pacifictoyota.com.au" at bounding box center [1012, 252] width 216 height 70
click at [971, 252] on p "Sarah.Torney@pacifictoyota.com.au" at bounding box center [1005, 264] width 178 height 25
click at [972, 252] on p "Sarah.Torney@pacifictoyota.com.au" at bounding box center [1005, 264] width 178 height 25
click at [1009, 135] on div "T" at bounding box center [1012, 135] width 38 height 38
drag, startPoint x: 1114, startPoint y: 513, endPoint x: 2170, endPoint y: 992, distance: 1159.9
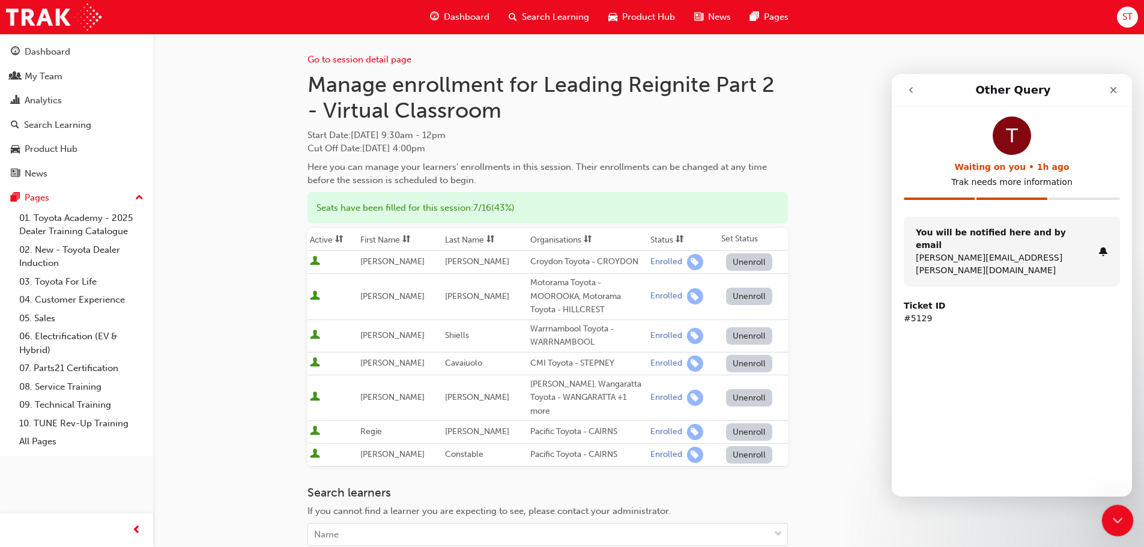
click at [1113, 512] on icon "Close Intercom Messenger" at bounding box center [1116, 519] width 14 height 14
